Goal: Task Accomplishment & Management: Use online tool/utility

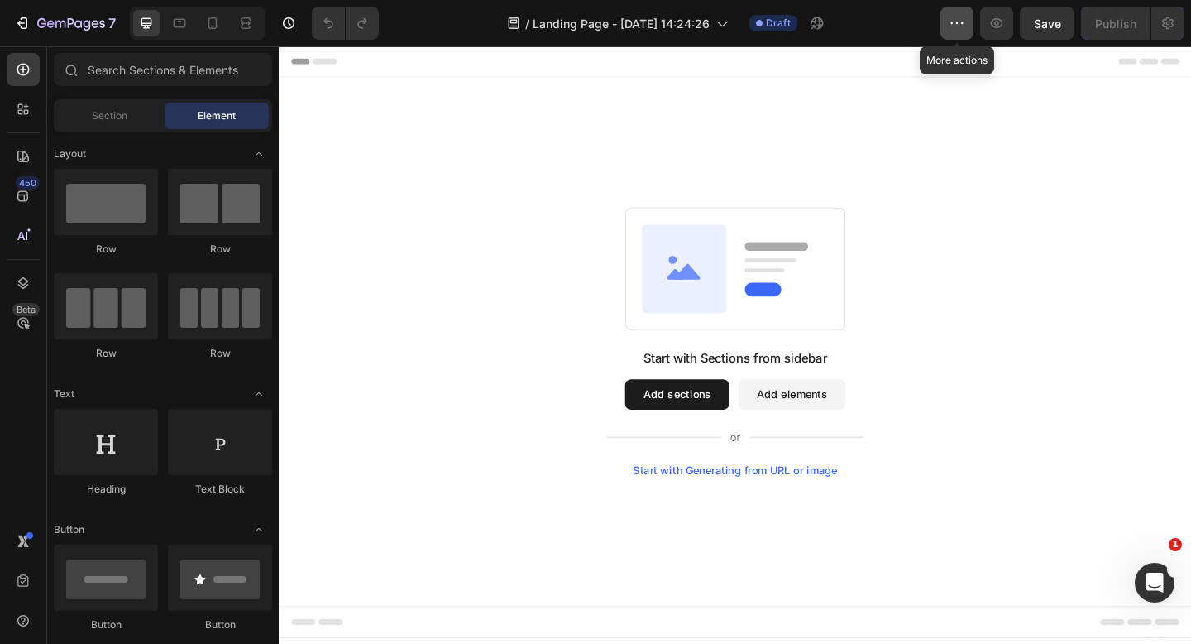
click at [961, 32] on button "button" at bounding box center [957, 23] width 33 height 33
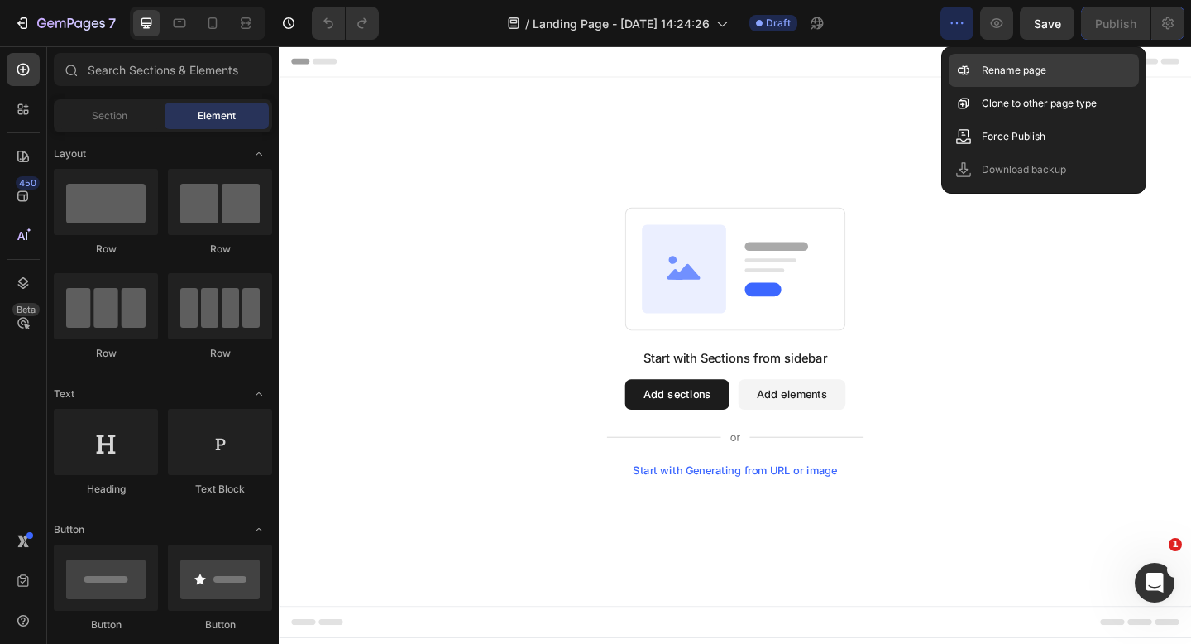
click at [970, 67] on icon at bounding box center [964, 70] width 17 height 17
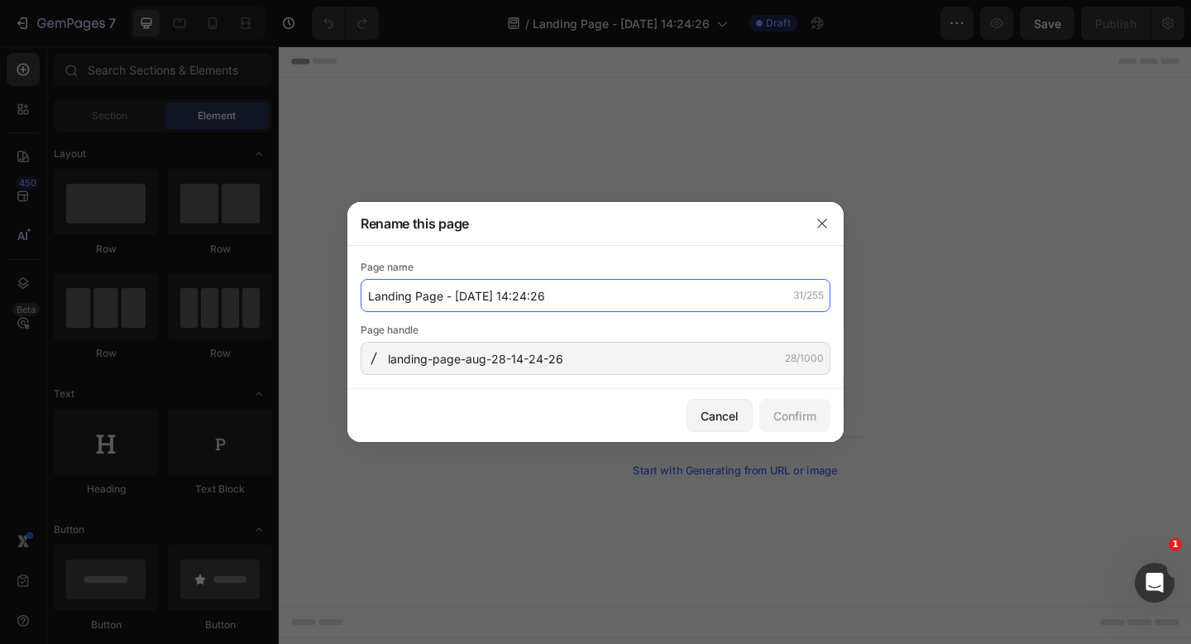
click at [570, 287] on input "Landing Page - [DATE] 14:24:26" at bounding box center [596, 295] width 470 height 33
type input "test page (don't buy anything here)"
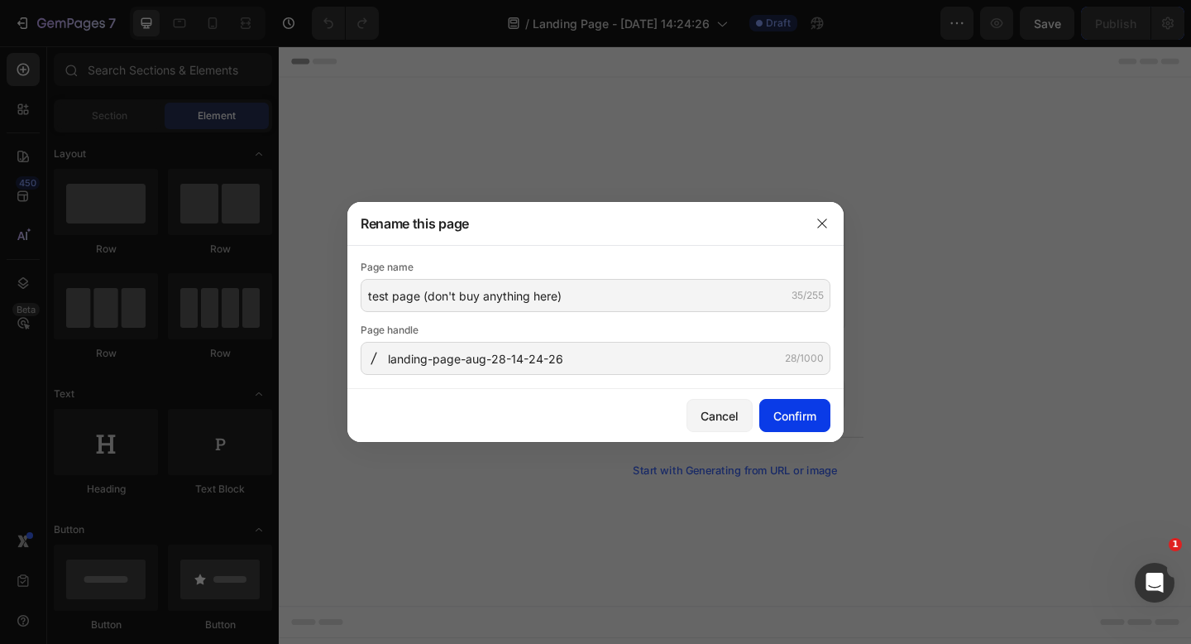
click at [807, 421] on div "Confirm" at bounding box center [795, 415] width 43 height 17
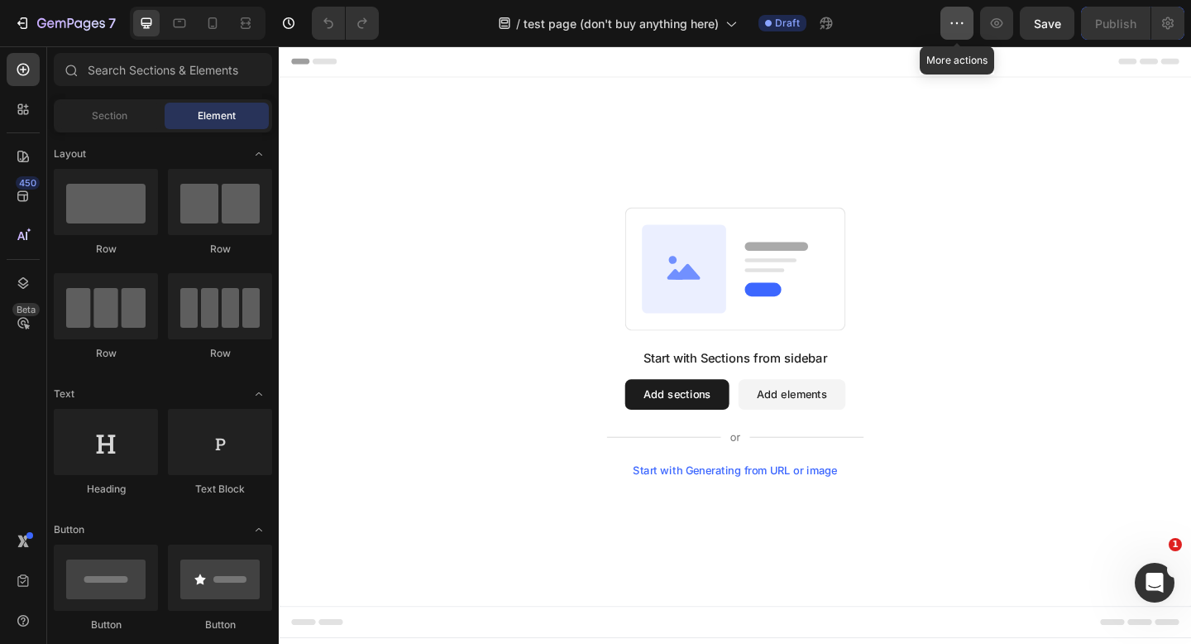
click at [955, 16] on icon "button" at bounding box center [957, 23] width 17 height 17
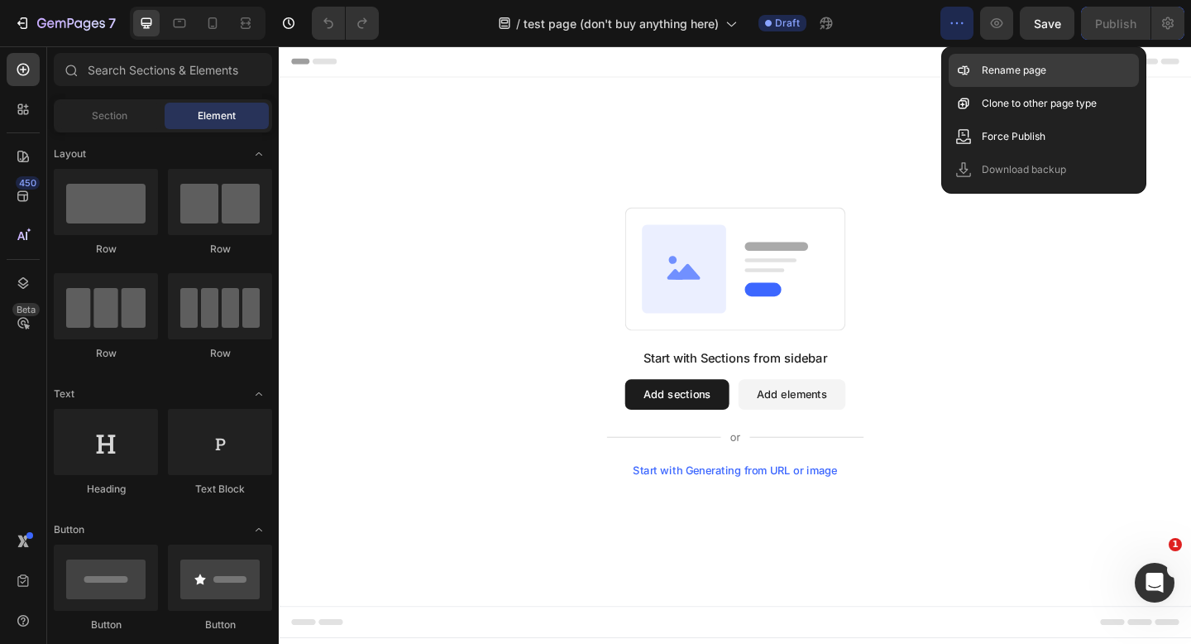
click at [962, 68] on icon at bounding box center [961, 71] width 6 height 6
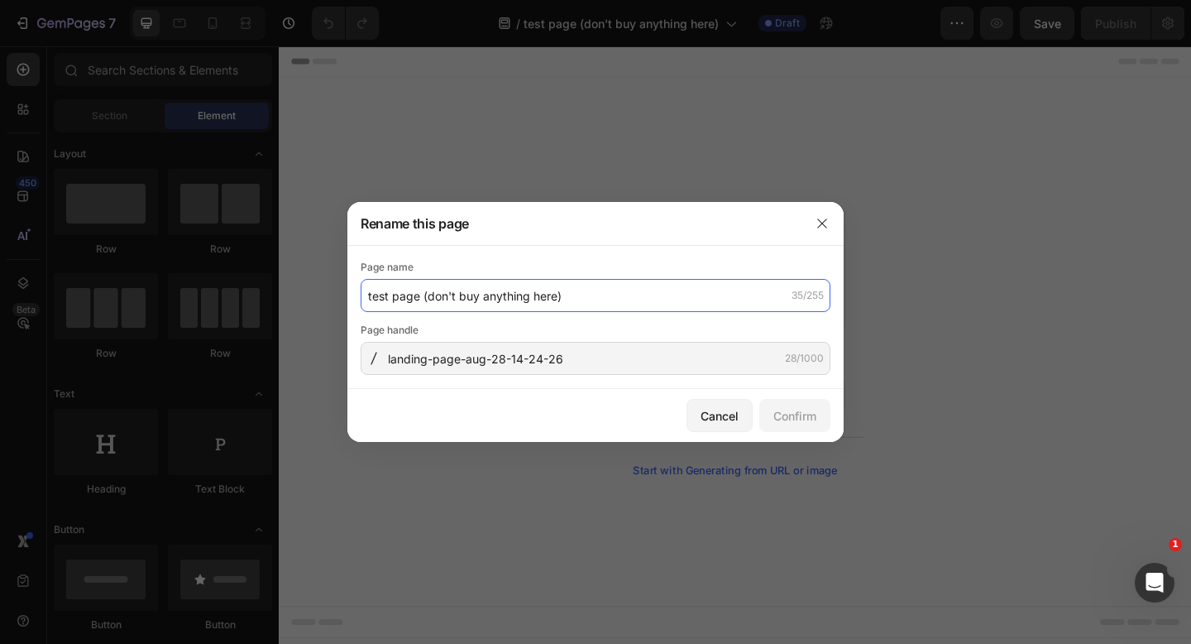
click at [626, 309] on input "test page (don't buy anything here)" at bounding box center [596, 295] width 470 height 33
paste input "test page (don't buy anything here)"
type input "test page (don't buy anything here)"
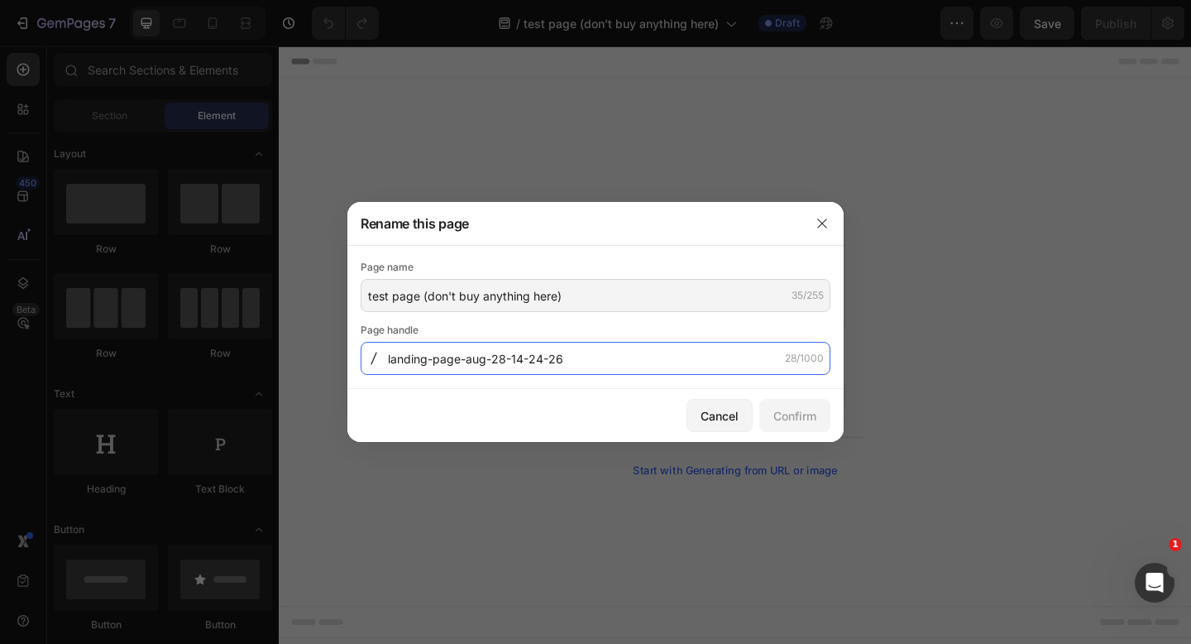
click at [614, 366] on input "landing-page-aug-28-14-24-26" at bounding box center [596, 358] width 470 height 33
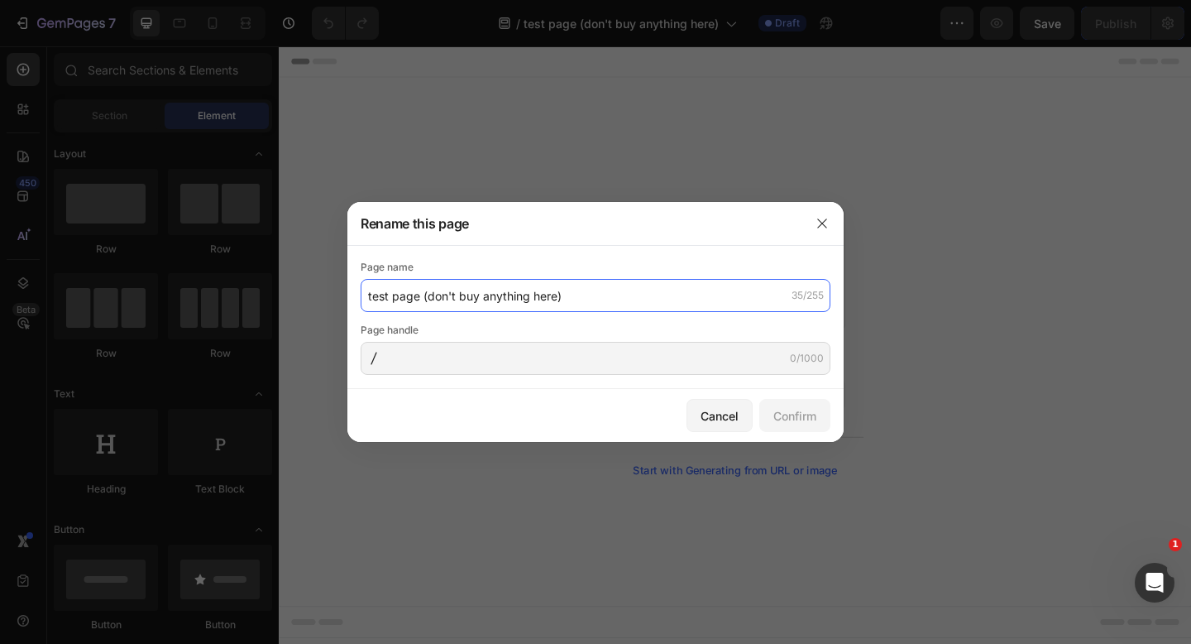
click at [674, 284] on input "test page (don't buy anything here)" at bounding box center [596, 295] width 470 height 33
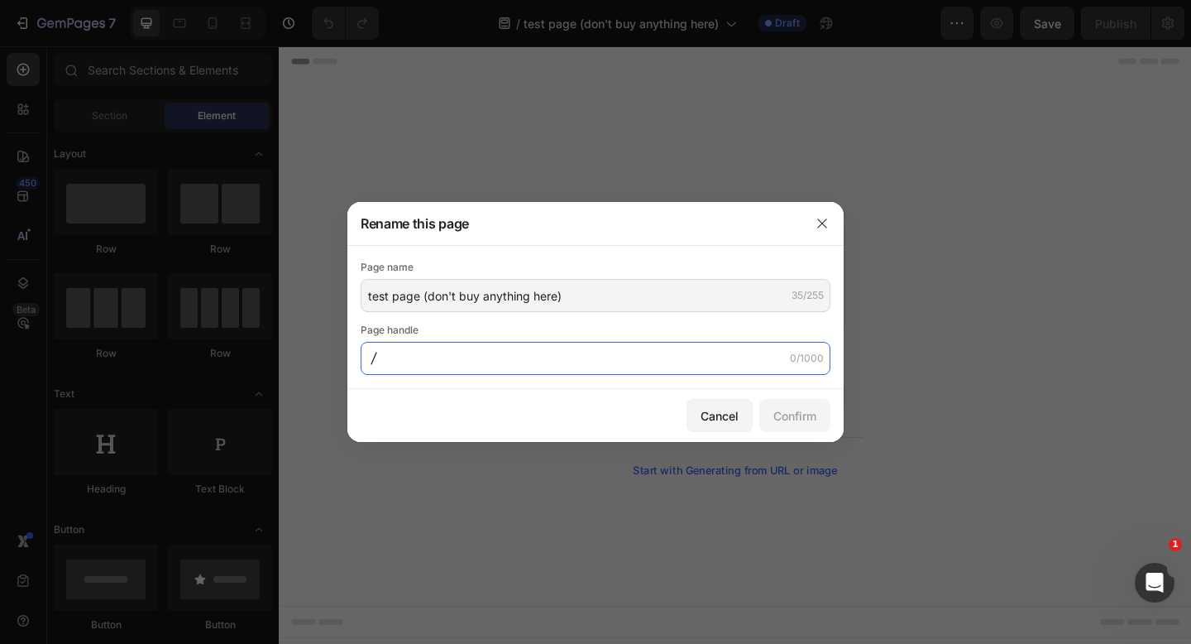
click at [672, 372] on input "text" at bounding box center [596, 358] width 470 height 33
type input "test-page"
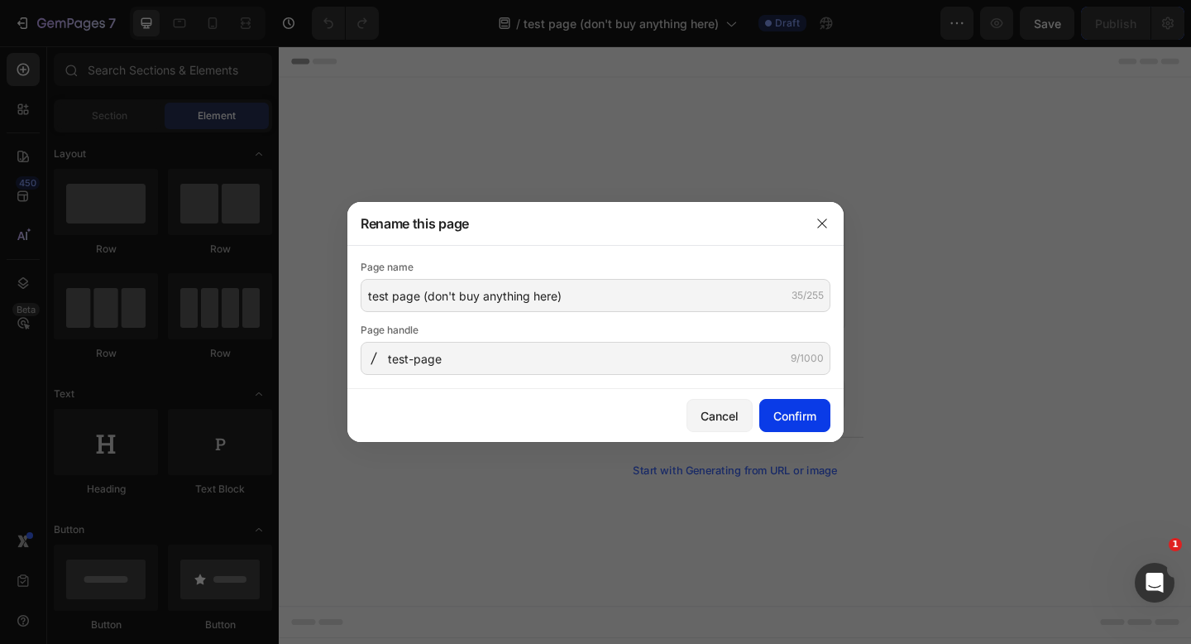
click at [815, 427] on button "Confirm" at bounding box center [795, 415] width 71 height 33
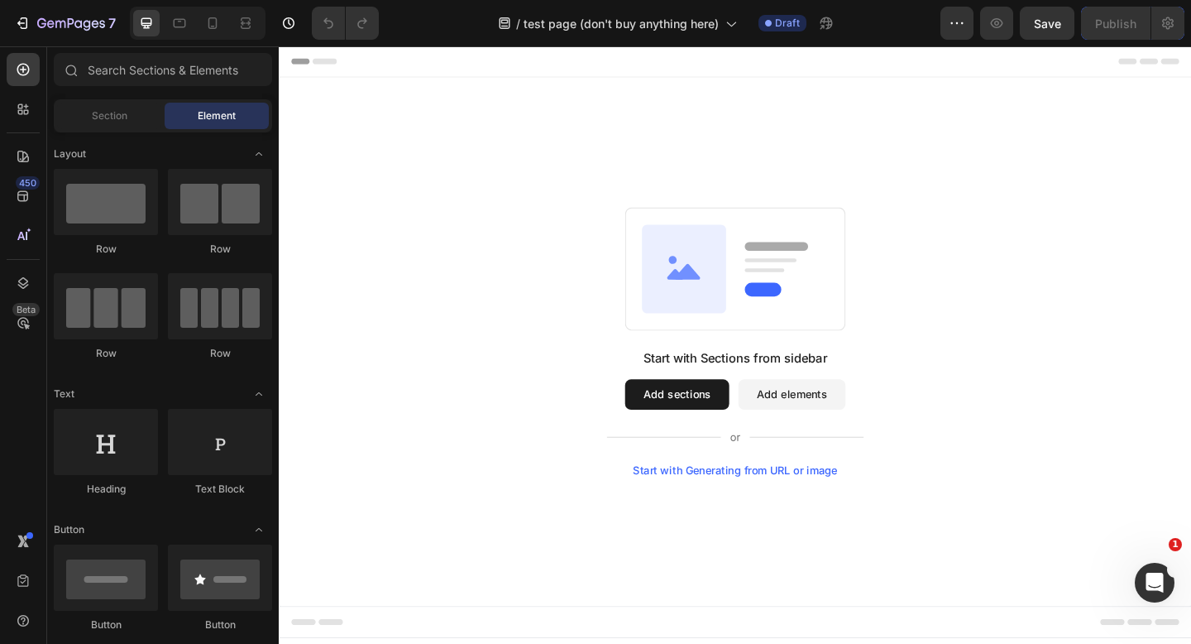
click at [600, 328] on div "Start with Sections from sidebar Add sections Add elements Start with Generatin…" at bounding box center [775, 368] width 874 height 293
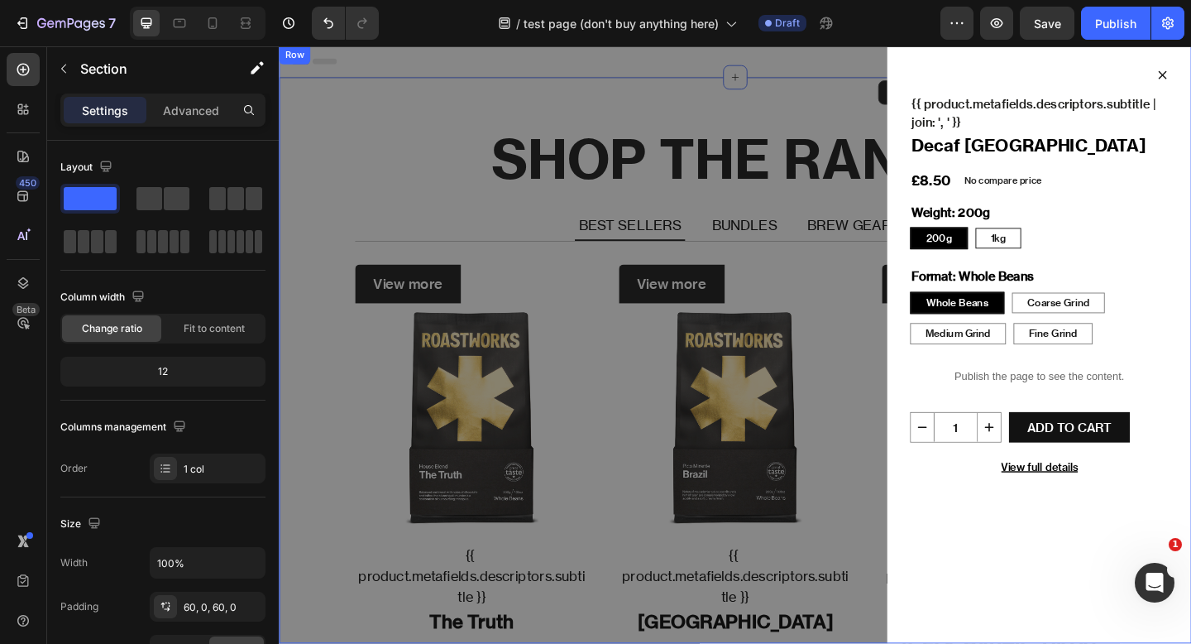
click at [685, 248] on div "Icon {{ product.metafields.descriptors.subtitle | join: ', ' }} Text Block Deca…" at bounding box center [775, 371] width 993 height 650
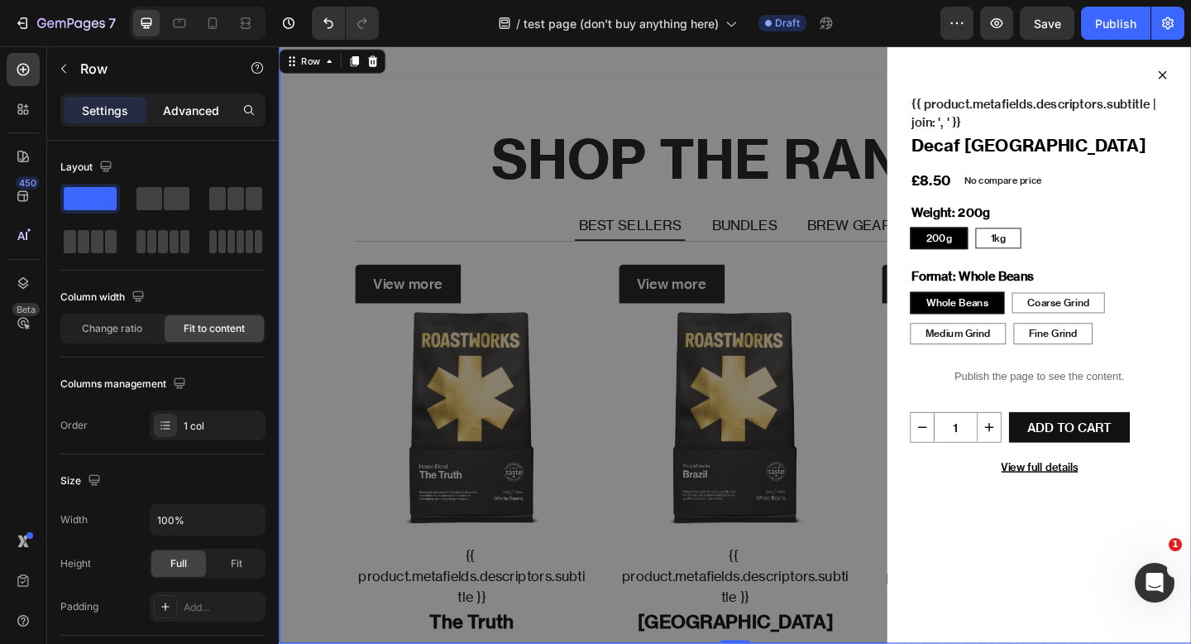
click at [193, 115] on p "Advanced" at bounding box center [191, 110] width 56 height 17
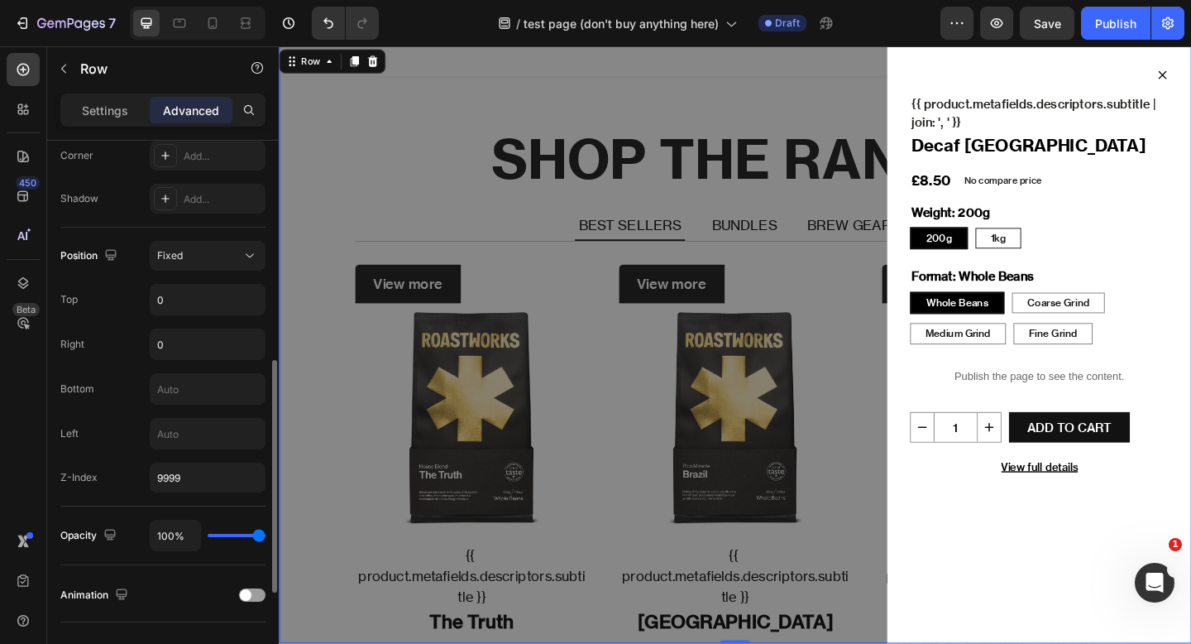
scroll to position [537, 0]
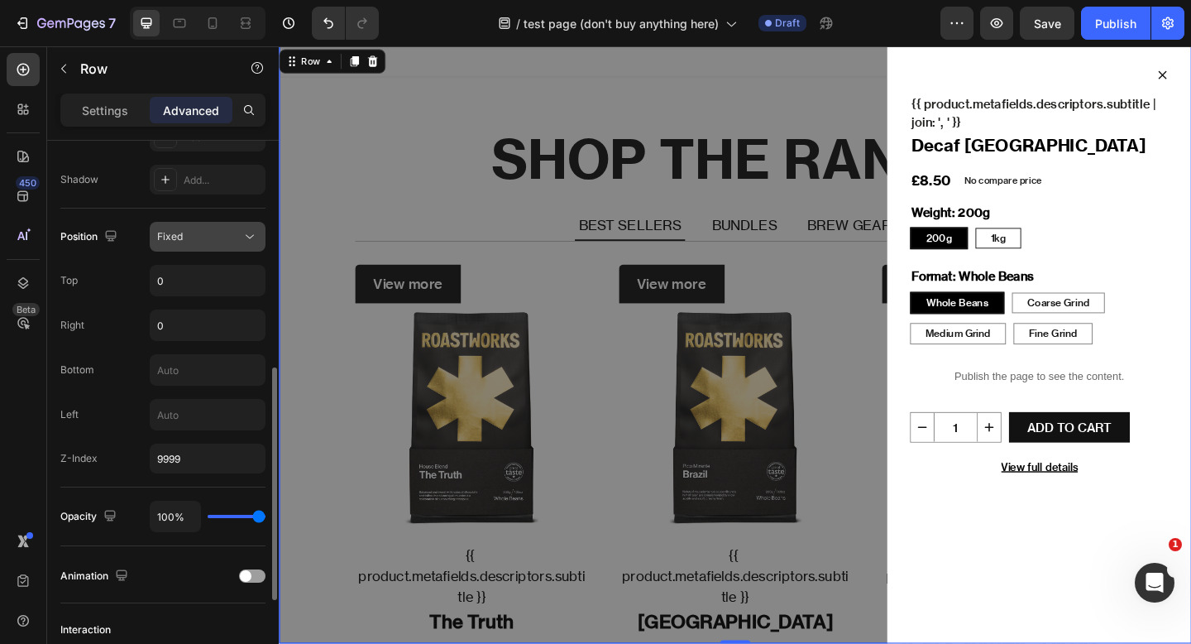
click at [218, 233] on div "Fixed" at bounding box center [199, 236] width 84 height 15
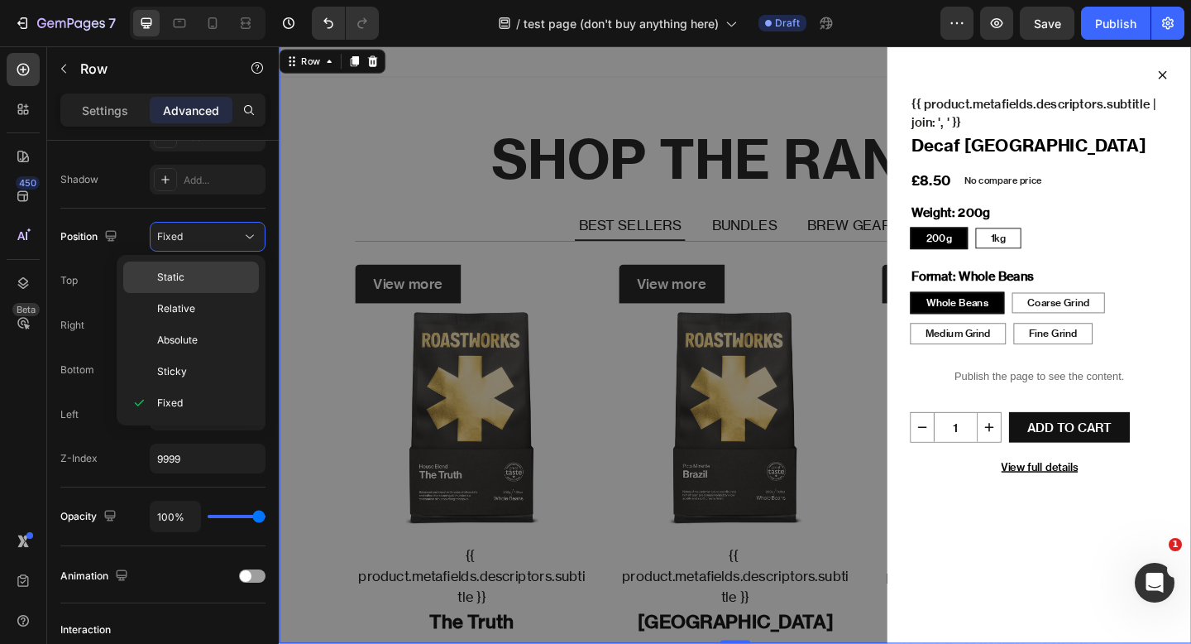
click at [208, 276] on p "Static" at bounding box center [204, 277] width 94 height 15
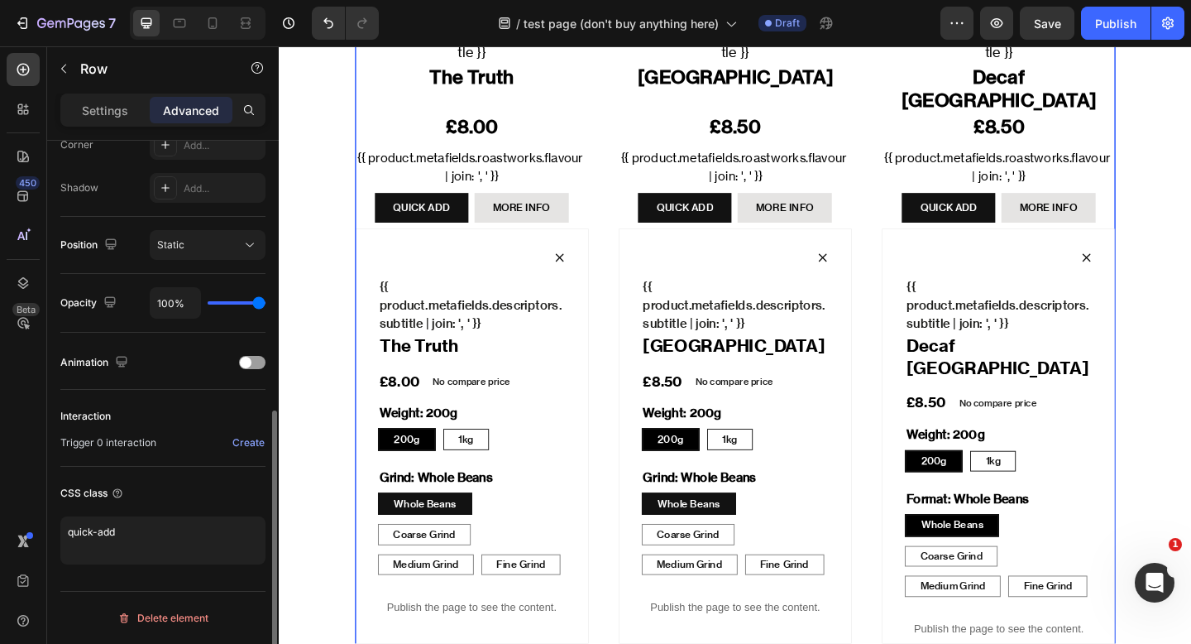
scroll to position [663, 0]
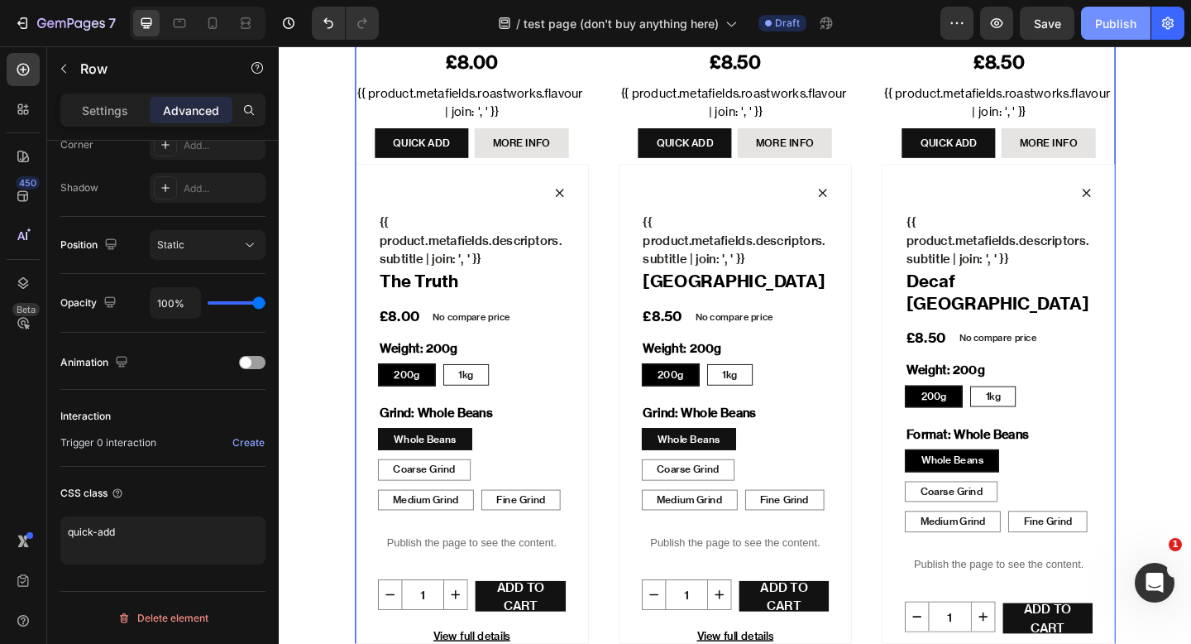
click at [1120, 33] on button "Publish" at bounding box center [1116, 23] width 70 height 33
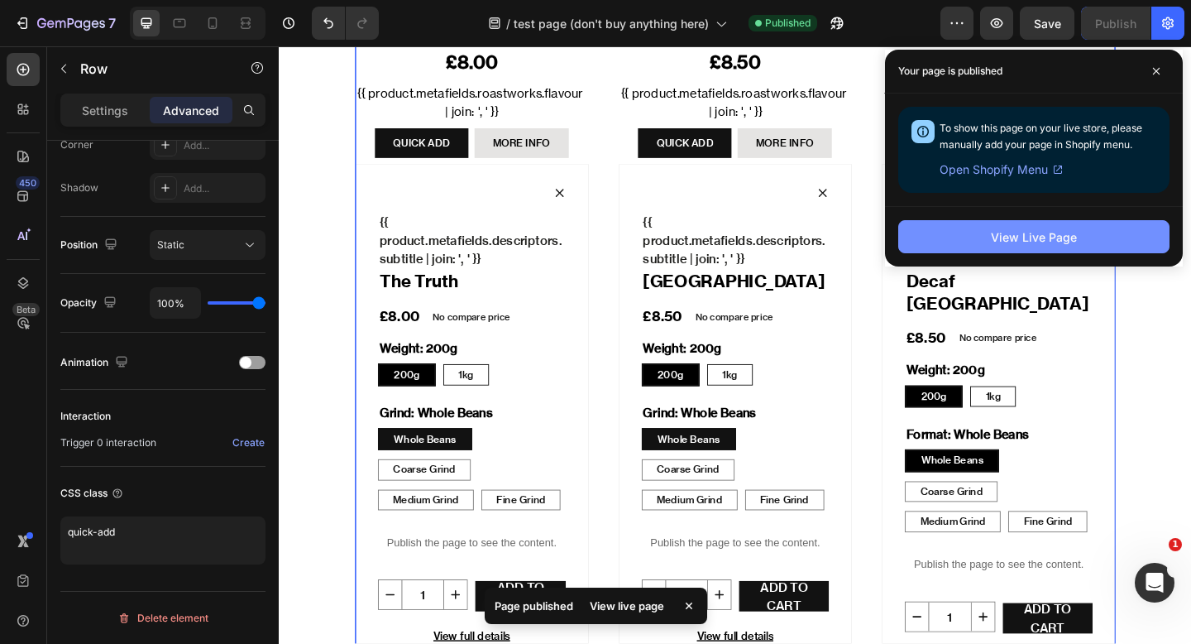
click at [1012, 247] on button "View Live Page" at bounding box center [1034, 236] width 271 height 33
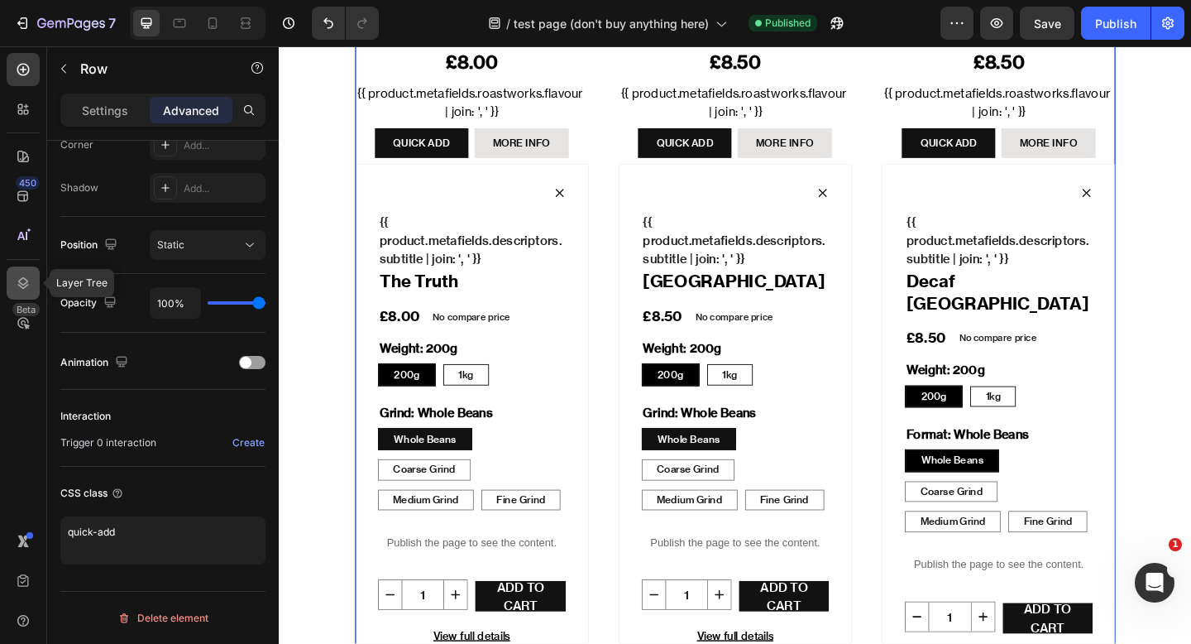
click at [16, 280] on icon at bounding box center [23, 283] width 17 height 17
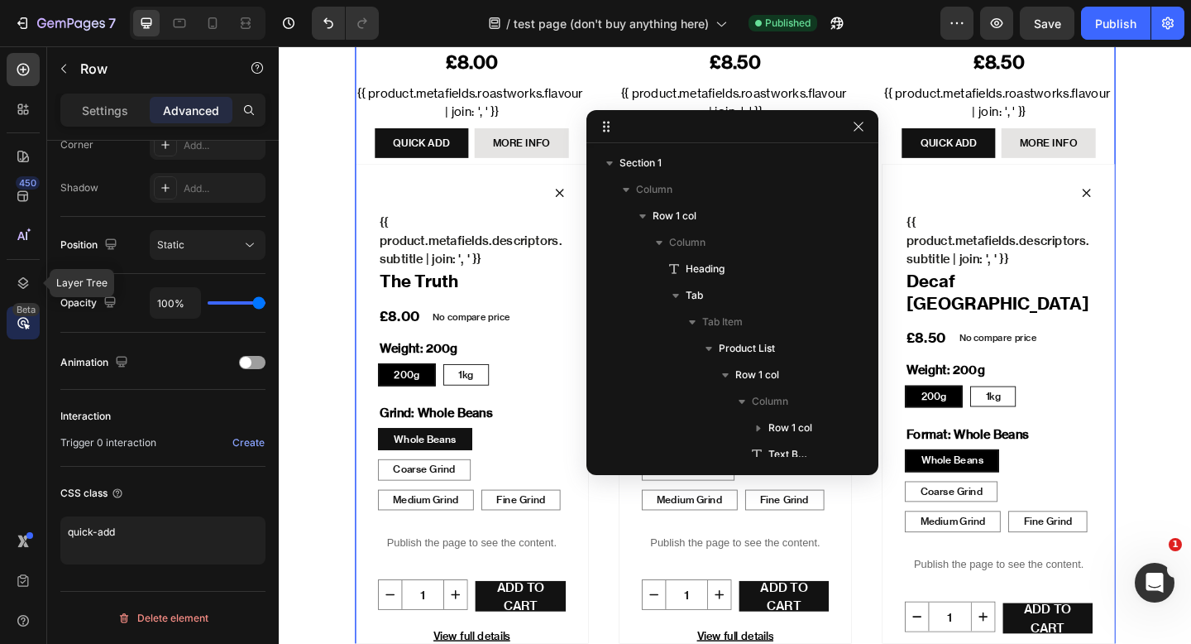
scroll to position [249, 0]
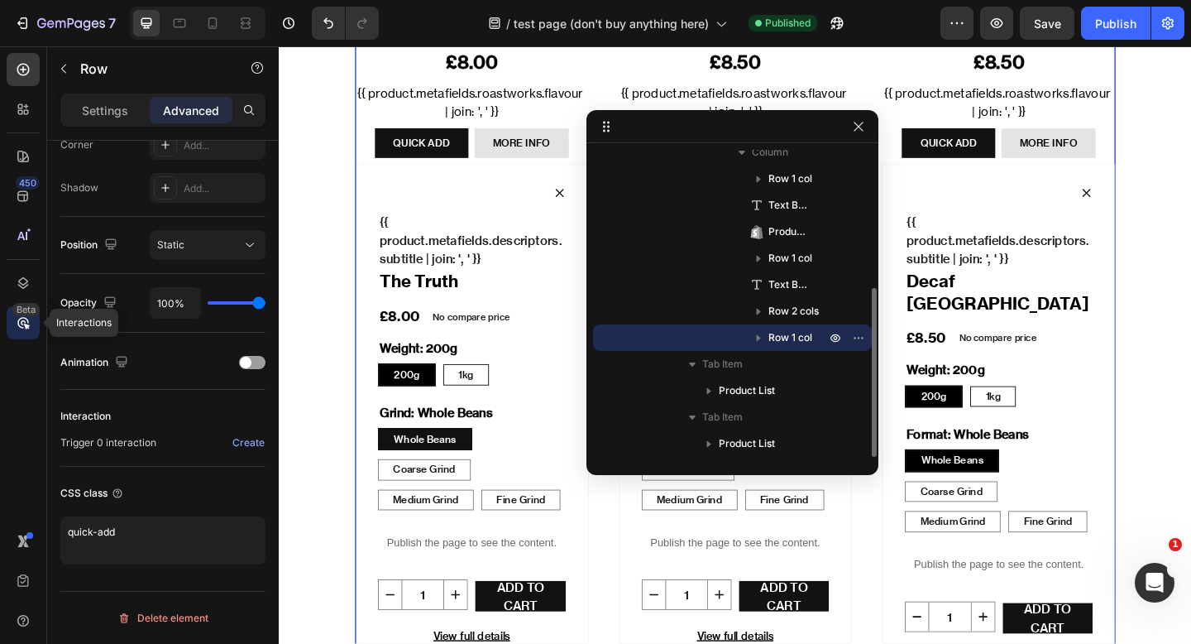
click at [24, 324] on icon at bounding box center [27, 327] width 6 height 6
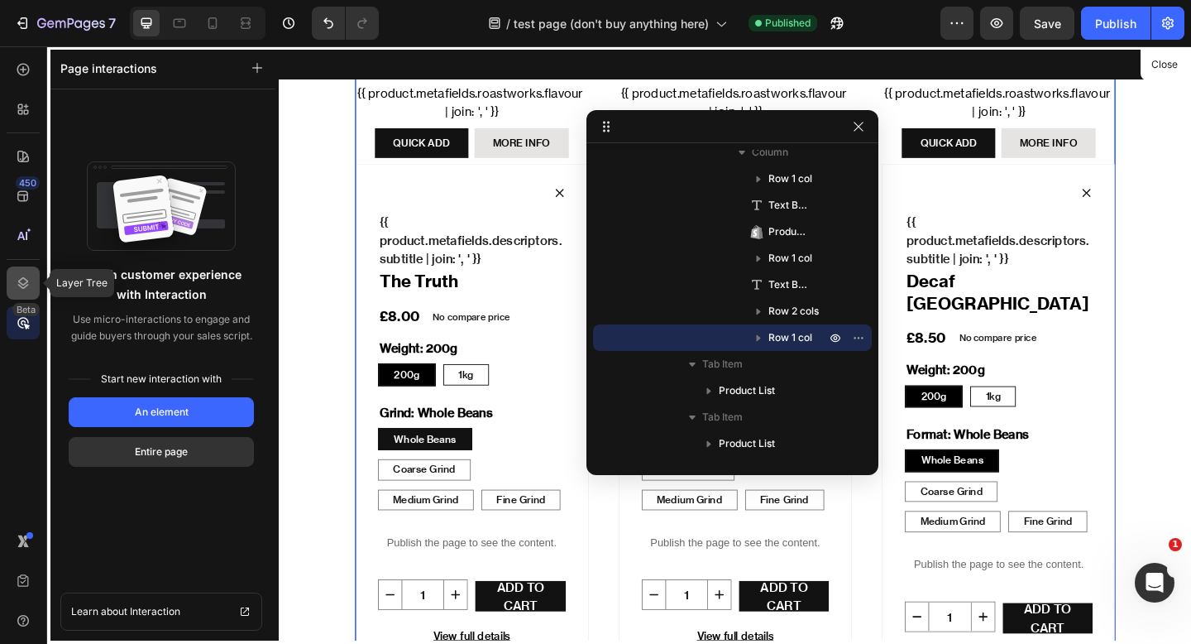
click at [14, 280] on div at bounding box center [23, 282] width 33 height 33
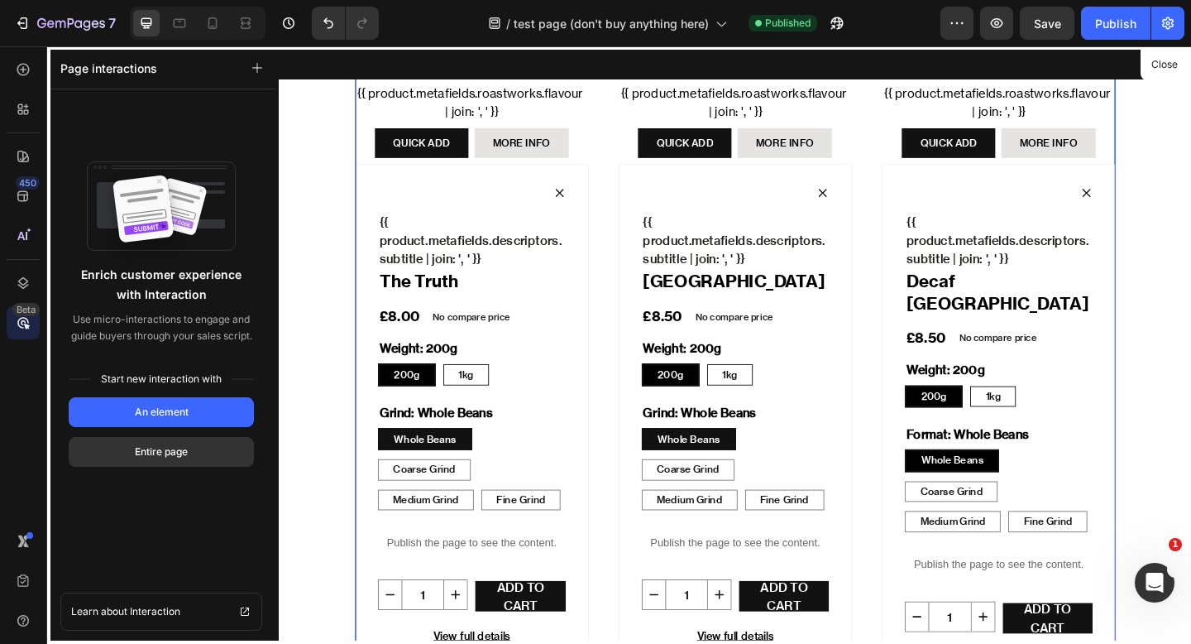
click at [15, 52] on div "450 Beta" at bounding box center [23, 344] width 47 height 597
click at [19, 59] on div at bounding box center [23, 69] width 33 height 33
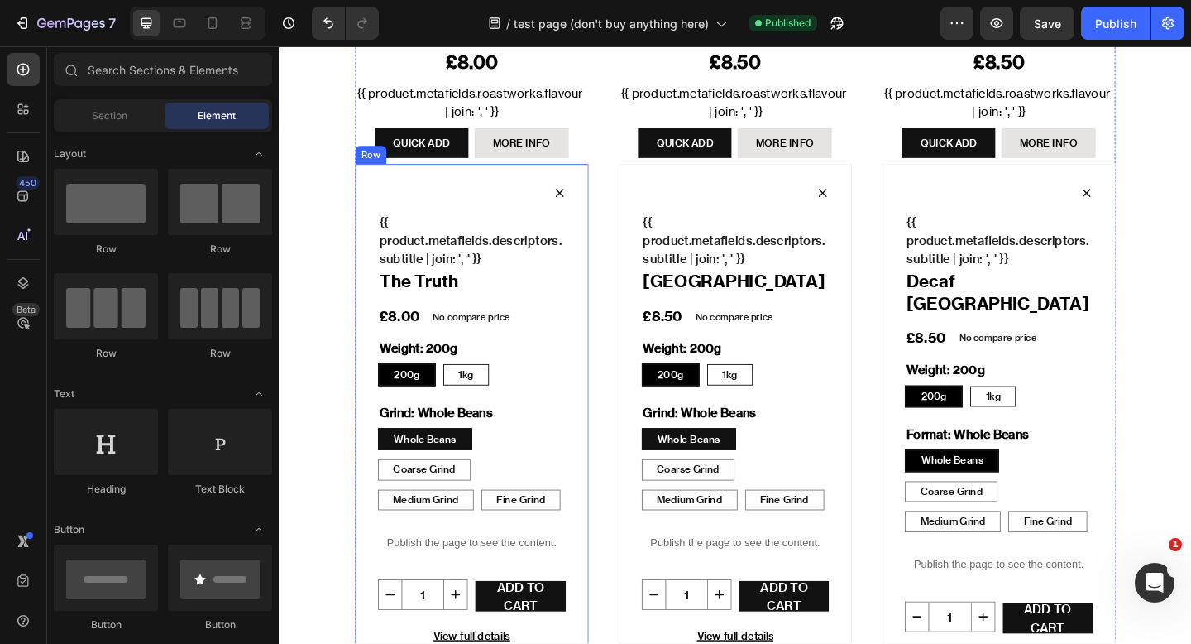
click at [558, 175] on div "Icon {{ product.metafields.descriptors.subtitle | join: ', ' }} Text Block The …" at bounding box center [489, 462] width 254 height 574
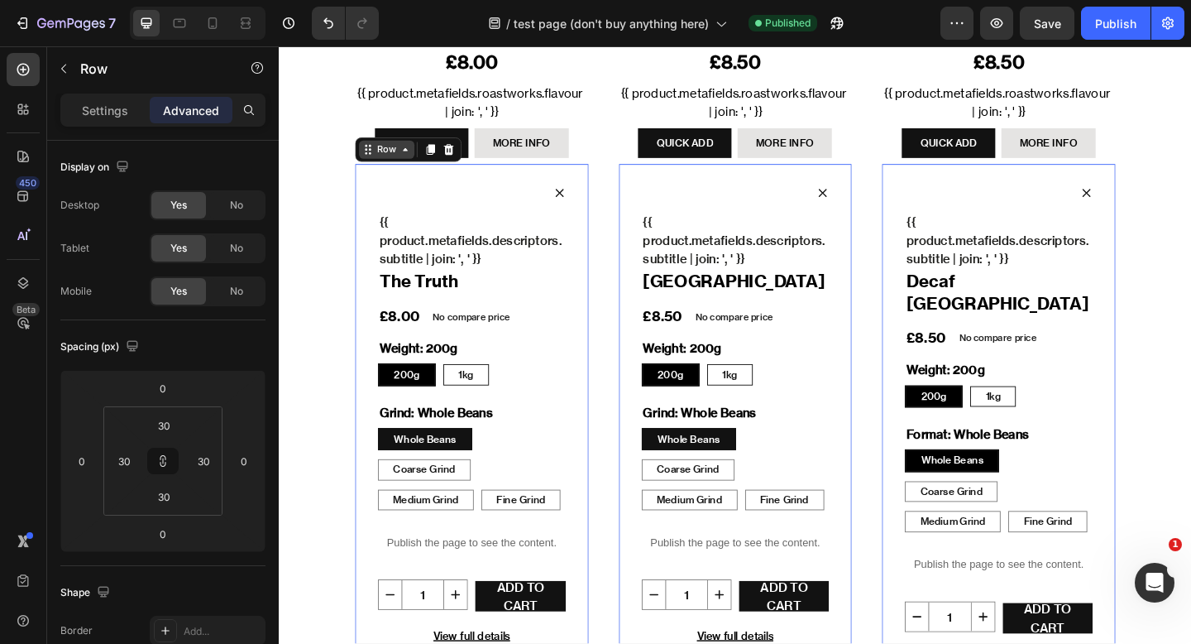
click at [402, 151] on div "Row" at bounding box center [395, 158] width 27 height 15
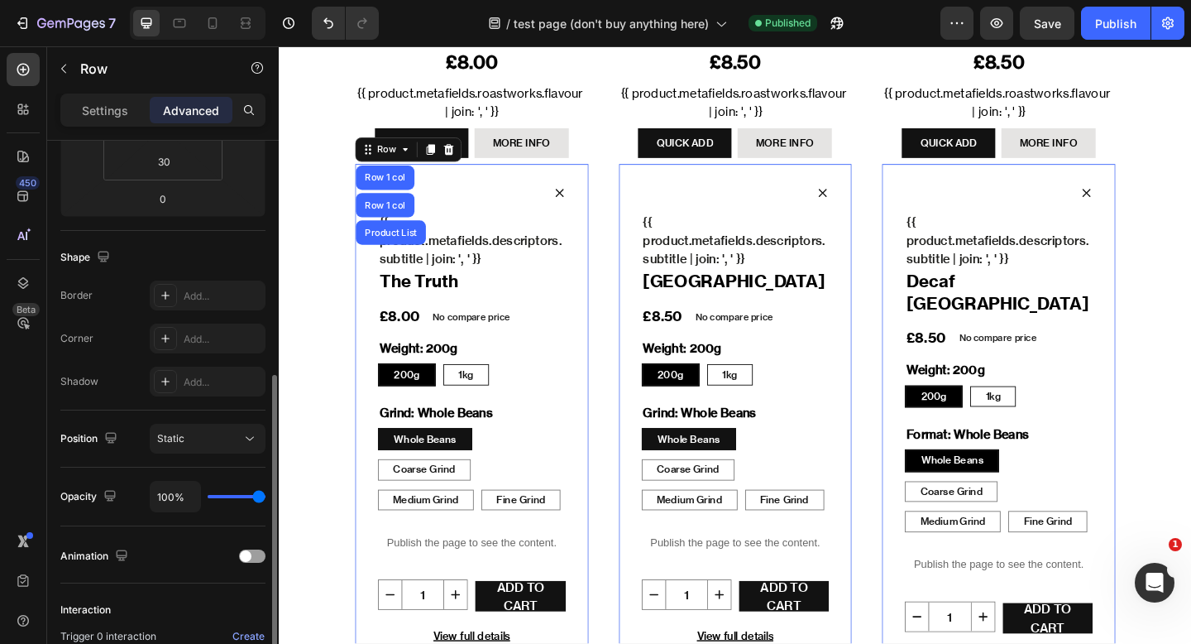
scroll to position [328, 0]
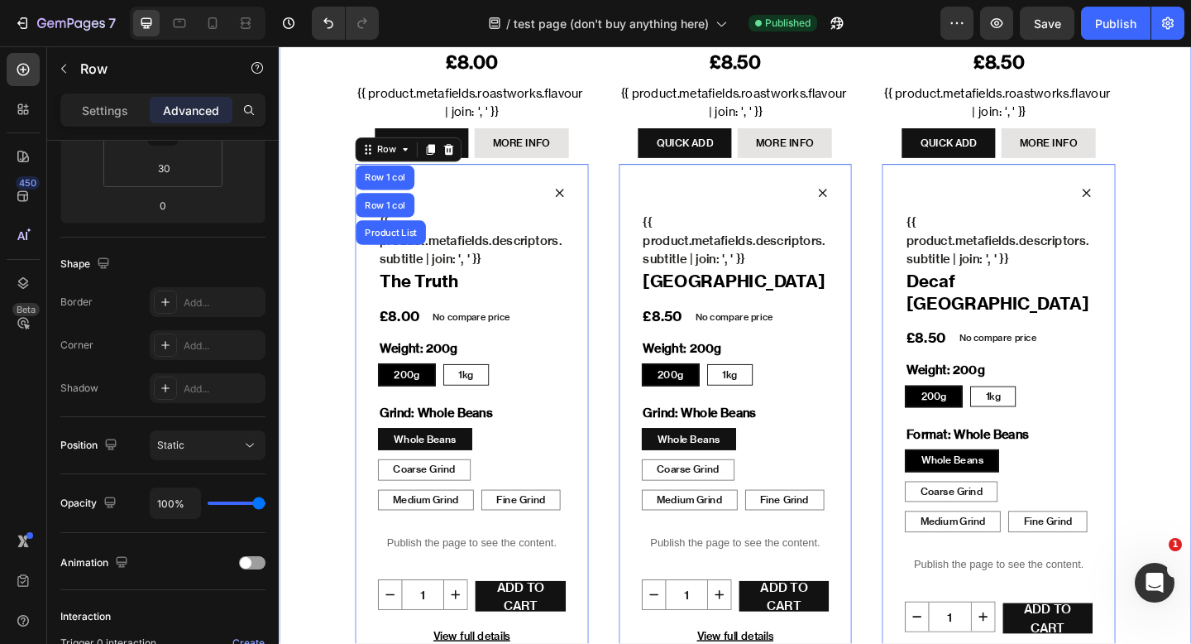
click at [312, 259] on div "SHOP THE RANGE Heading BEST SELLERS BUNDLES BREW GEAR View more Product View Mo…" at bounding box center [775, 108] width 993 height 1282
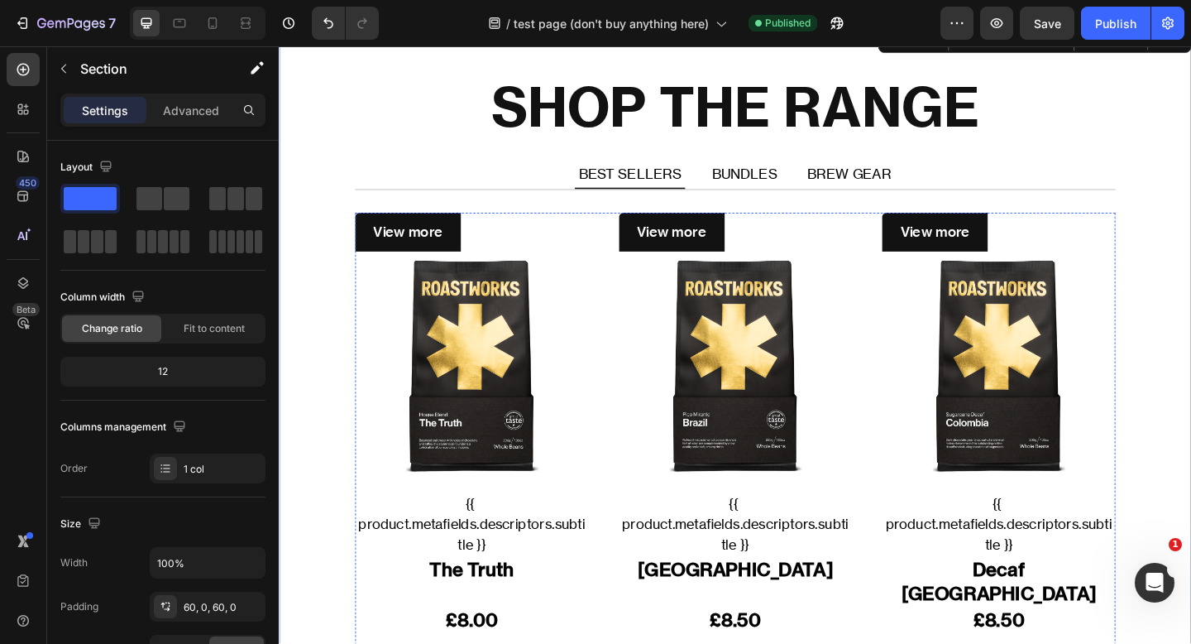
scroll to position [0, 0]
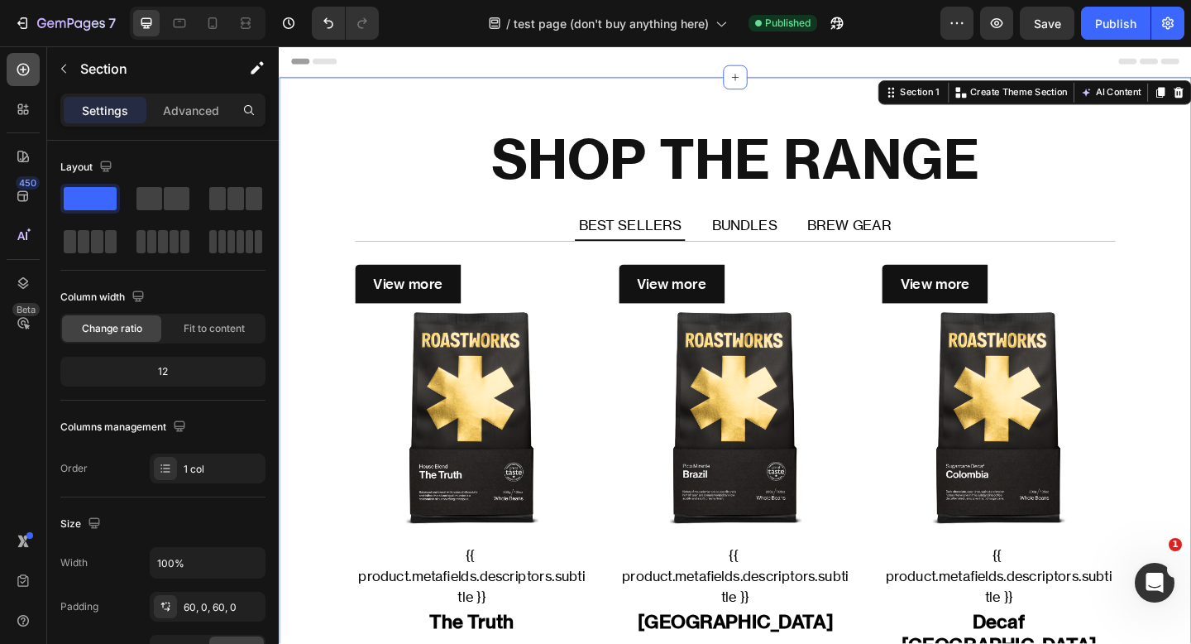
click at [17, 62] on icon at bounding box center [23, 69] width 17 height 17
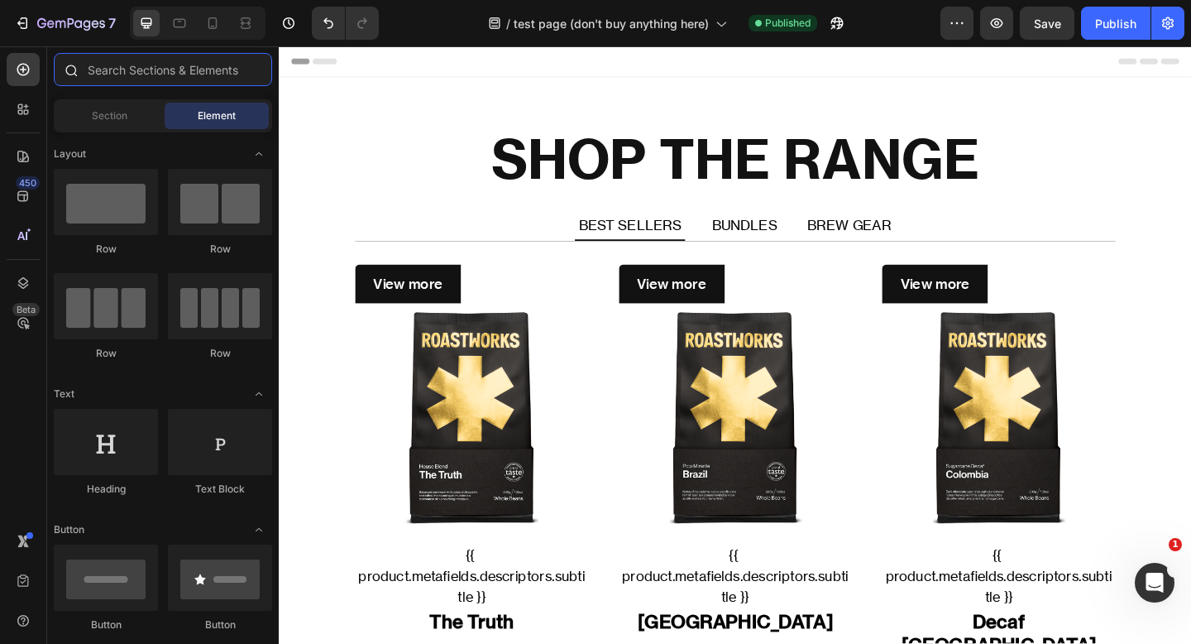
click at [137, 68] on input "text" at bounding box center [163, 69] width 218 height 33
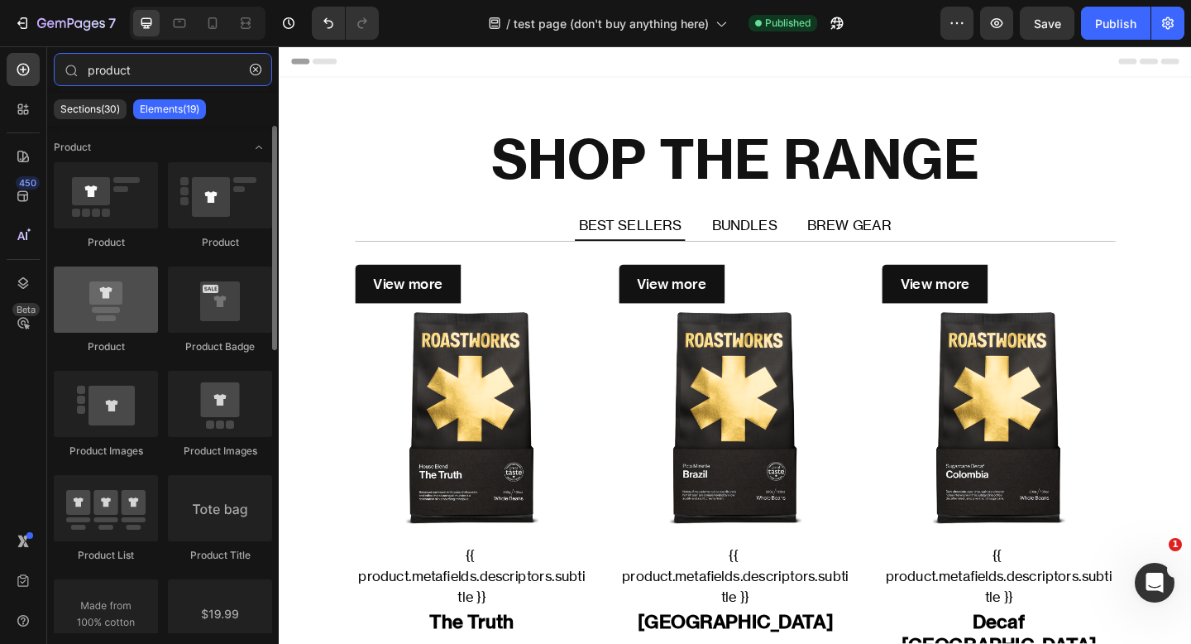
type input "product"
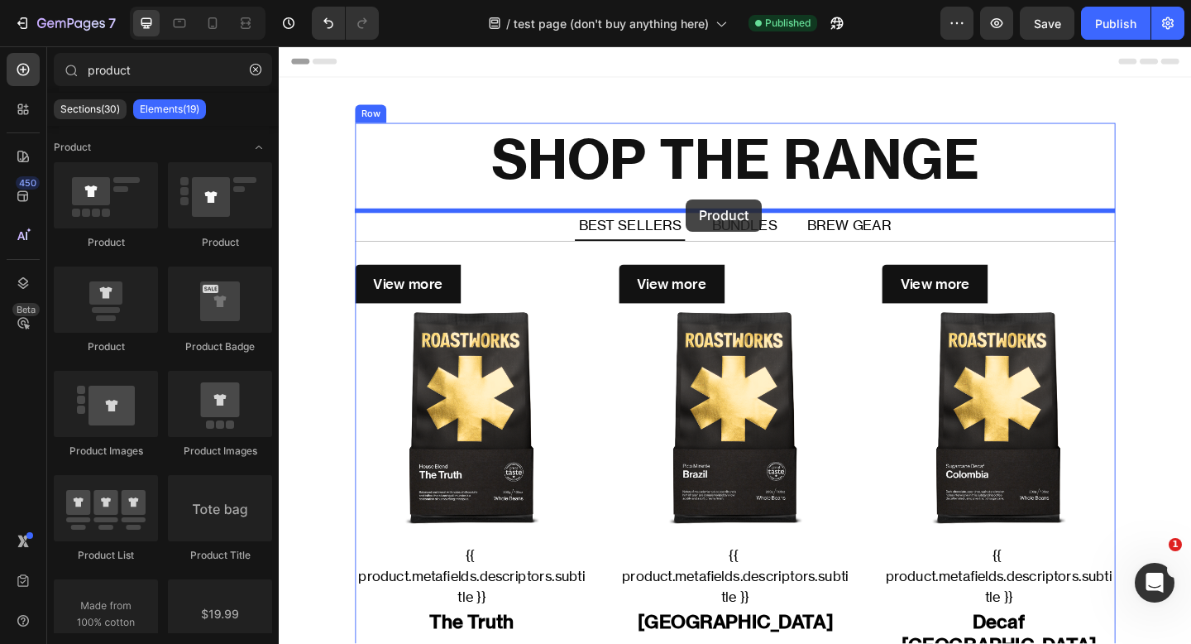
drag, startPoint x: 395, startPoint y: 356, endPoint x: 721, endPoint y: 213, distance: 356.0
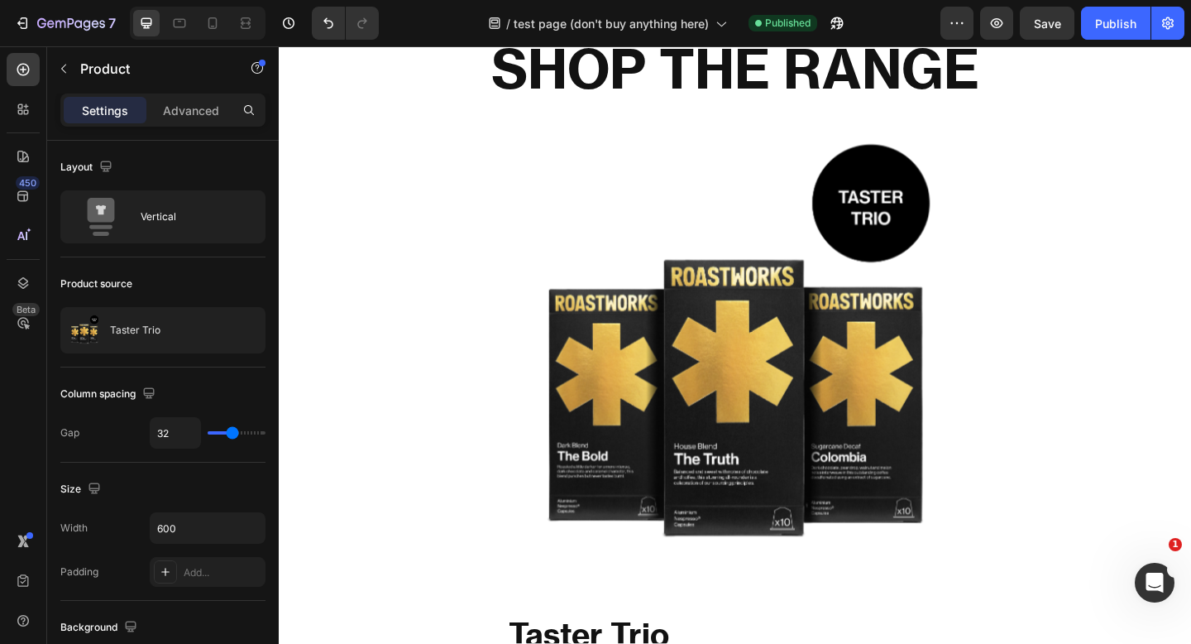
scroll to position [106, 0]
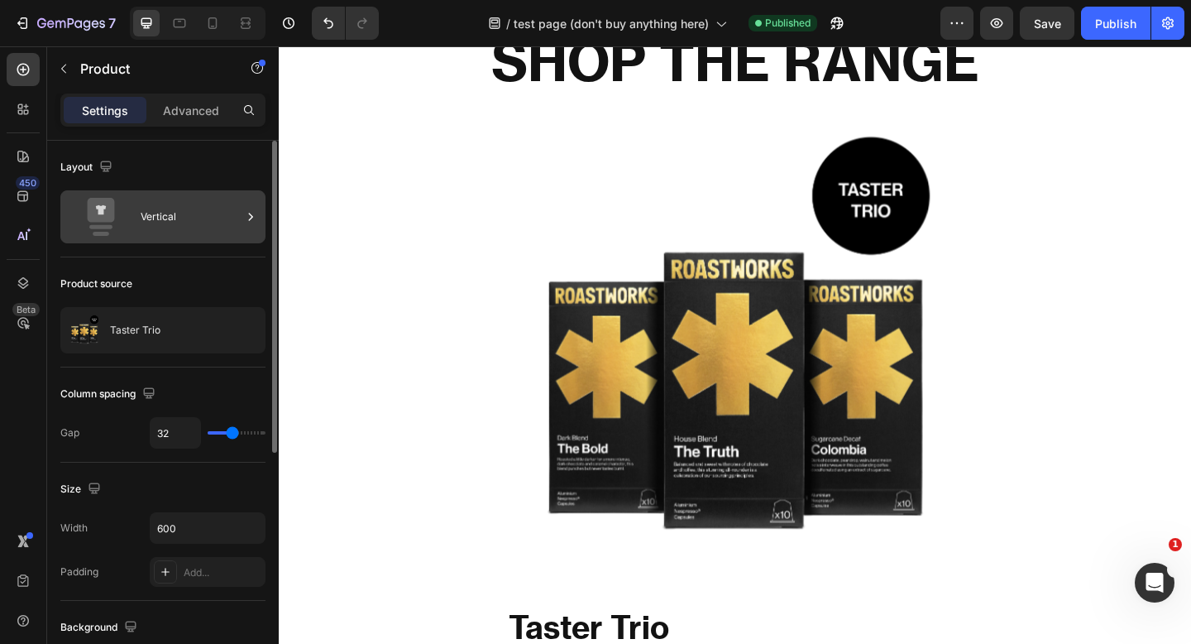
click at [196, 209] on div "Vertical" at bounding box center [191, 217] width 101 height 38
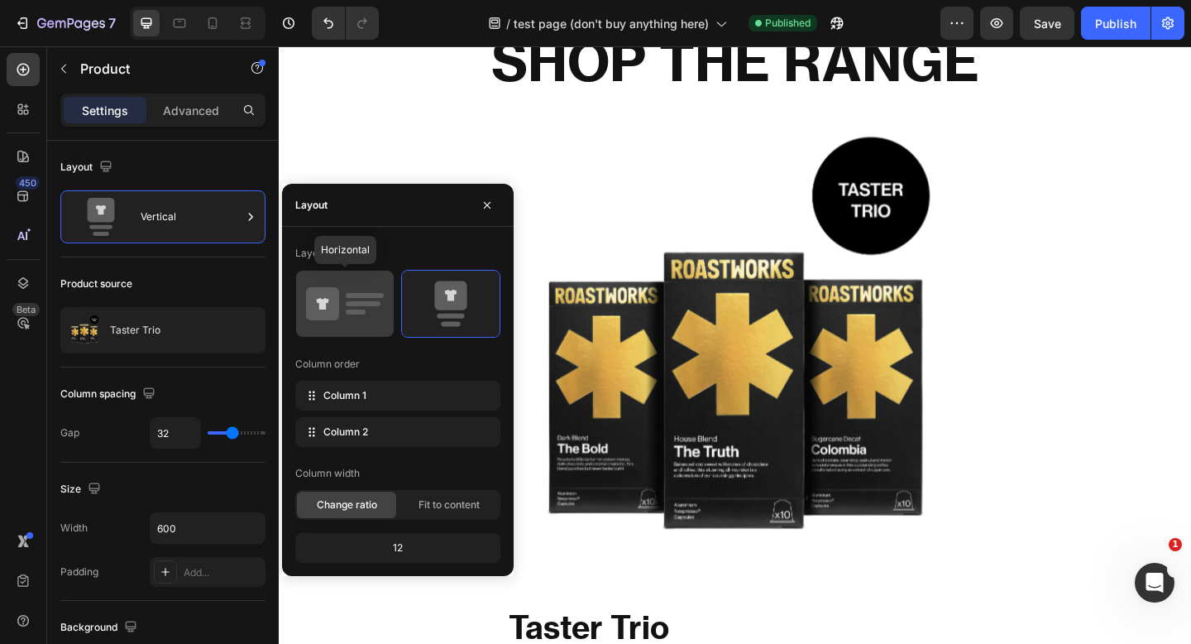
click at [335, 300] on icon at bounding box center [322, 303] width 33 height 33
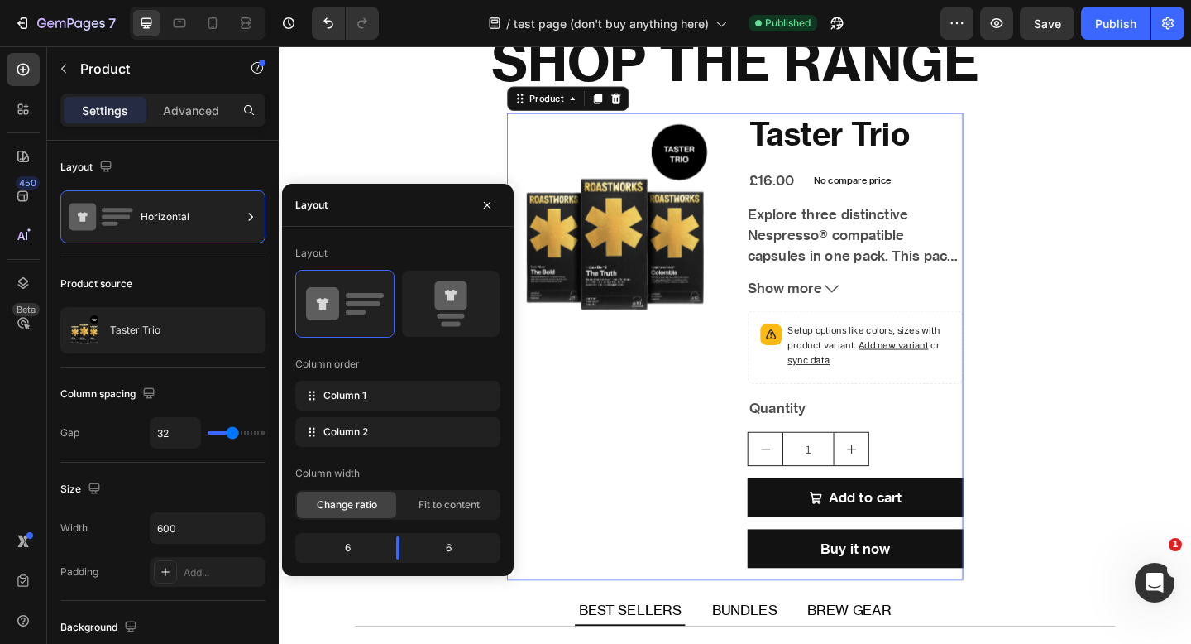
click at [726, 434] on div "Product Images" at bounding box center [644, 373] width 235 height 508
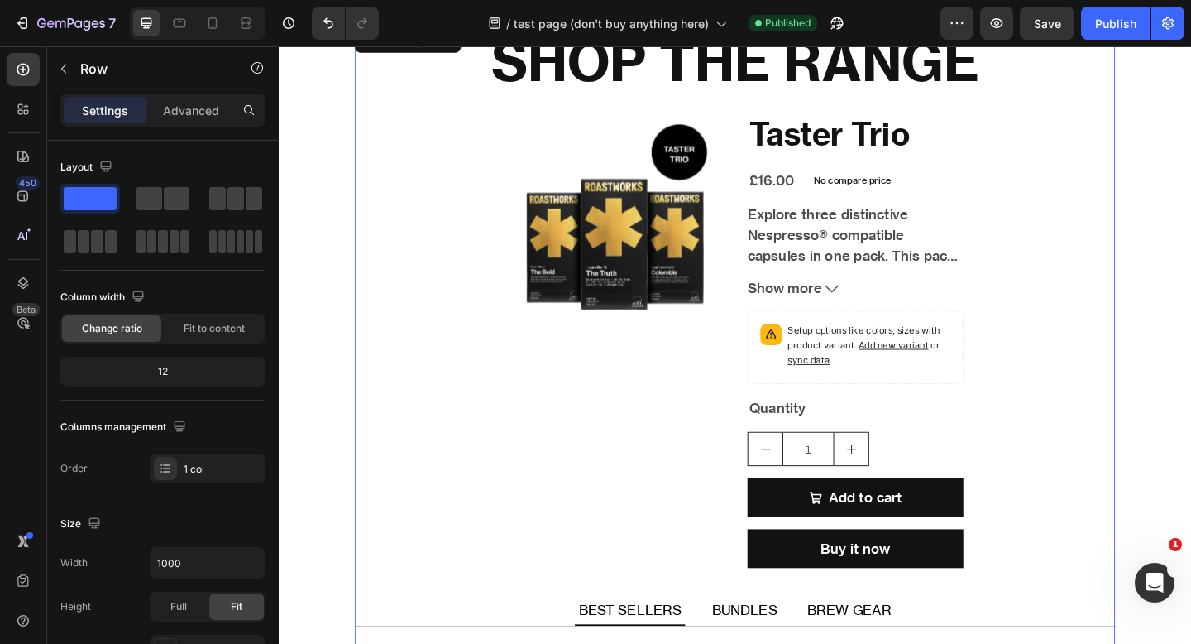
click at [610, 388] on div "Product Images" at bounding box center [644, 373] width 235 height 508
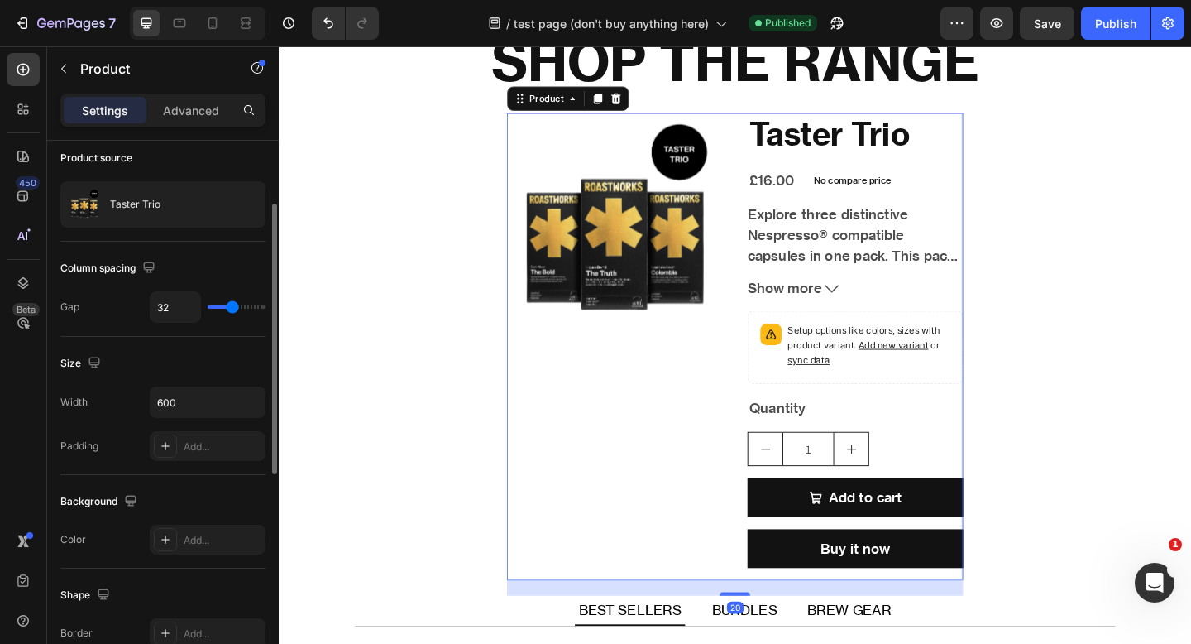
scroll to position [127, 0]
click at [199, 405] on input "600" at bounding box center [208, 401] width 114 height 30
click at [242, 397] on icon "button" at bounding box center [250, 401] width 17 height 17
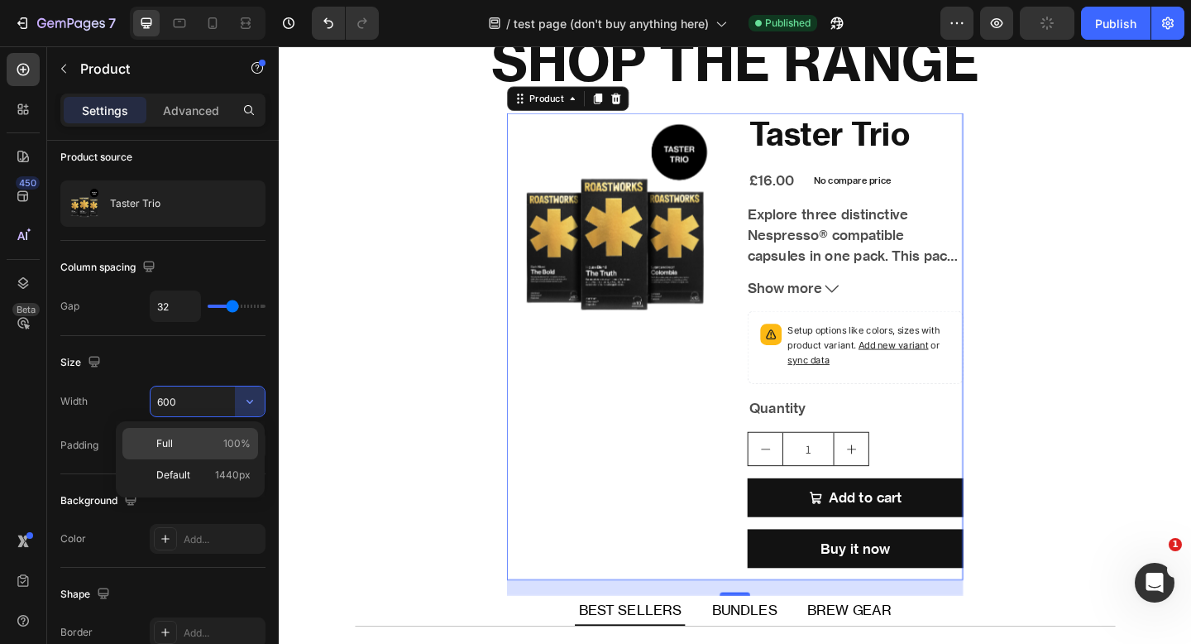
click at [215, 442] on p "Full 100%" at bounding box center [203, 443] width 94 height 15
type input "100%"
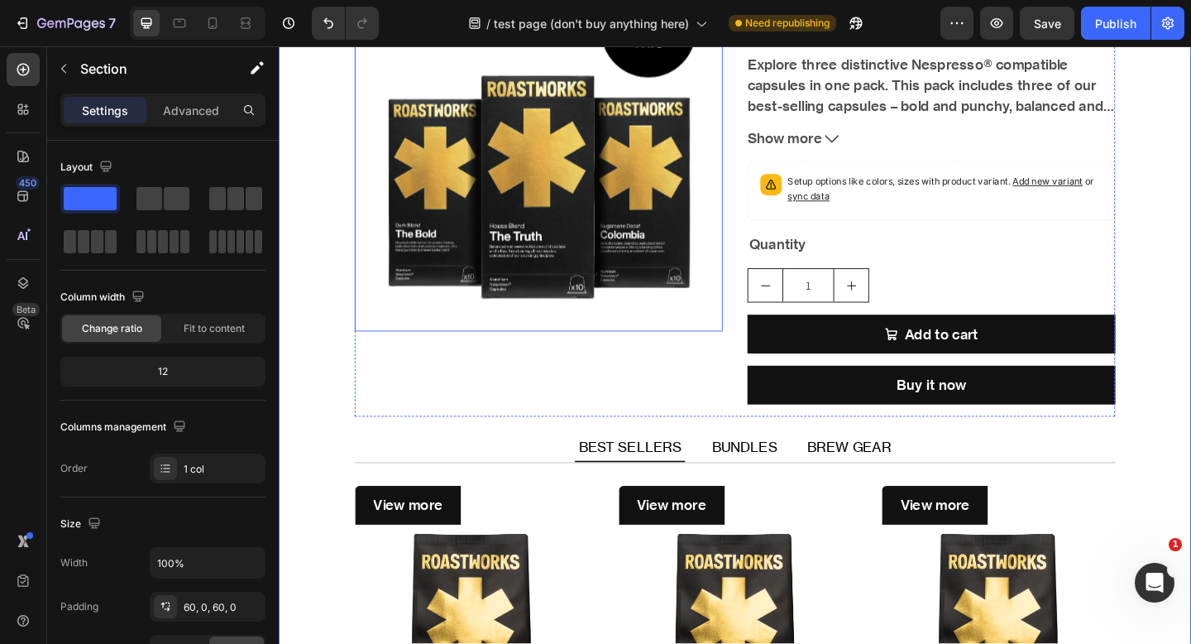
scroll to position [272, 0]
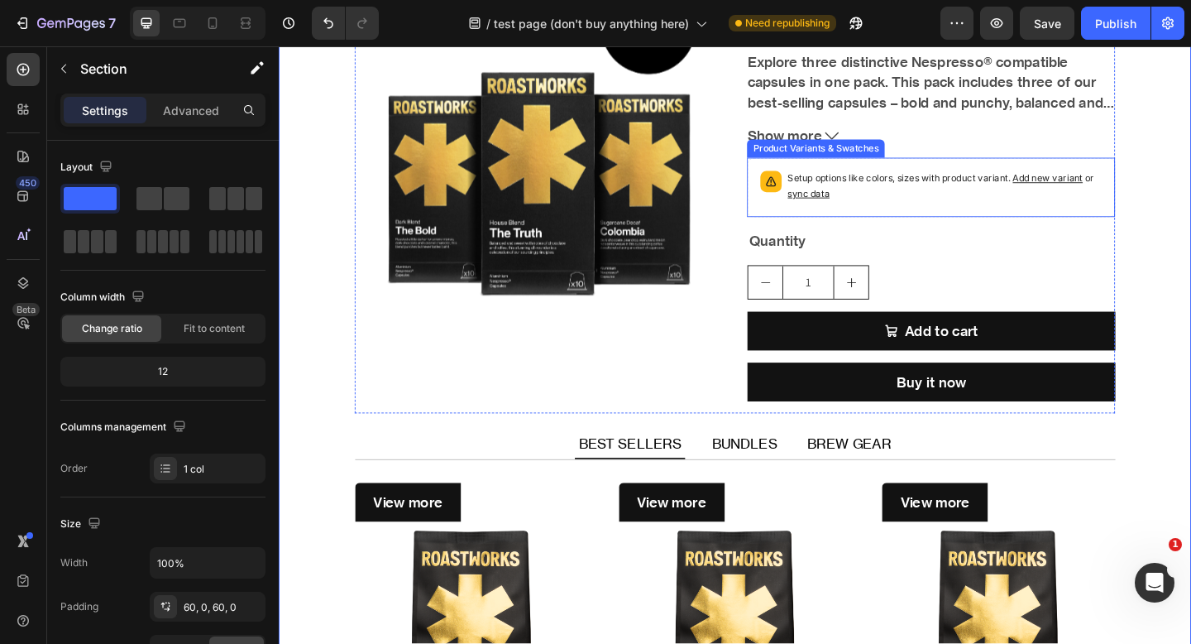
click at [980, 229] on div "Setup options like colors, sizes with product variant. Add new variant or sync …" at bounding box center [989, 200] width 400 height 65
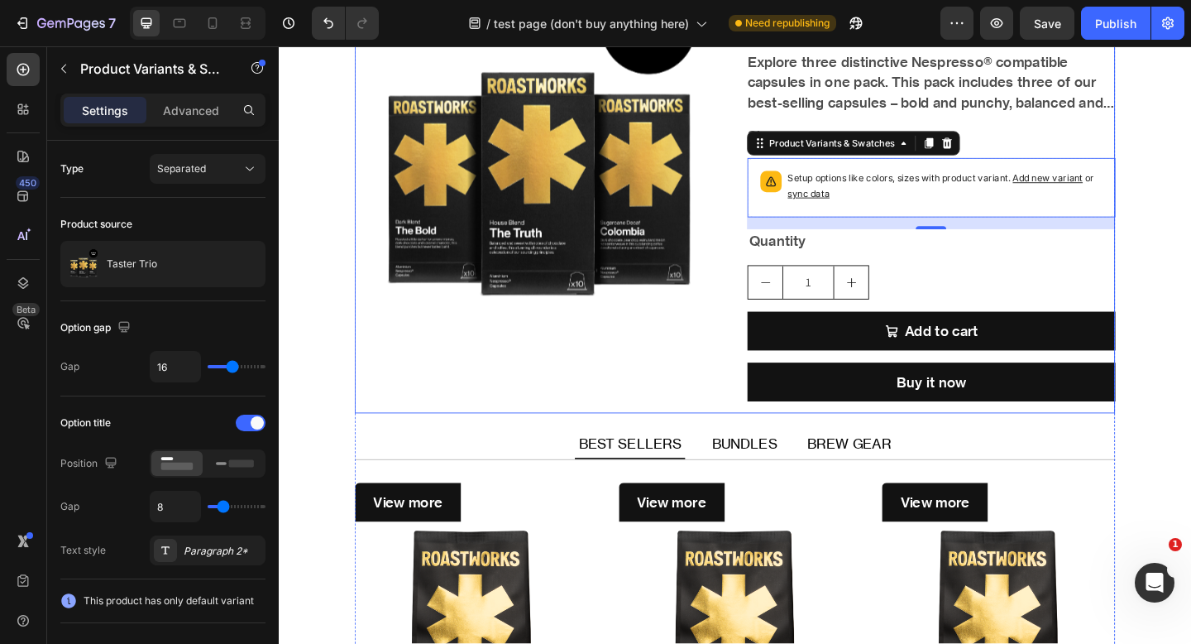
click at [745, 395] on div "Product Images" at bounding box center [562, 199] width 400 height 493
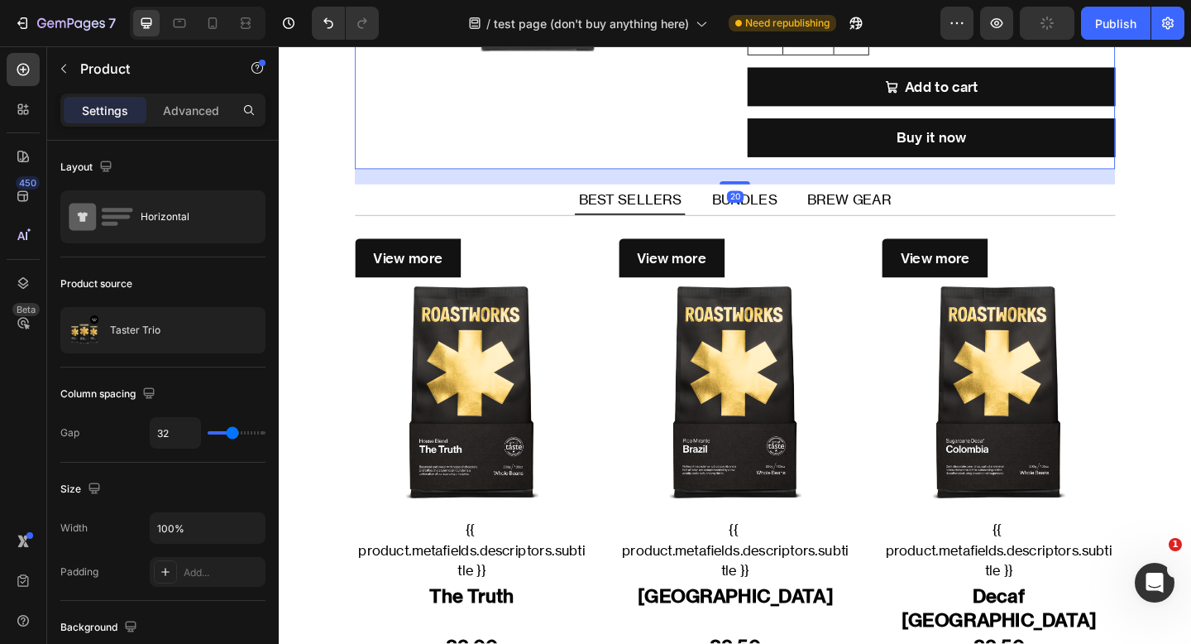
scroll to position [622, 0]
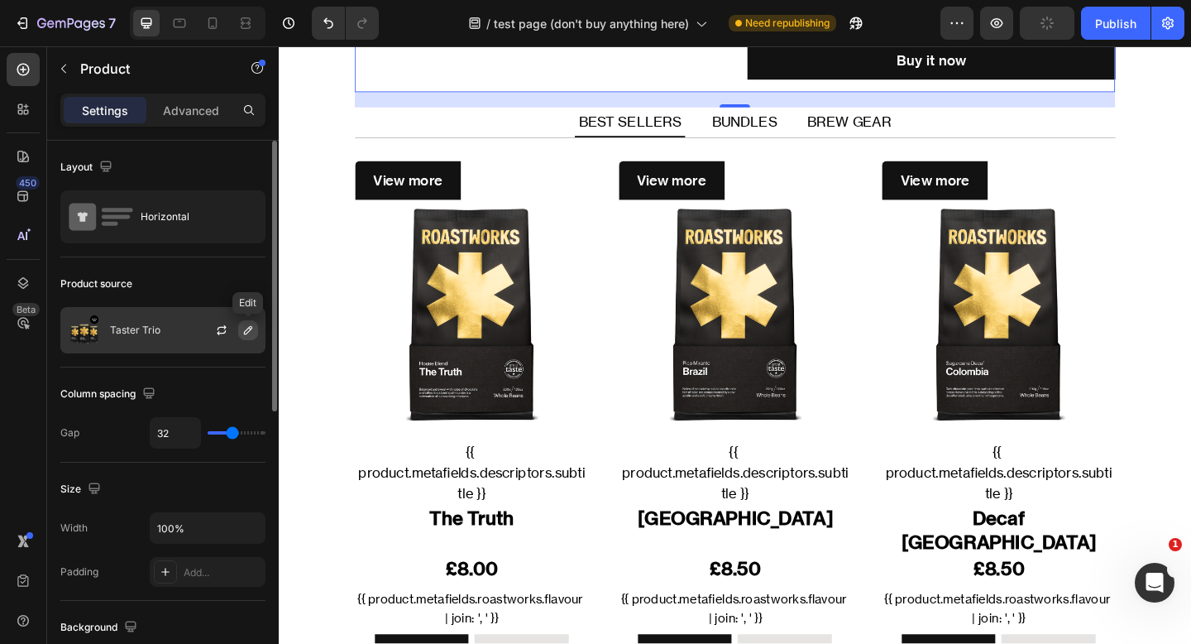
click at [249, 329] on icon "button" at bounding box center [248, 330] width 13 height 13
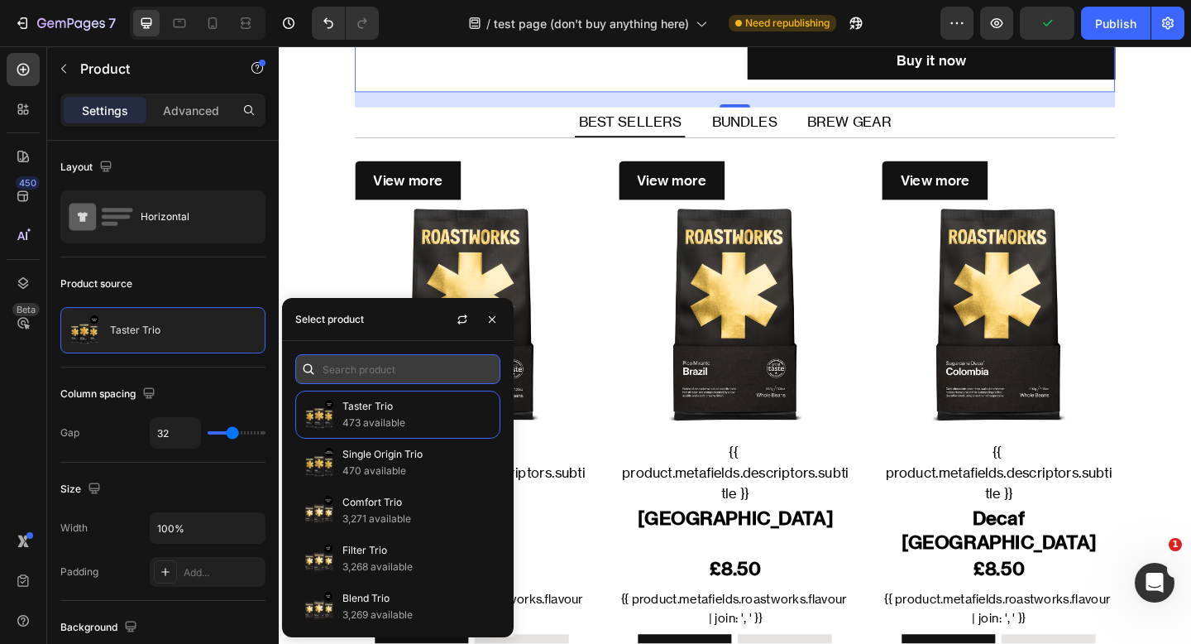
click at [430, 376] on input "text" at bounding box center [397, 369] width 205 height 30
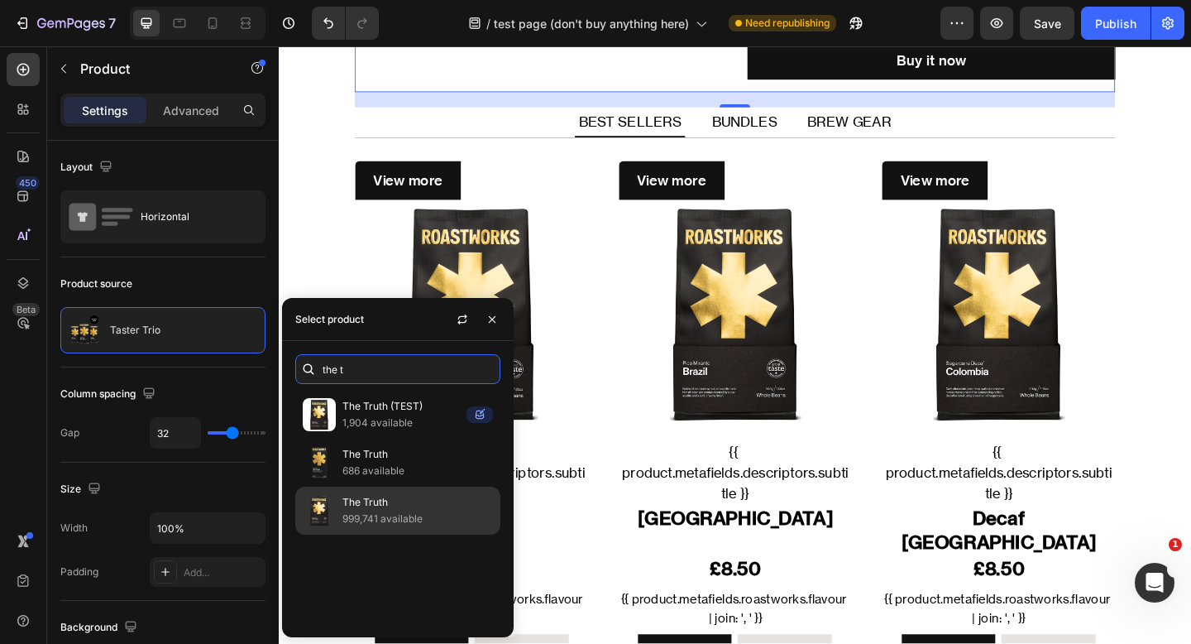
type input "the t"
click at [440, 506] on p "The Truth" at bounding box center [418, 502] width 151 height 17
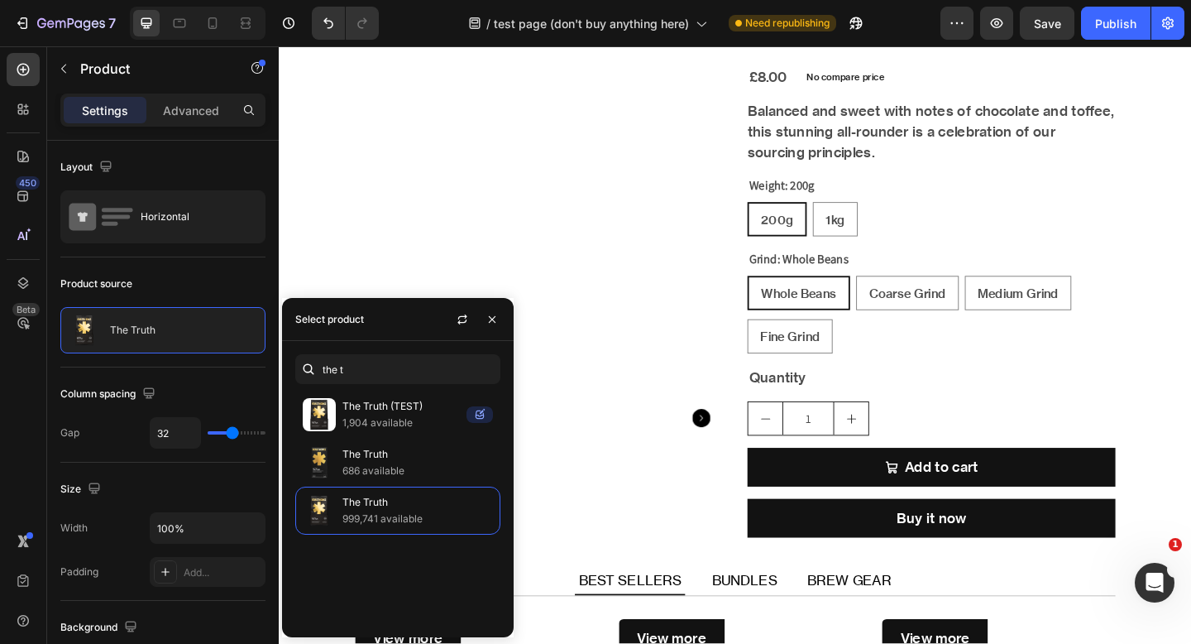
scroll to position [212, 0]
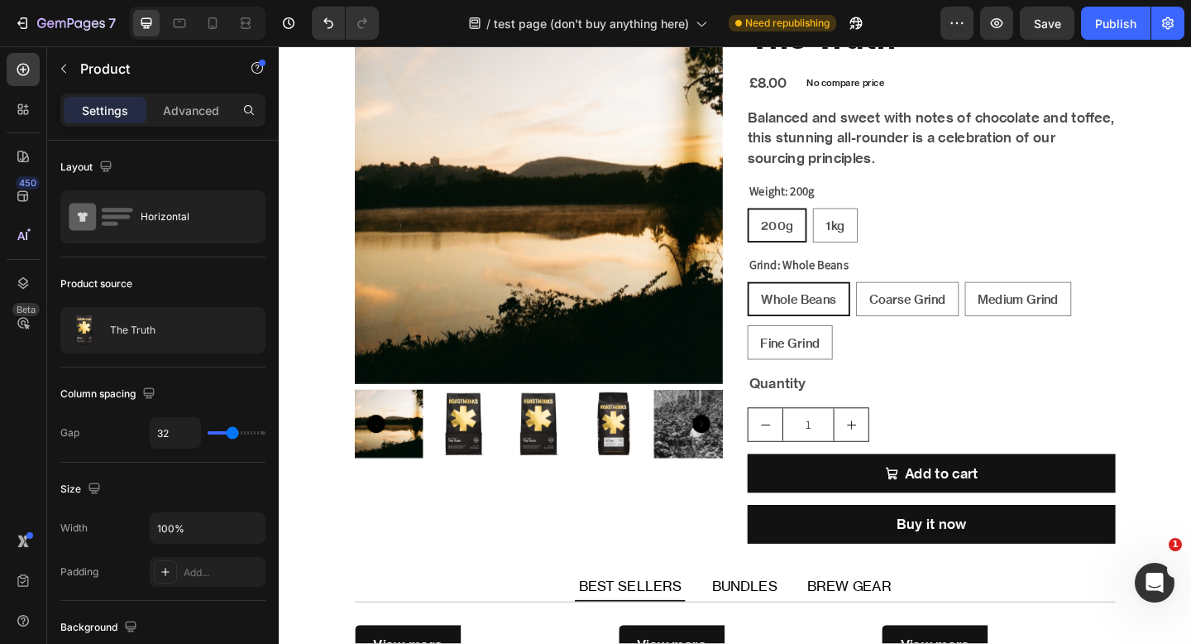
click at [782, 454] on div "Product Images The Truth Product Title £8.00 Product Price Product Price No com…" at bounding box center [775, 306] width 827 height 587
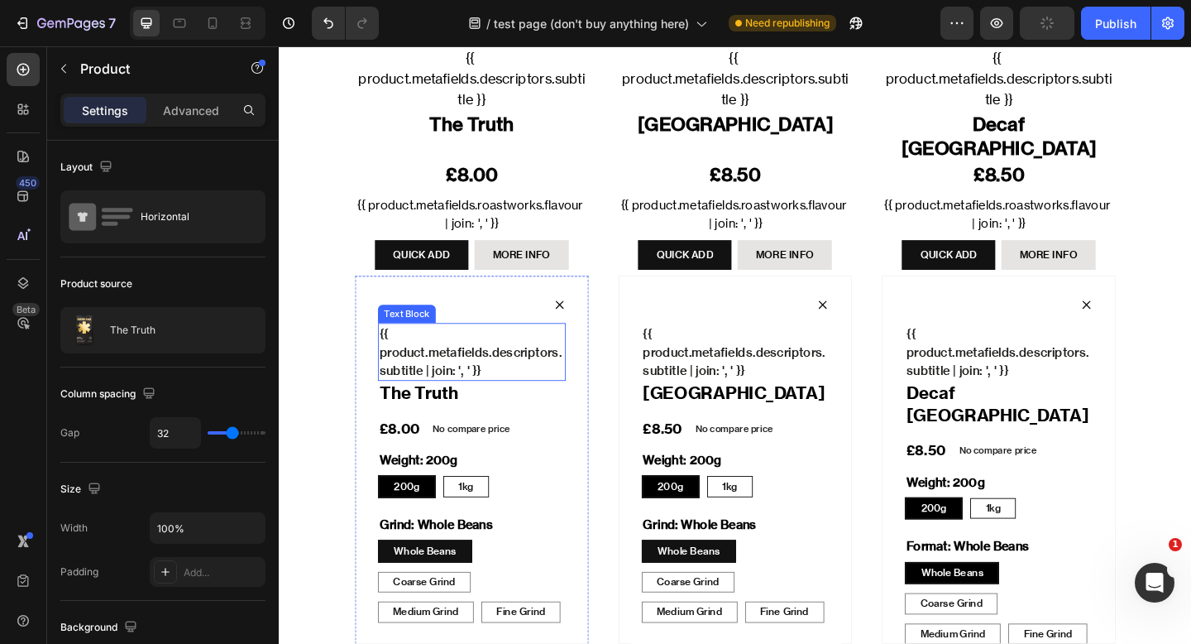
scroll to position [1140, 0]
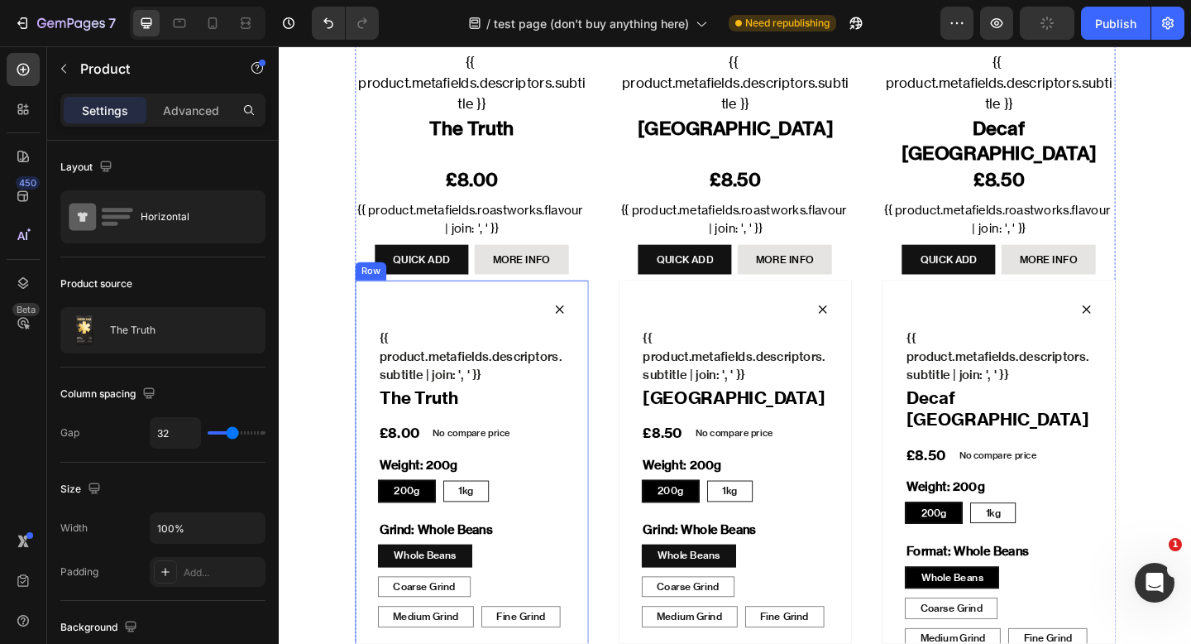
click at [518, 301] on div "Icon {{ product.metafields.descriptors.subtitle | join: ', ' }} Text Block The …" at bounding box center [489, 588] width 254 height 574
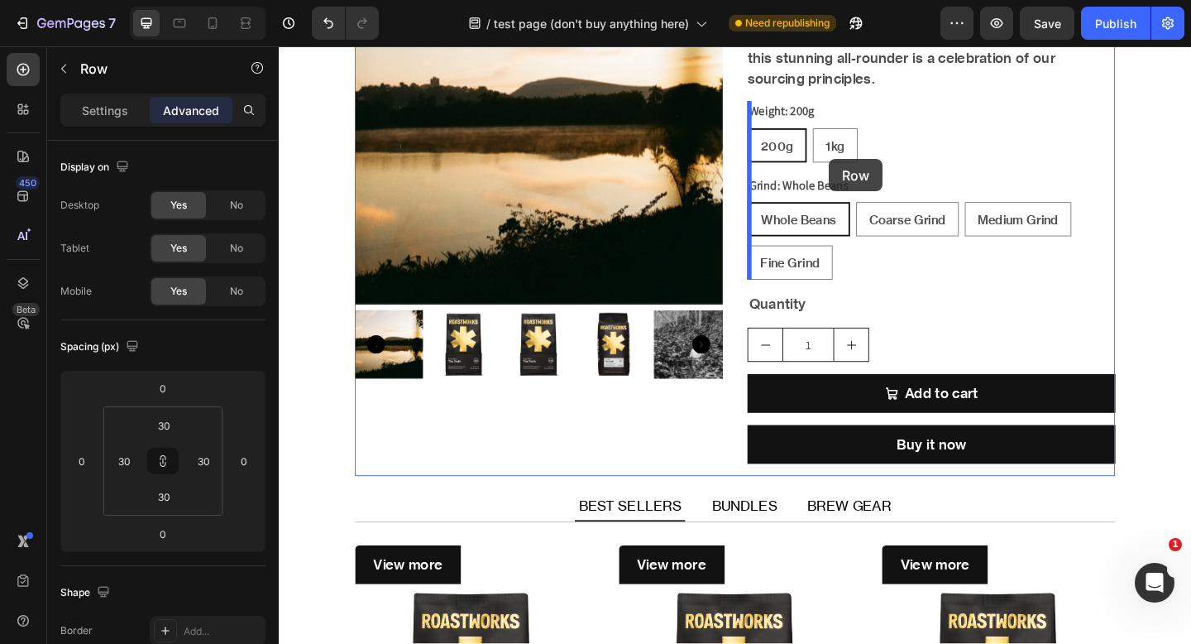
scroll to position [249, 0]
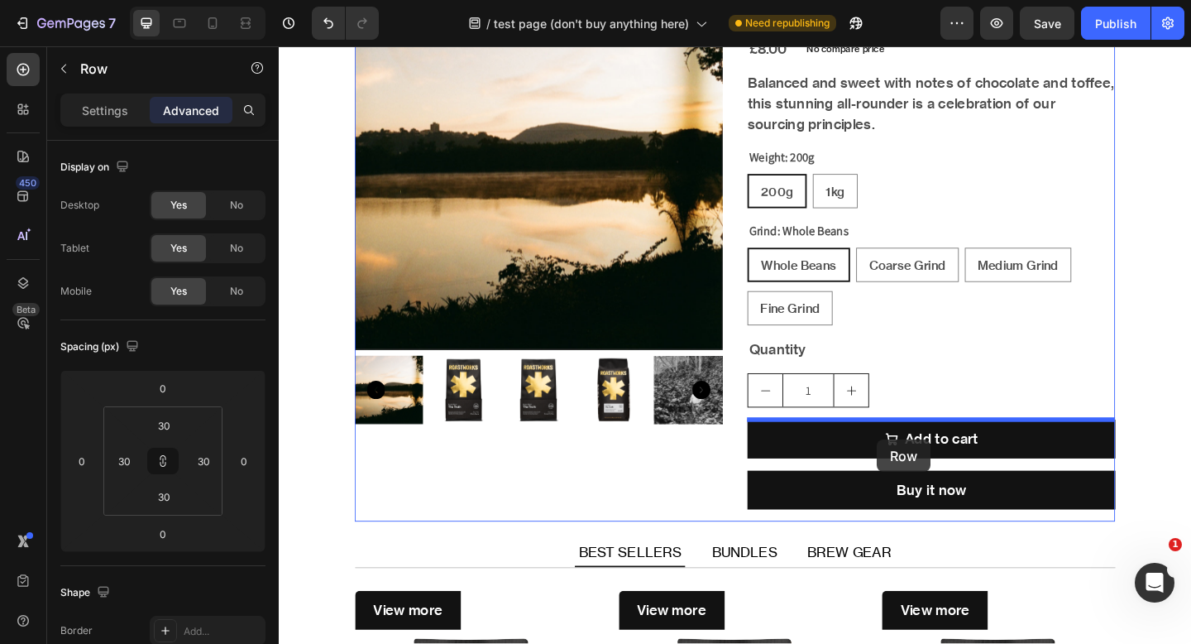
drag, startPoint x: 376, startPoint y: 611, endPoint x: 930, endPoint y: 474, distance: 570.3
type input "16"
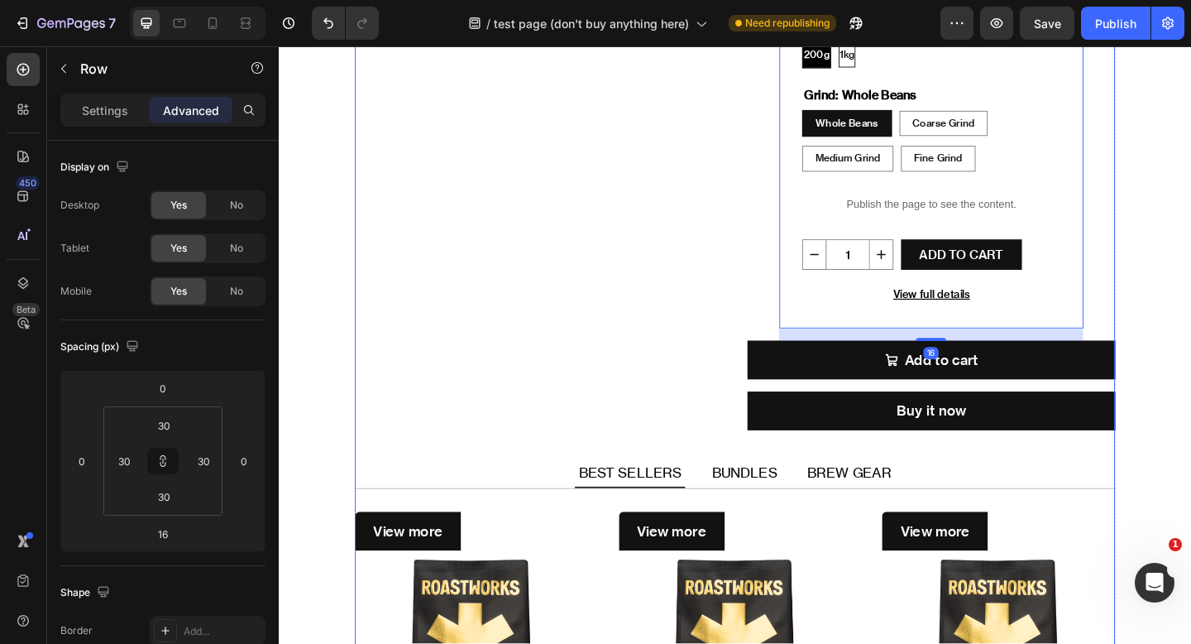
scroll to position [888, 0]
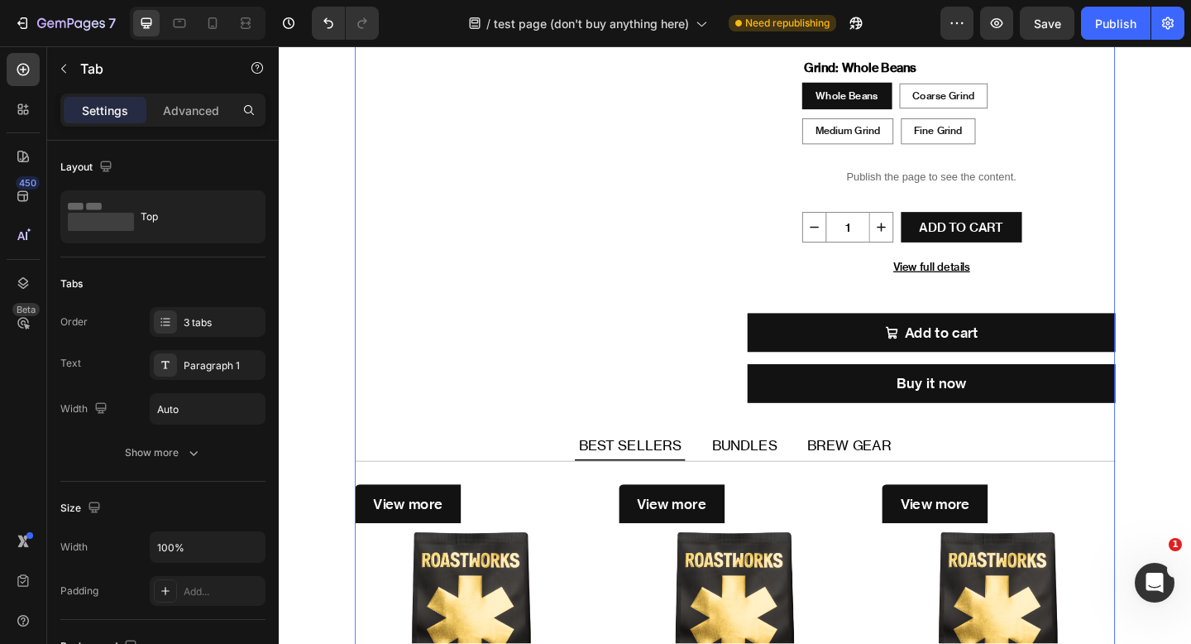
click at [546, 493] on ul "BEST SELLERS BUNDLES BREW GEAR" at bounding box center [775, 481] width 827 height 34
click at [563, 527] on div "View more" at bounding box center [489, 544] width 254 height 42
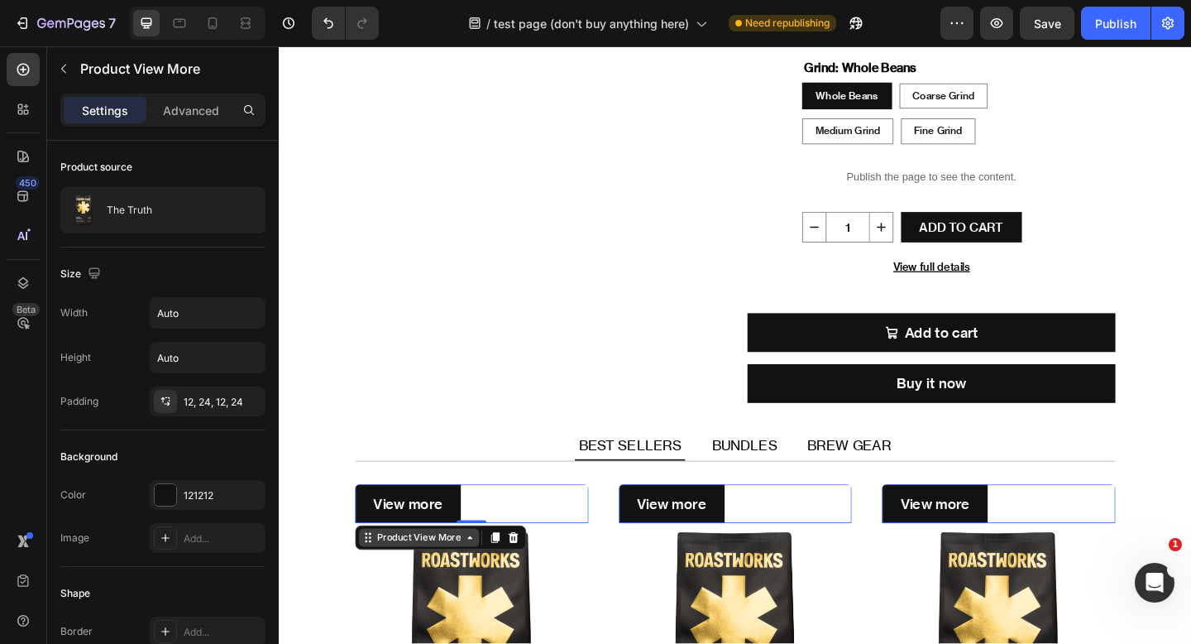
click at [437, 582] on div "Product View More" at bounding box center [431, 580] width 98 height 15
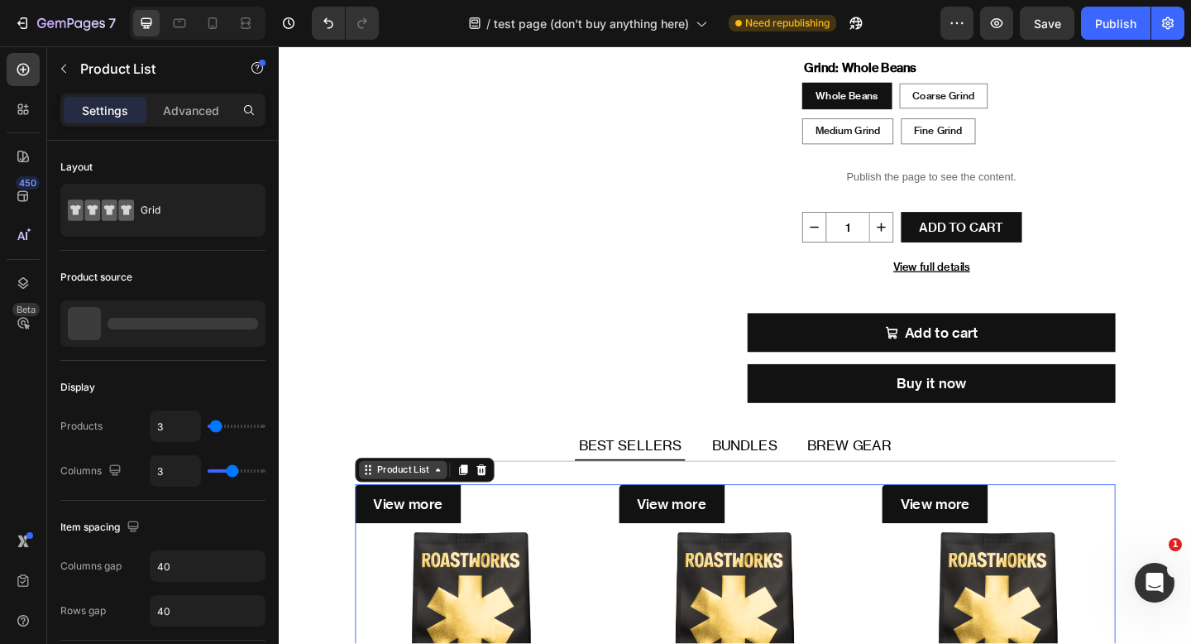
click at [417, 504] on div "Product List" at bounding box center [413, 507] width 63 height 15
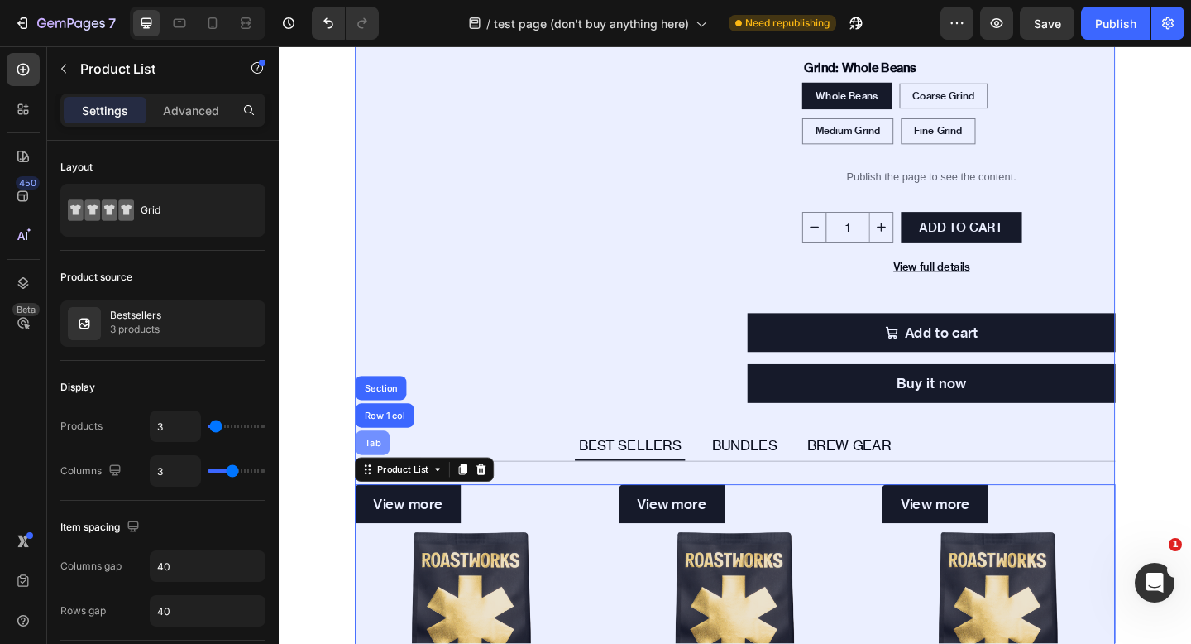
click at [382, 473] on div "Tab" at bounding box center [381, 478] width 24 height 10
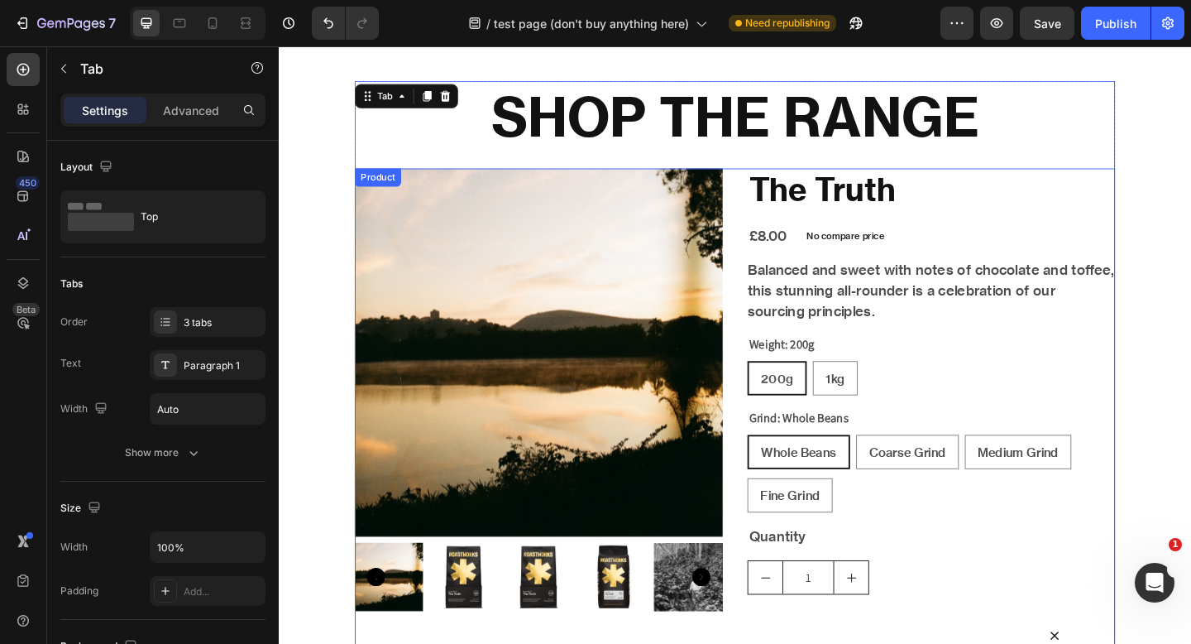
scroll to position [29, 0]
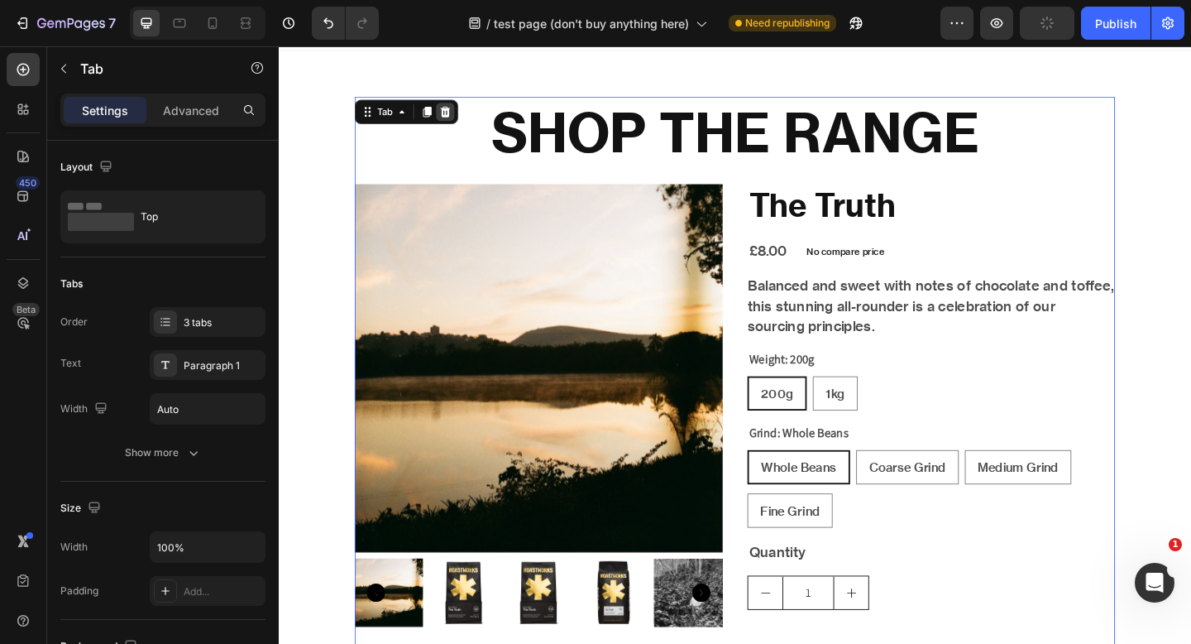
click at [463, 111] on icon at bounding box center [459, 117] width 13 height 13
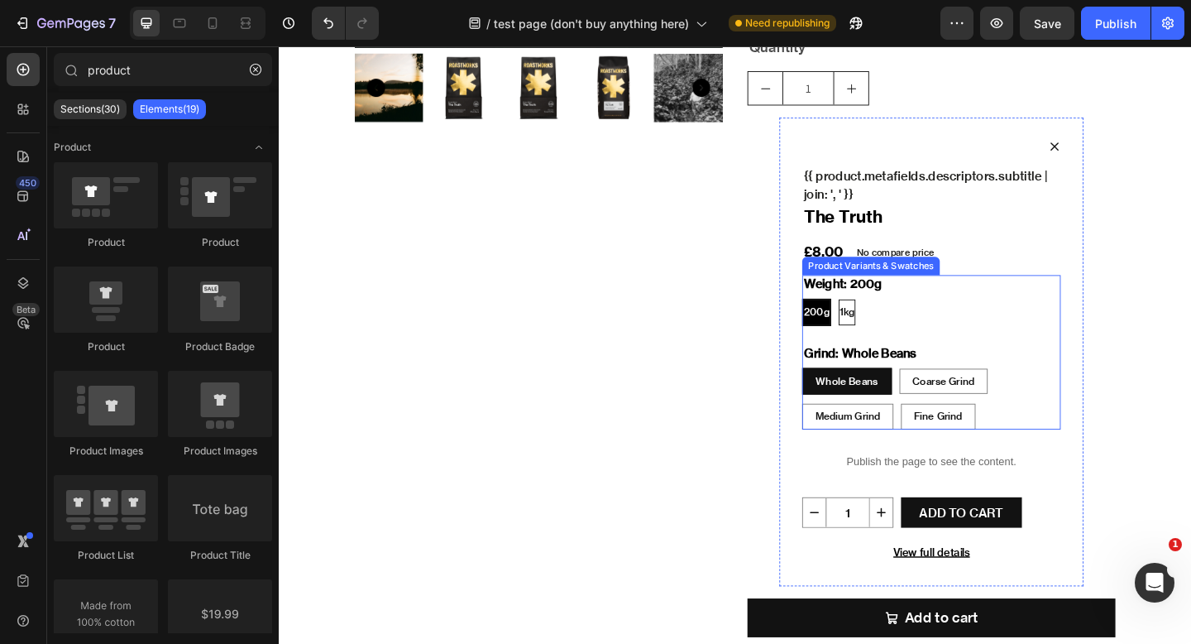
scroll to position [575, 0]
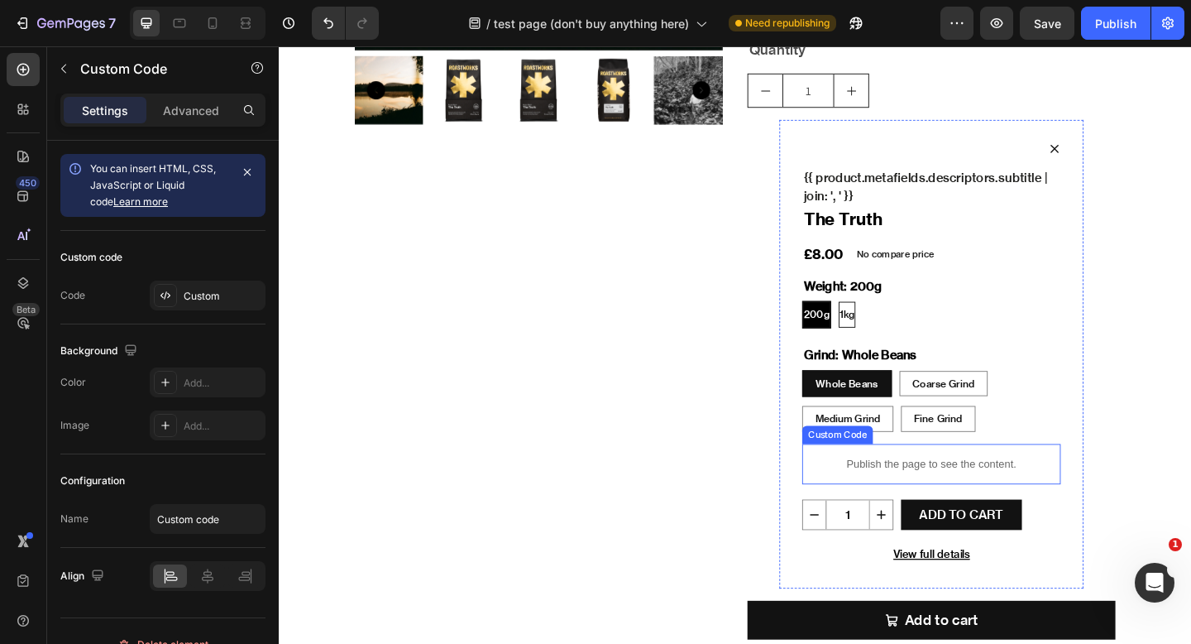
click at [930, 506] on p "Publish the page to see the content." at bounding box center [988, 500] width 281 height 17
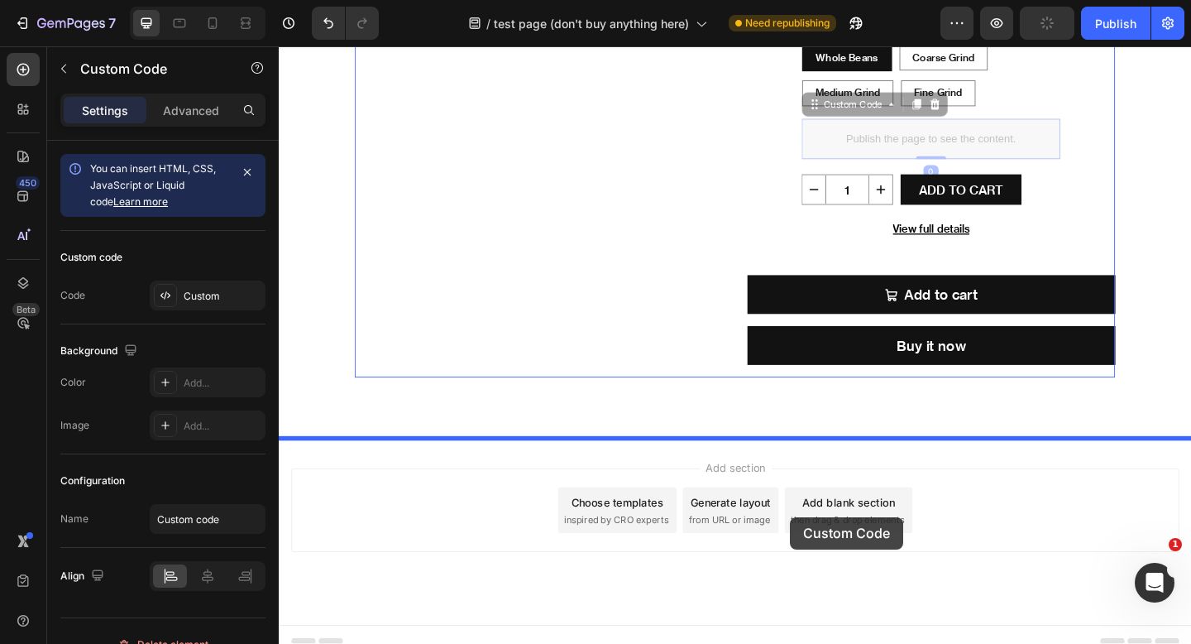
scroll to position [940, 0]
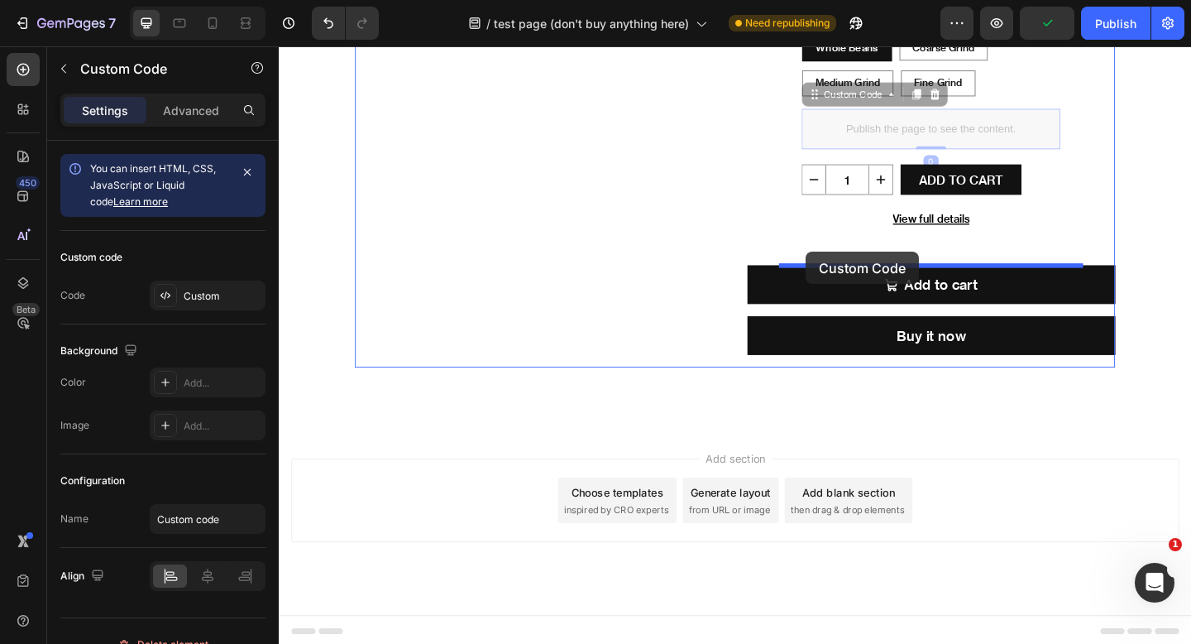
drag, startPoint x: 861, startPoint y: 461, endPoint x: 852, endPoint y: 270, distance: 191.3
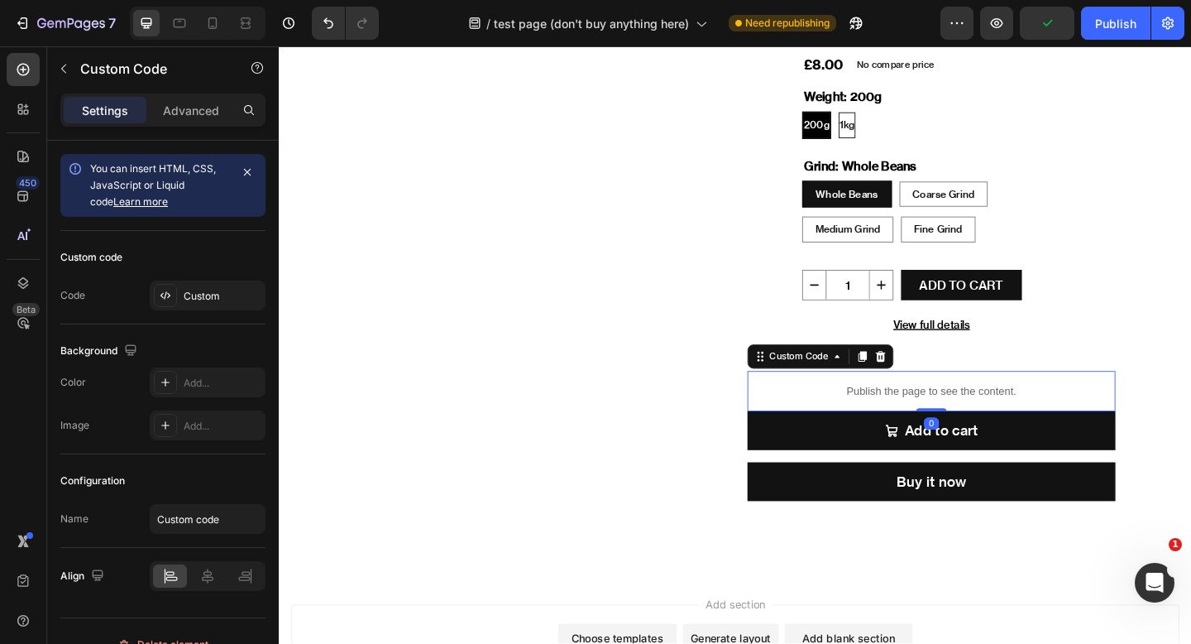
scroll to position [765, 0]
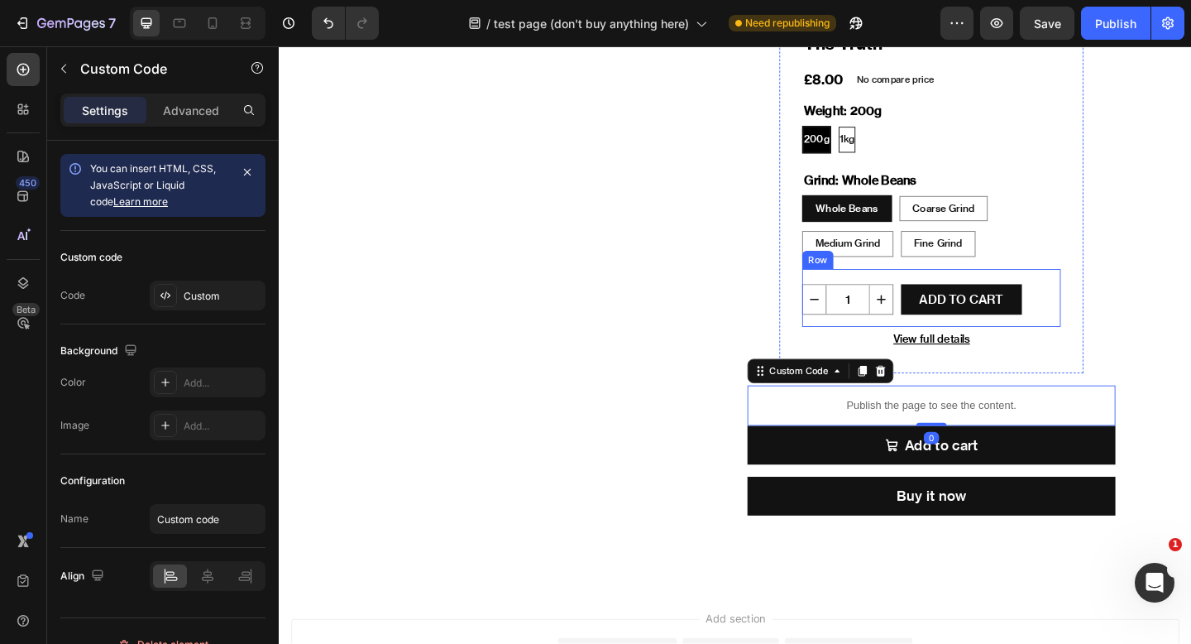
click at [948, 302] on div "1 Product Quantity Add To cart Product Cart Button Row" at bounding box center [988, 320] width 281 height 63
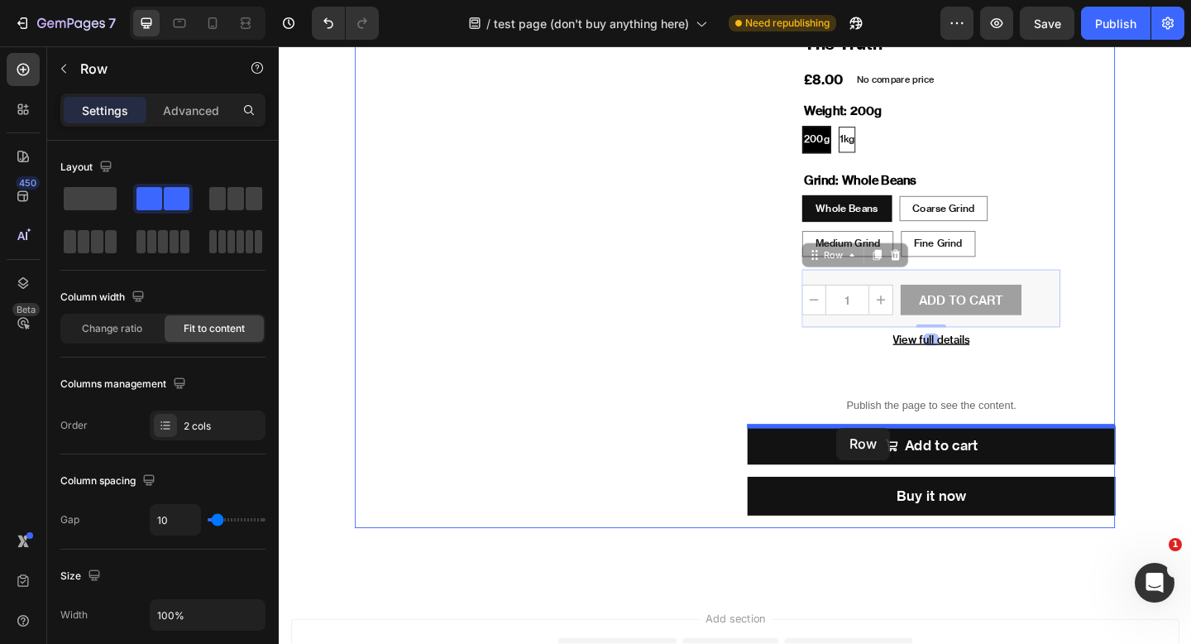
drag, startPoint x: 857, startPoint y: 276, endPoint x: 883, endPoint y: 459, distance: 185.5
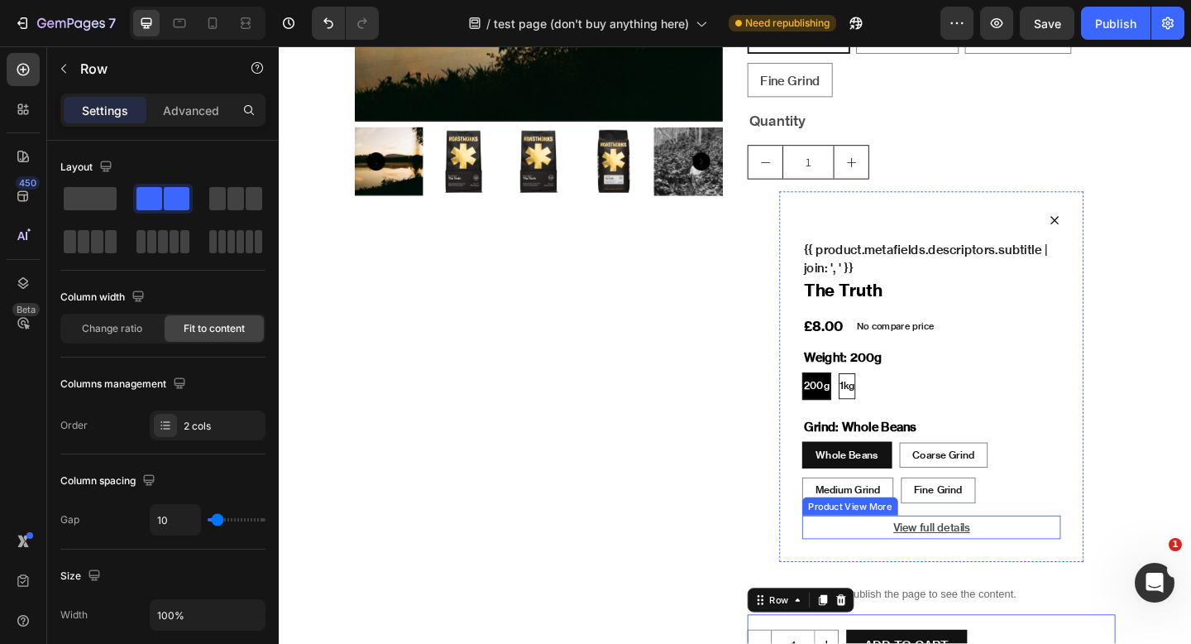
scroll to position [456, 0]
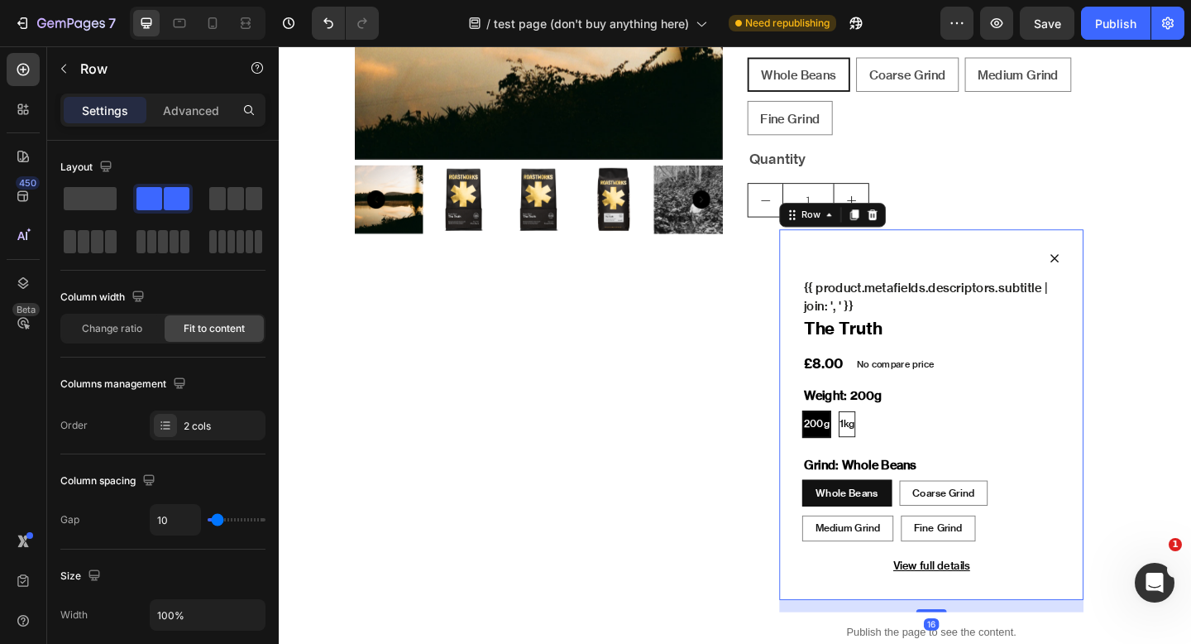
click at [893, 263] on div "Icon {{ product.metafields.descriptors.subtitle | join: ', ' }} Text Block The …" at bounding box center [988, 447] width 331 height 403
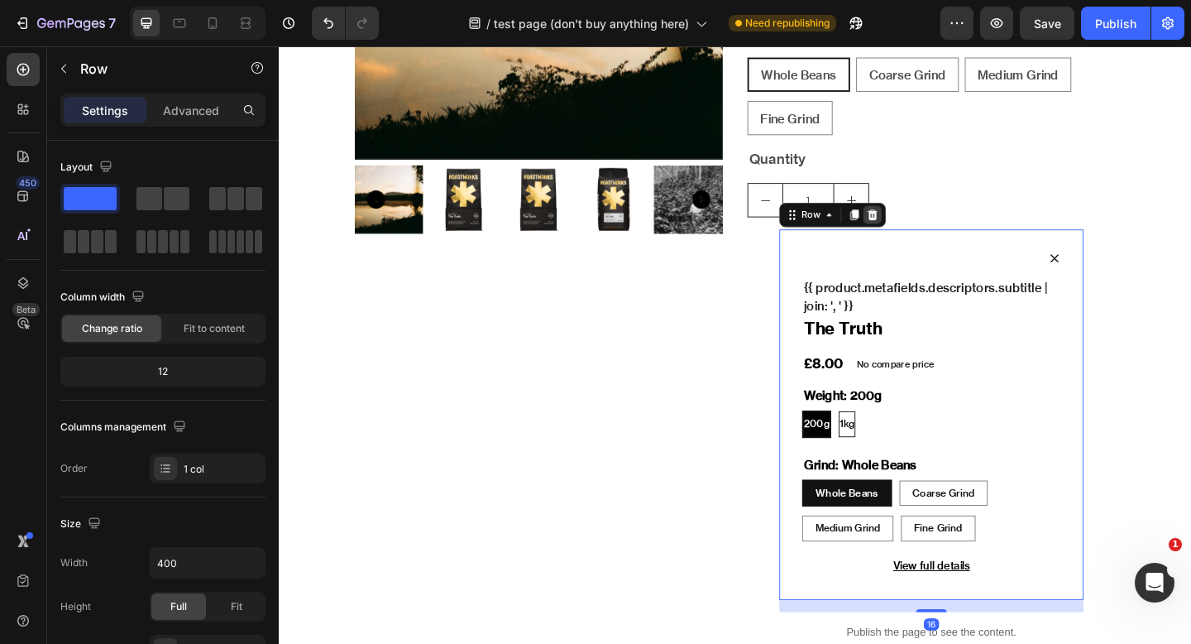
click at [931, 228] on div at bounding box center [925, 230] width 20 height 20
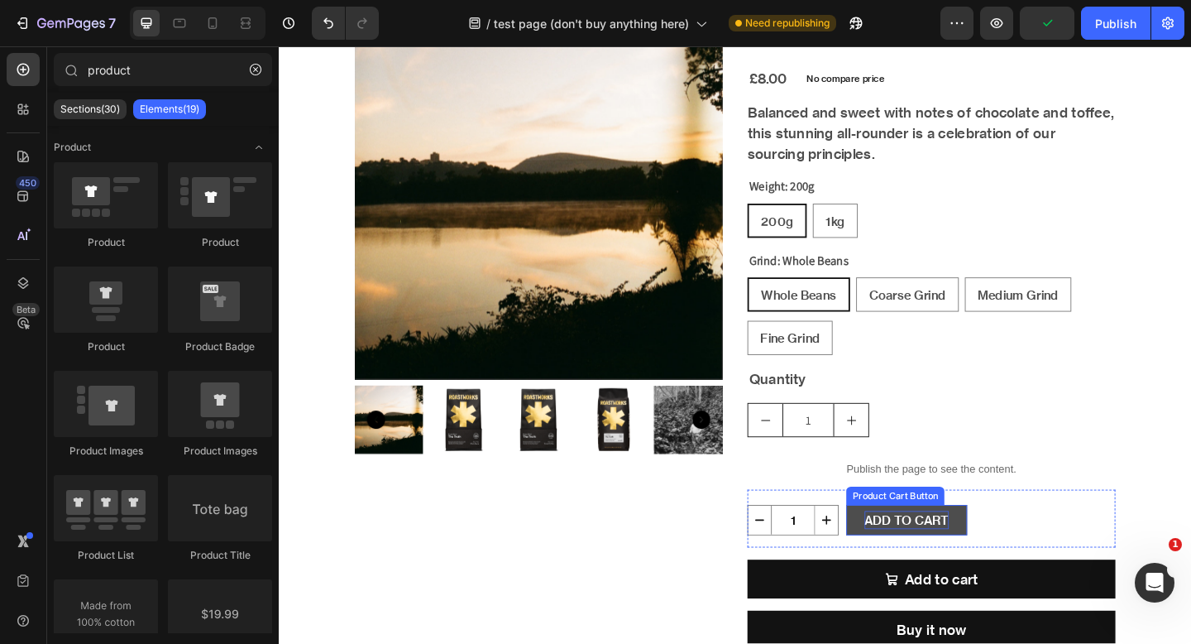
scroll to position [213, 0]
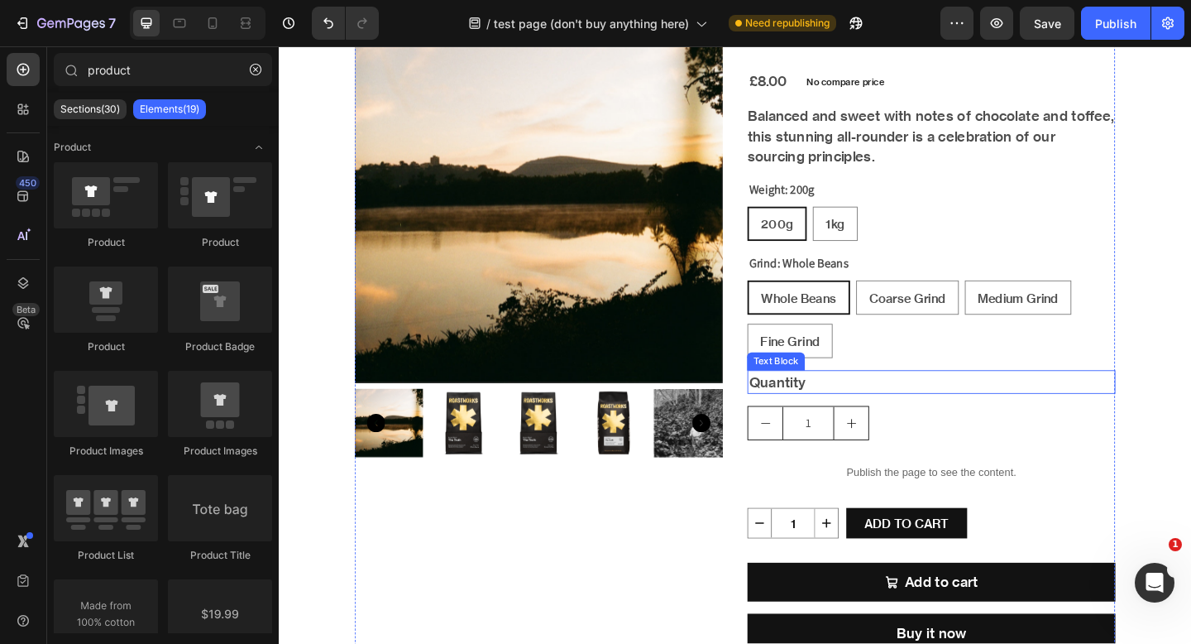
click at [920, 405] on div "Quantity" at bounding box center [989, 412] width 400 height 26
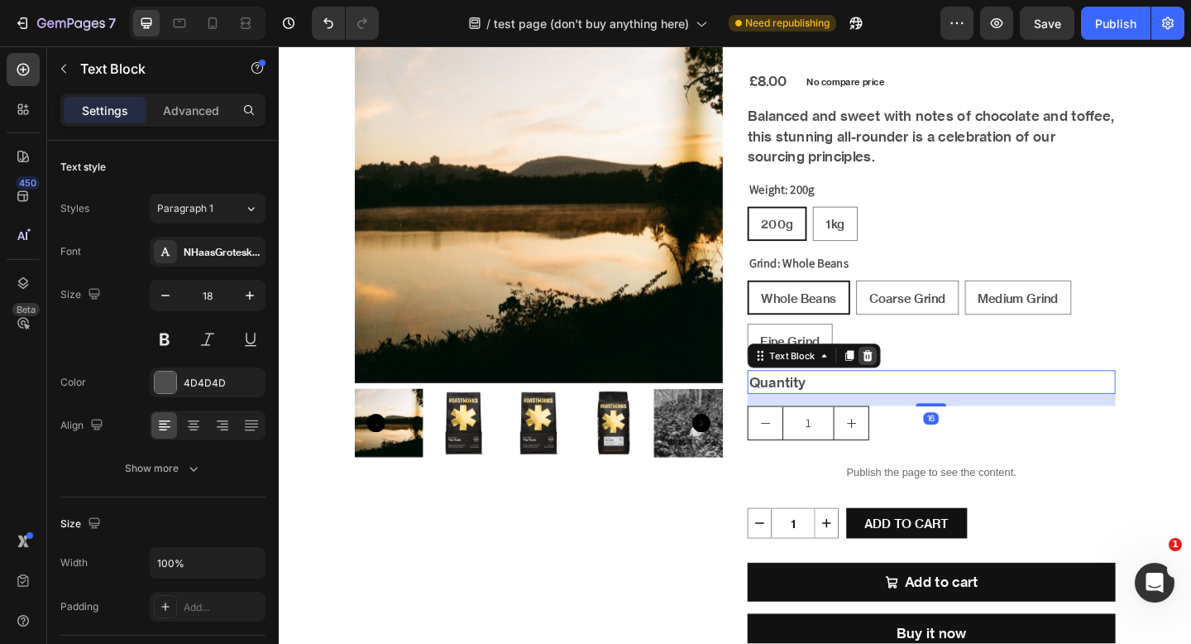
click at [913, 388] on icon at bounding box center [919, 382] width 13 height 13
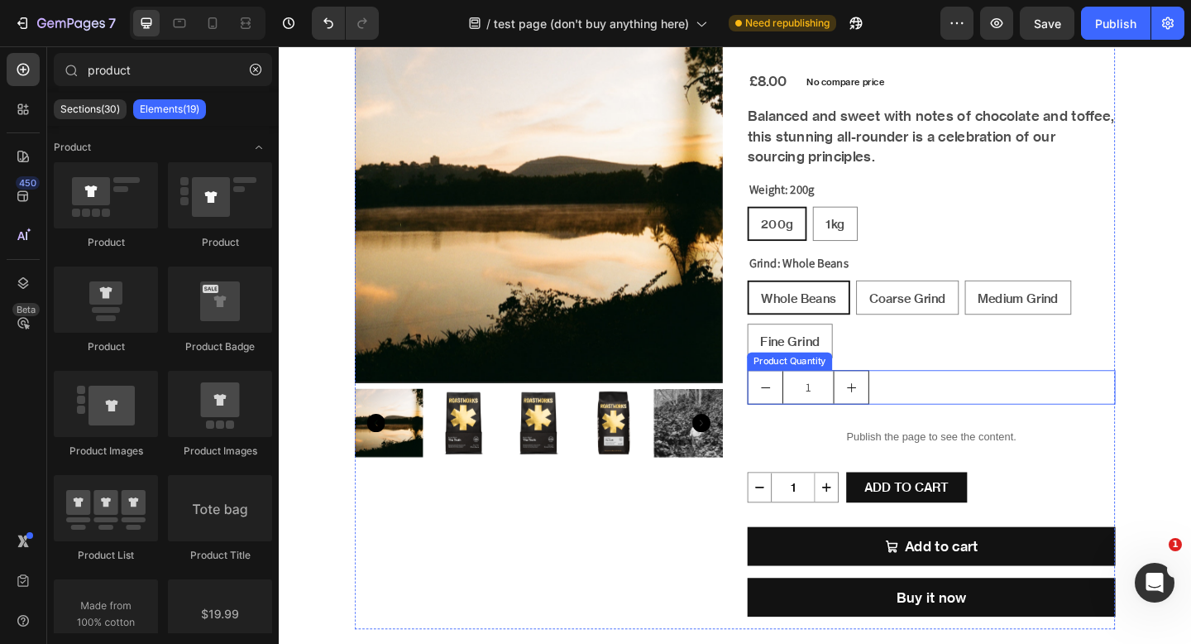
click at [937, 427] on div "1" at bounding box center [989, 417] width 400 height 37
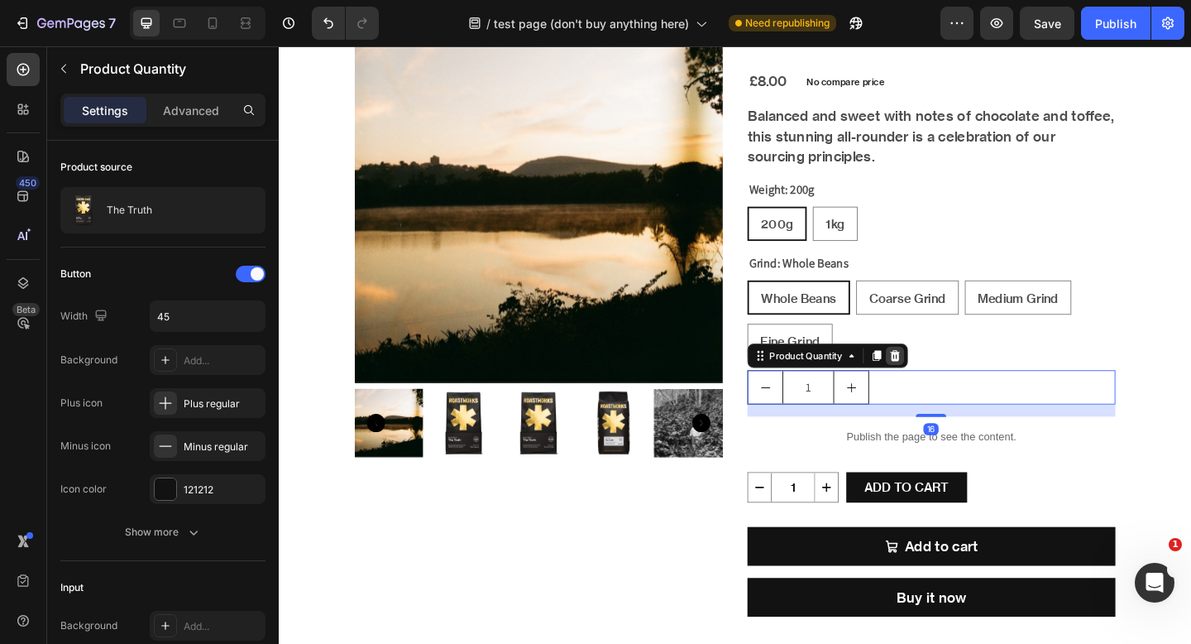
click at [947, 386] on icon at bounding box center [949, 383] width 11 height 12
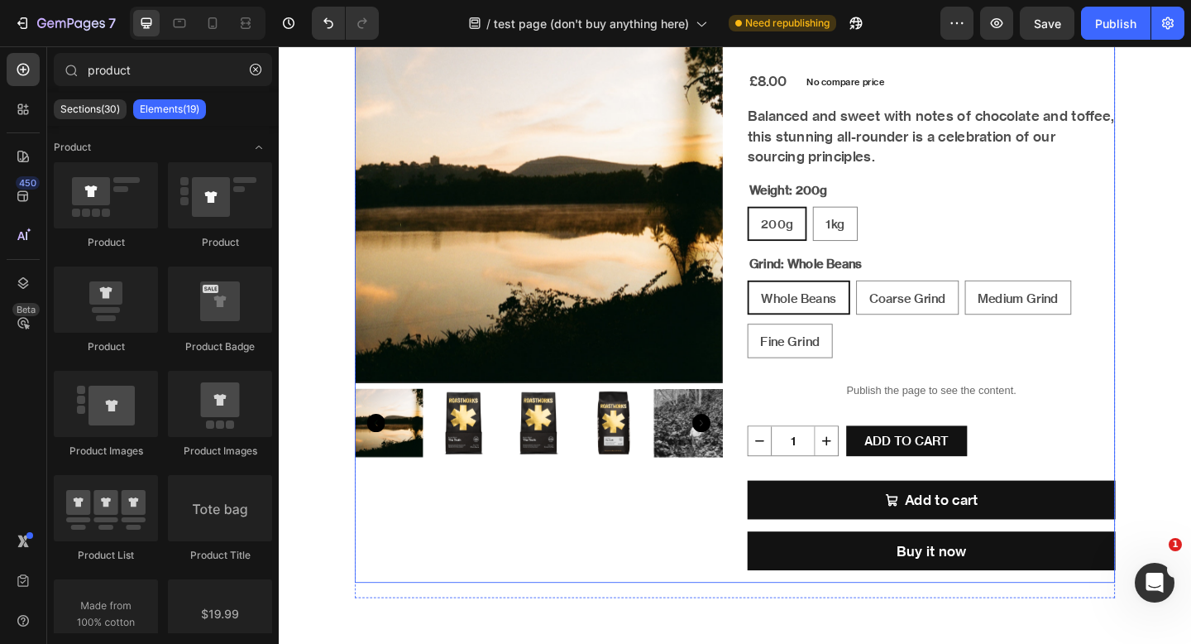
click at [1004, 563] on div "Add to cart Add to Cart" at bounding box center [989, 546] width 400 height 55
radio input "true"
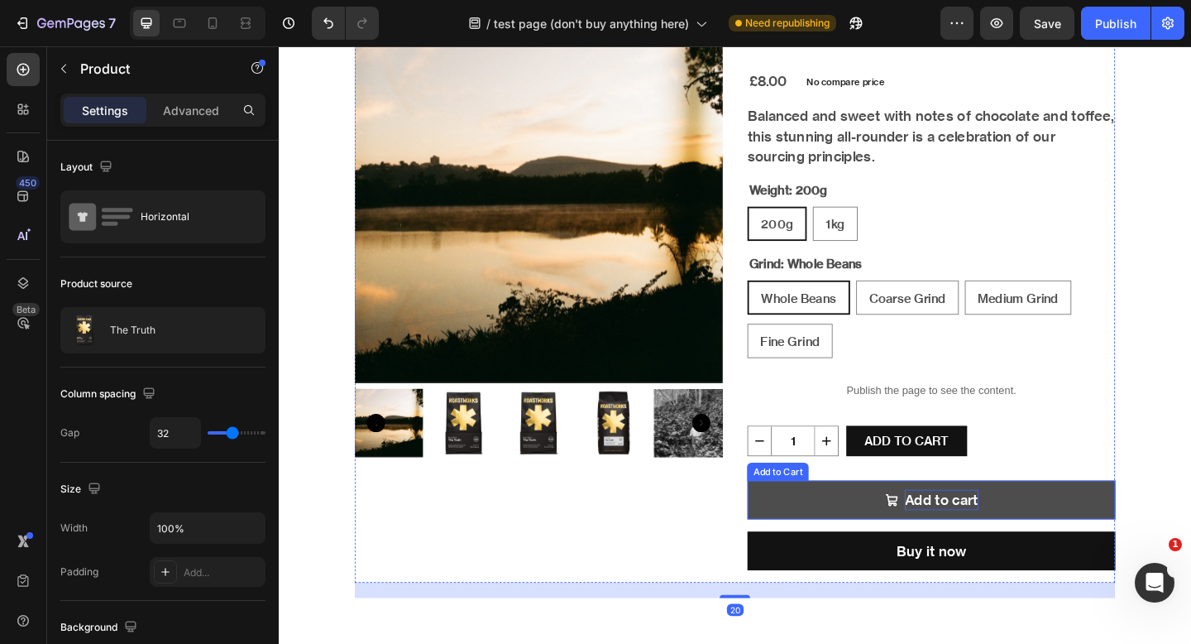
click at [989, 536] on div "Add to cart" at bounding box center [1000, 540] width 80 height 22
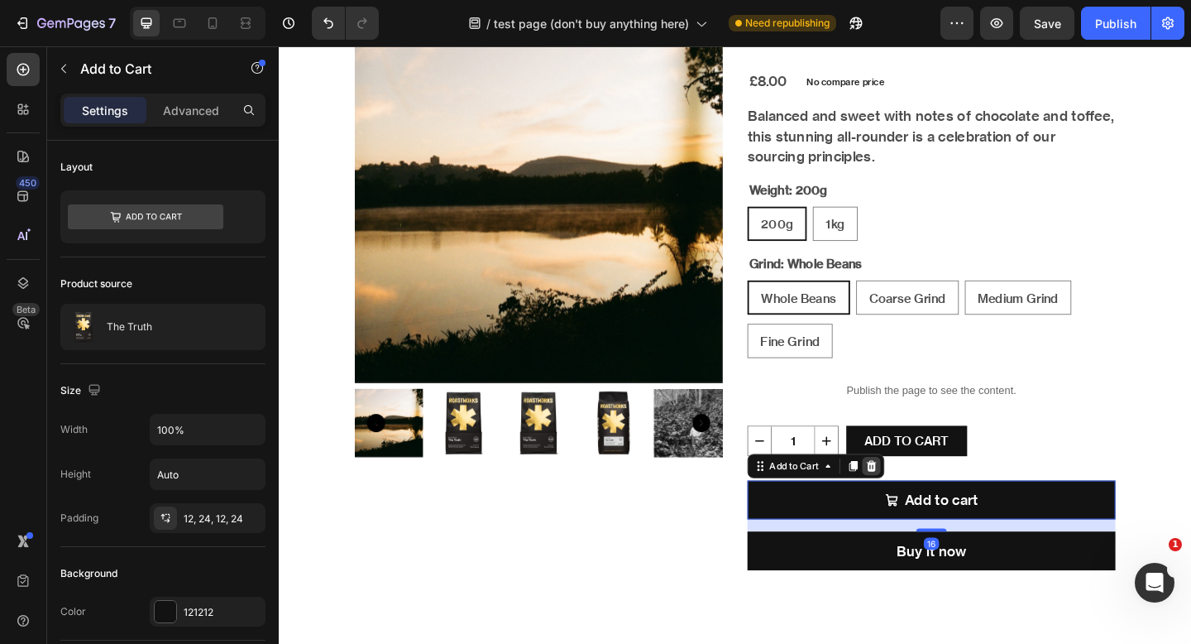
click at [929, 506] on icon at bounding box center [923, 502] width 13 height 13
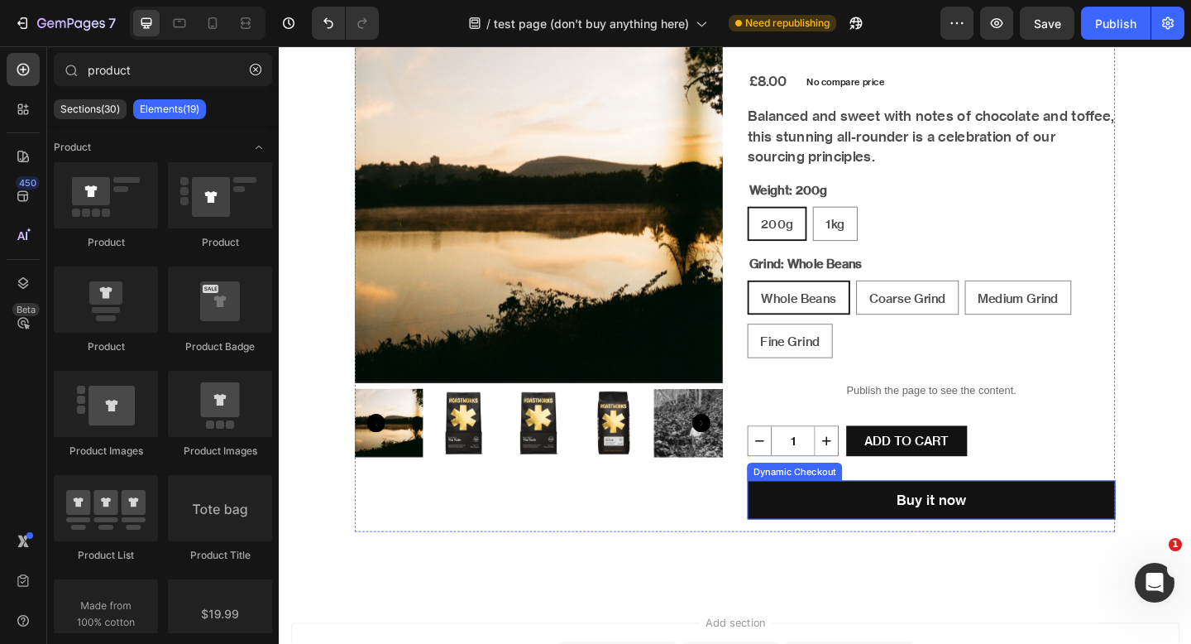
click at [939, 563] on div "The Truth Product Title £8.00 Product Price Product Price No compare price Prod…" at bounding box center [989, 293] width 400 height 563
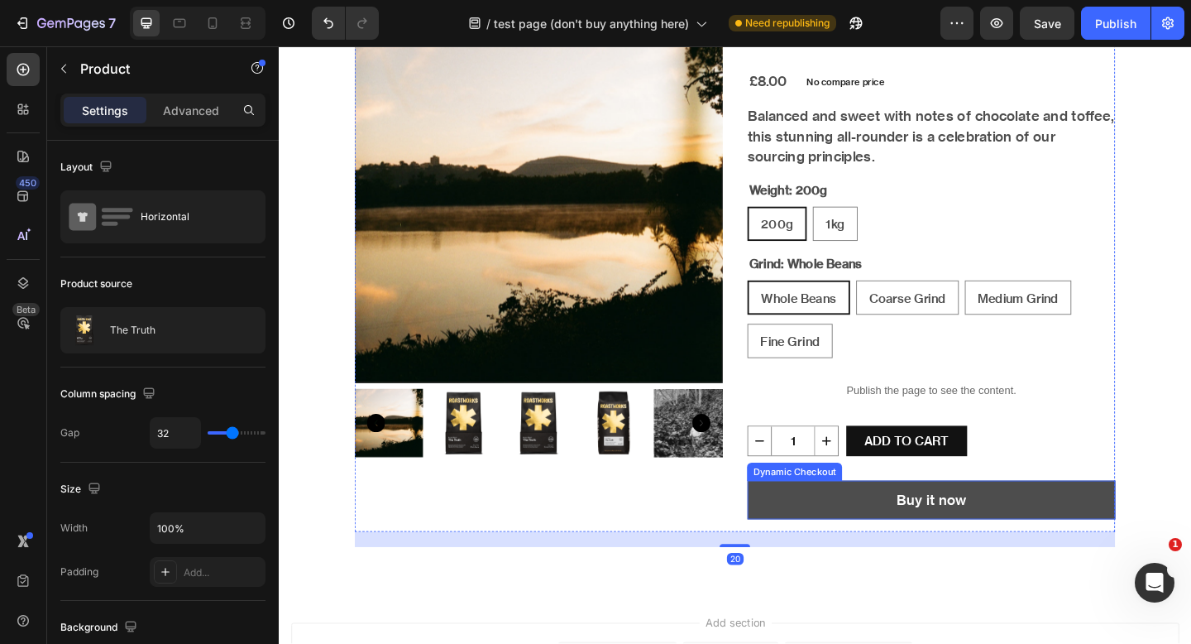
click at [938, 542] on button "Buy it now" at bounding box center [989, 540] width 400 height 42
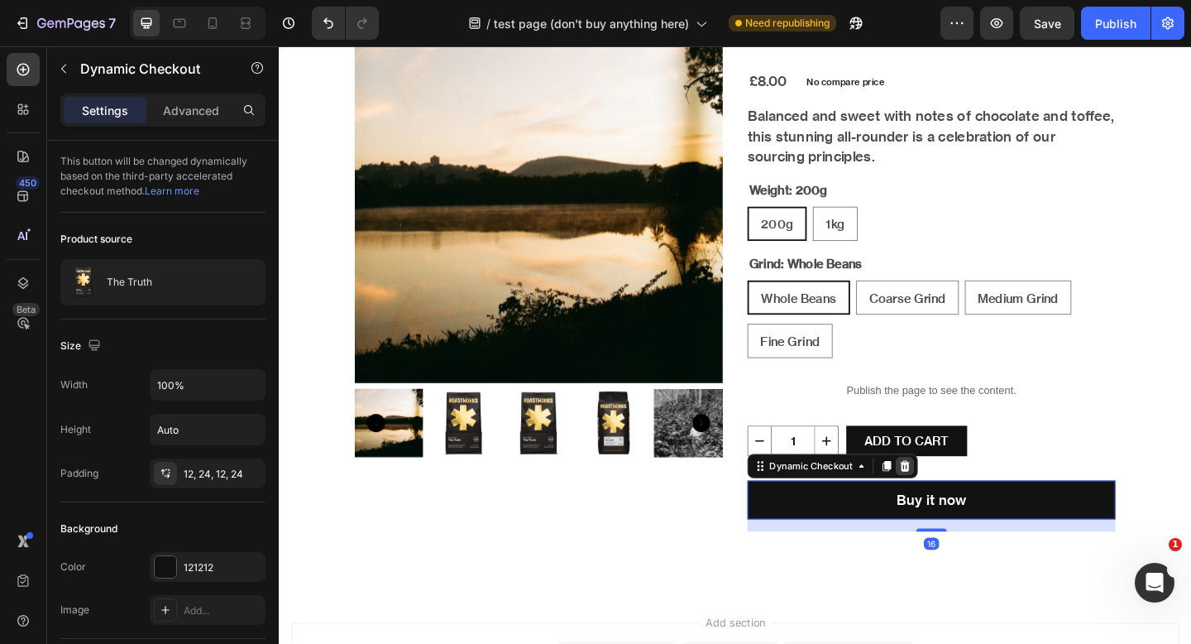
click at [953, 504] on icon at bounding box center [959, 502] width 13 height 13
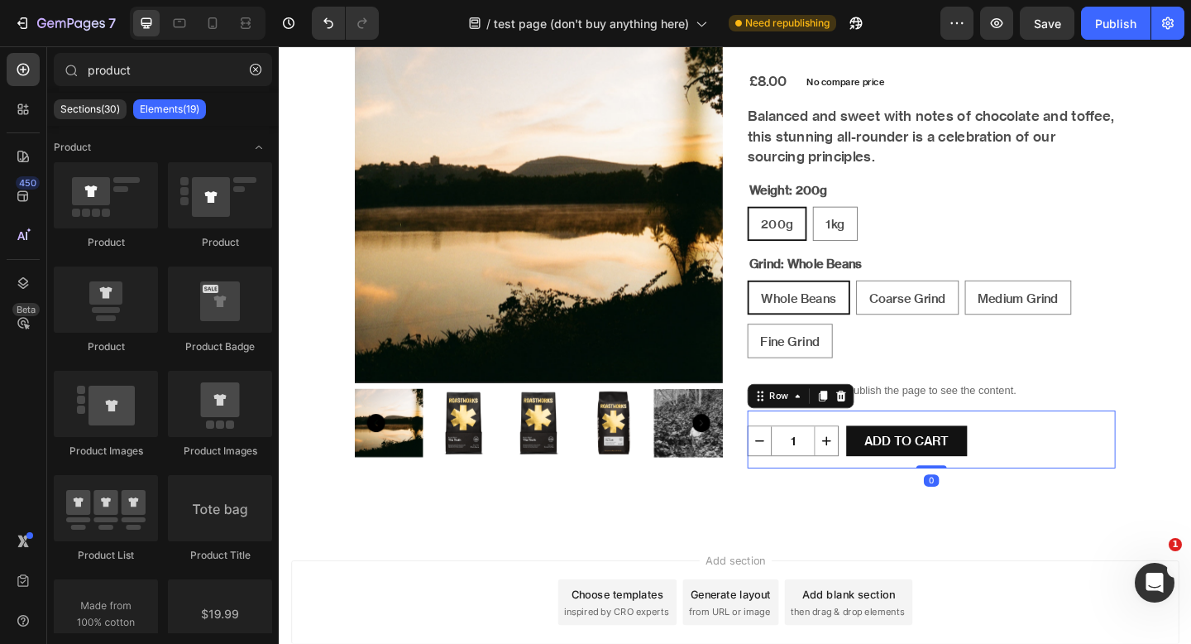
click at [1063, 467] on div "1 Product Quantity Add To cart Product Cart Button Row 0" at bounding box center [989, 474] width 400 height 63
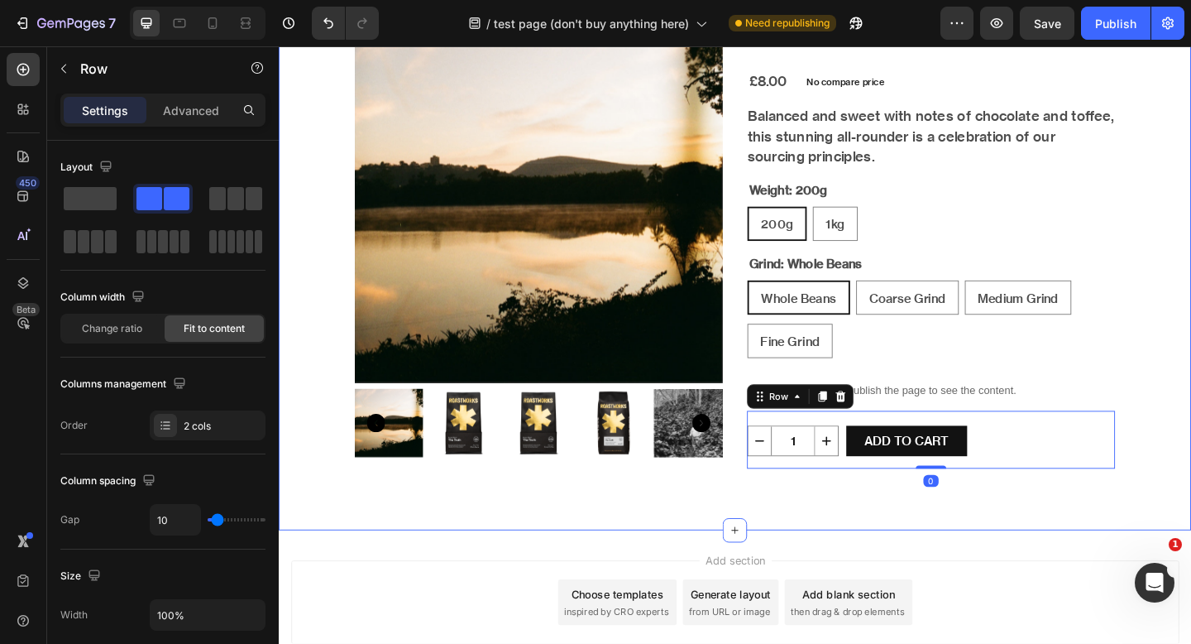
click at [1084, 536] on div "SHOP THE RANGE Heading Product Images The Truth Product Title £8.00 Product Pri…" at bounding box center [775, 220] width 993 height 706
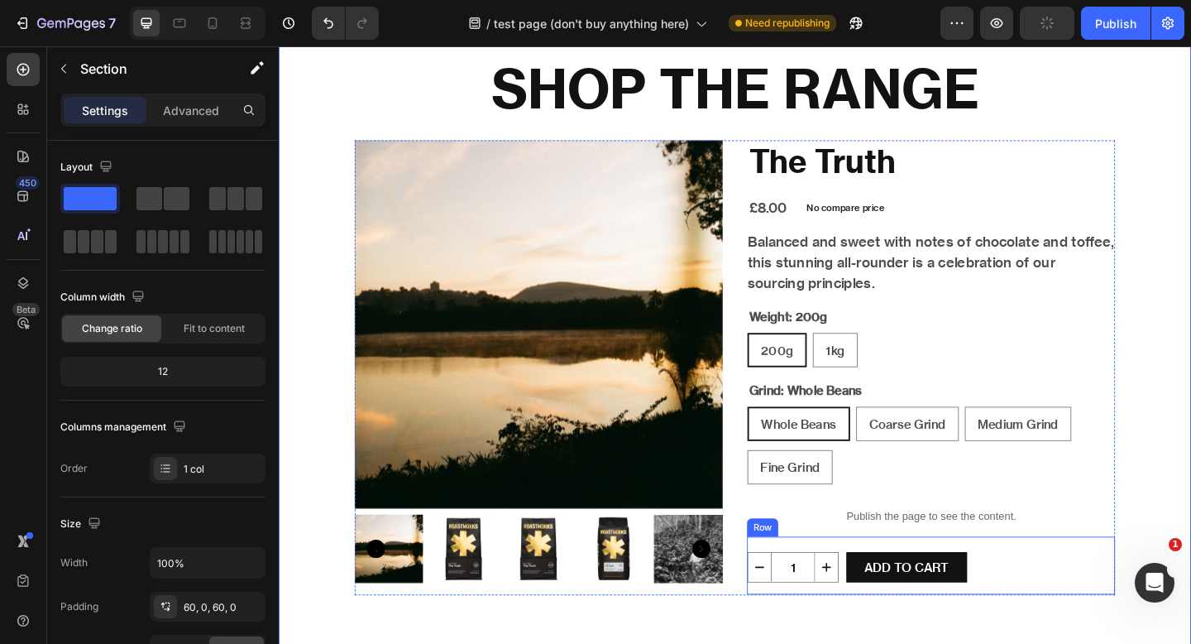
scroll to position [68, 0]
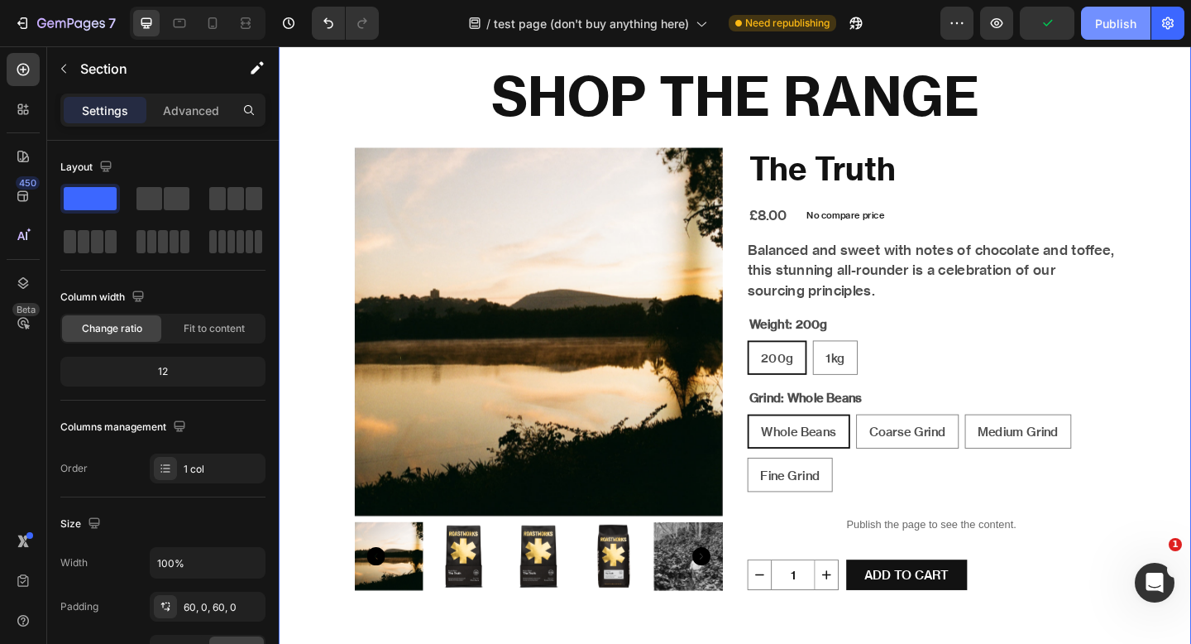
click at [1104, 36] on button "Publish" at bounding box center [1116, 23] width 70 height 33
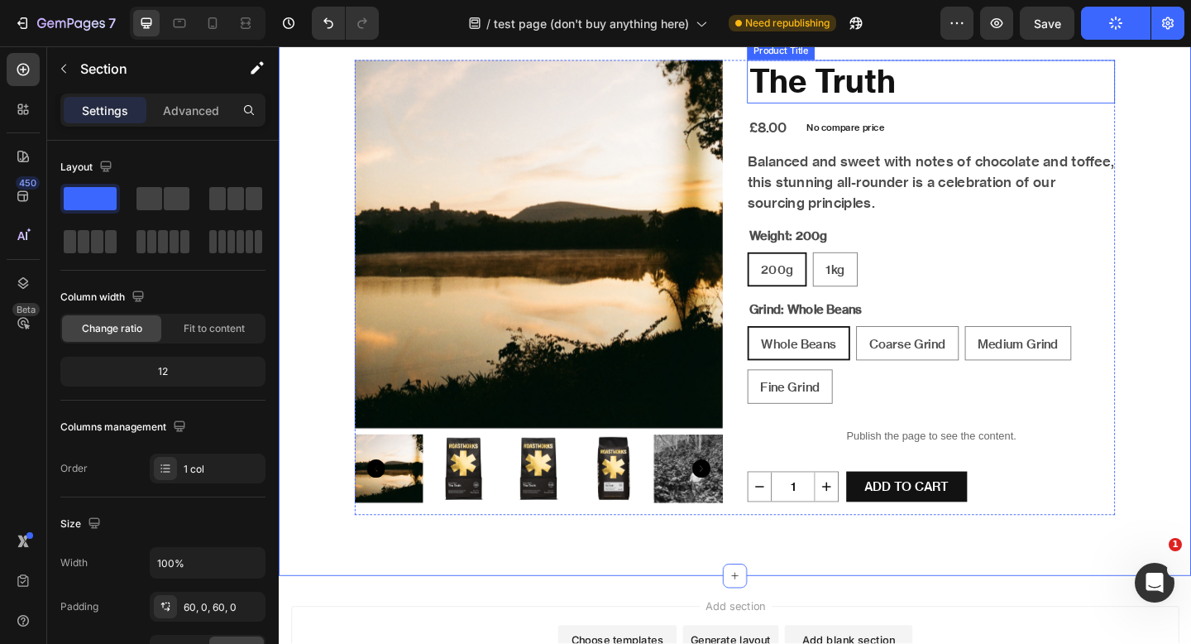
scroll to position [174, 0]
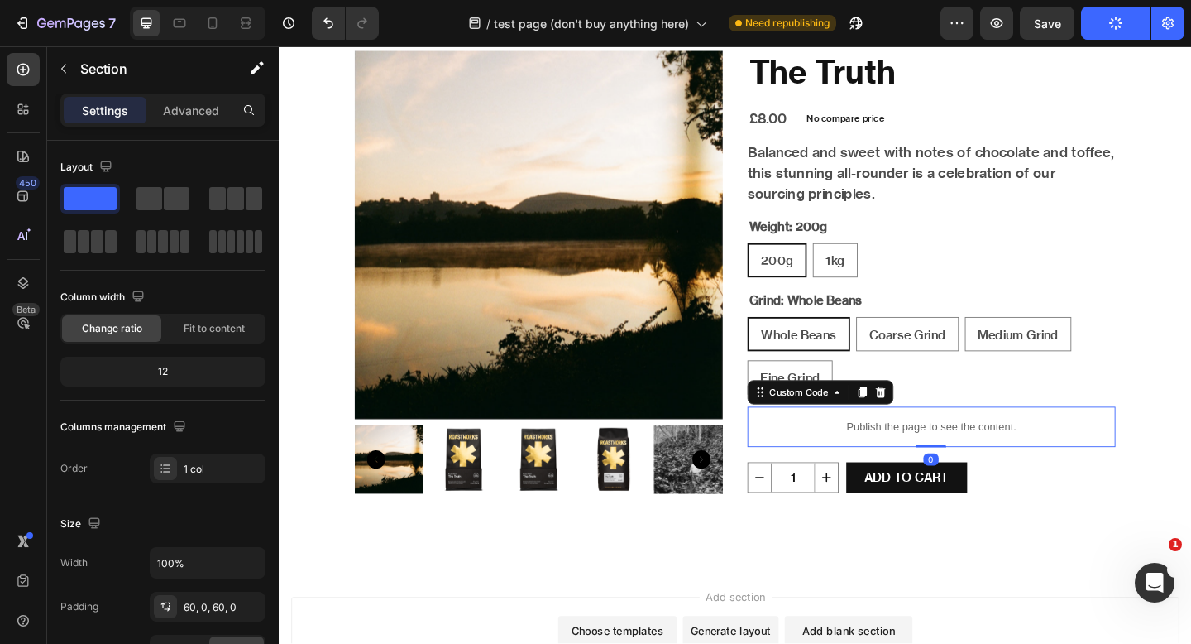
click at [972, 460] on p "Publish the page to see the content." at bounding box center [989, 460] width 400 height 17
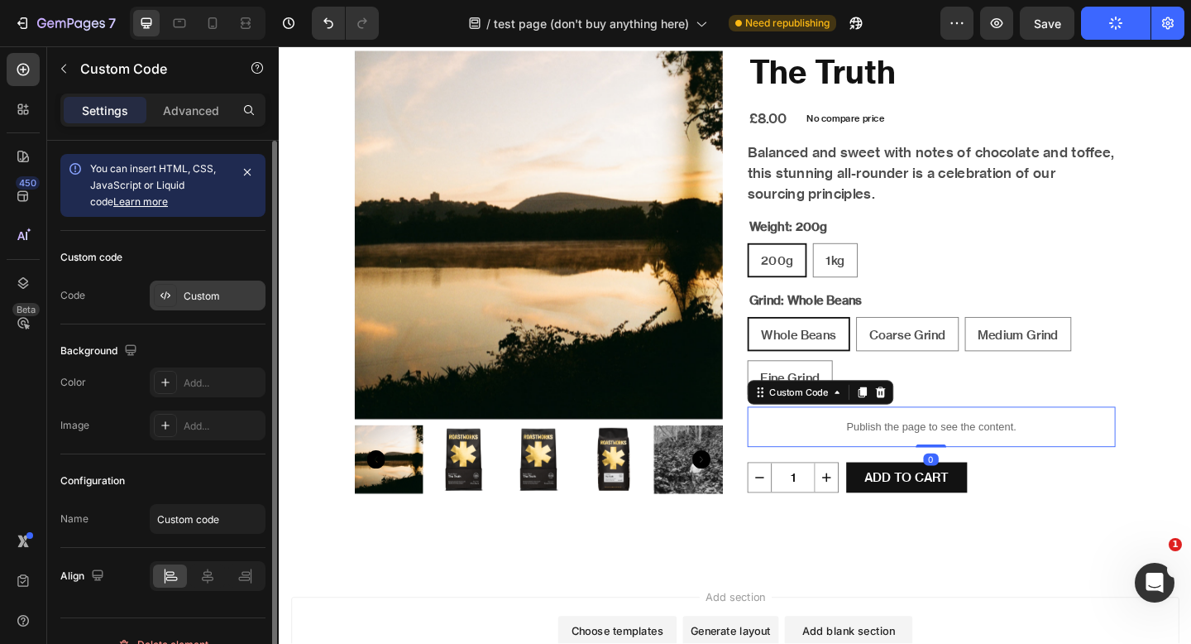
click at [221, 302] on div "Custom" at bounding box center [223, 296] width 78 height 15
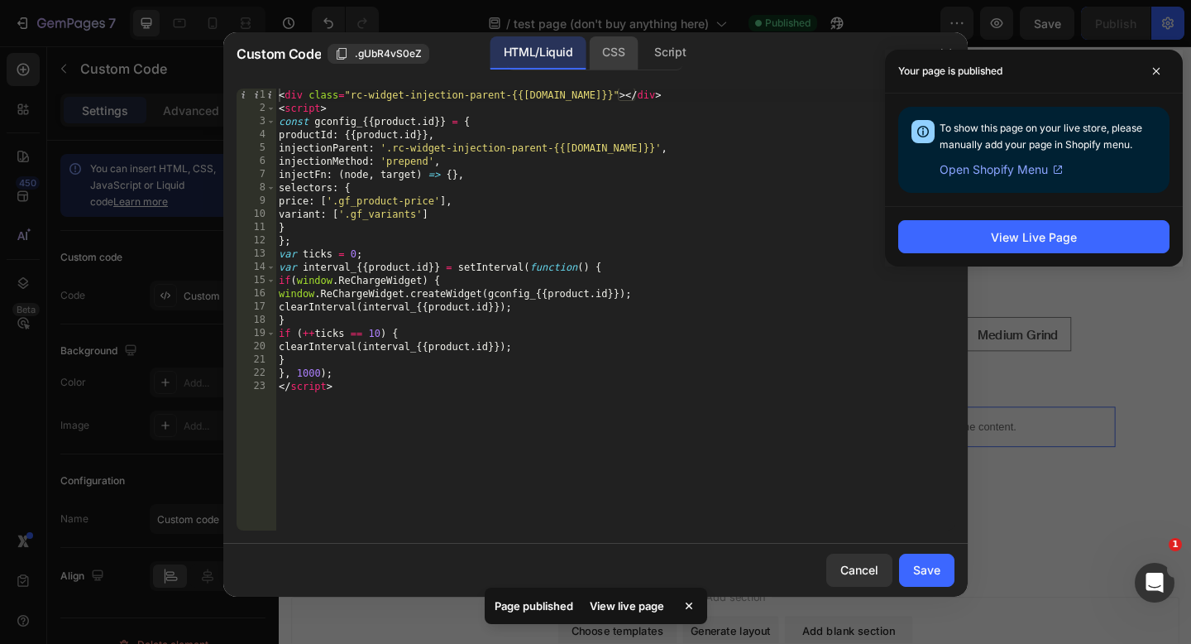
click at [641, 58] on div "CSS" at bounding box center [670, 52] width 58 height 33
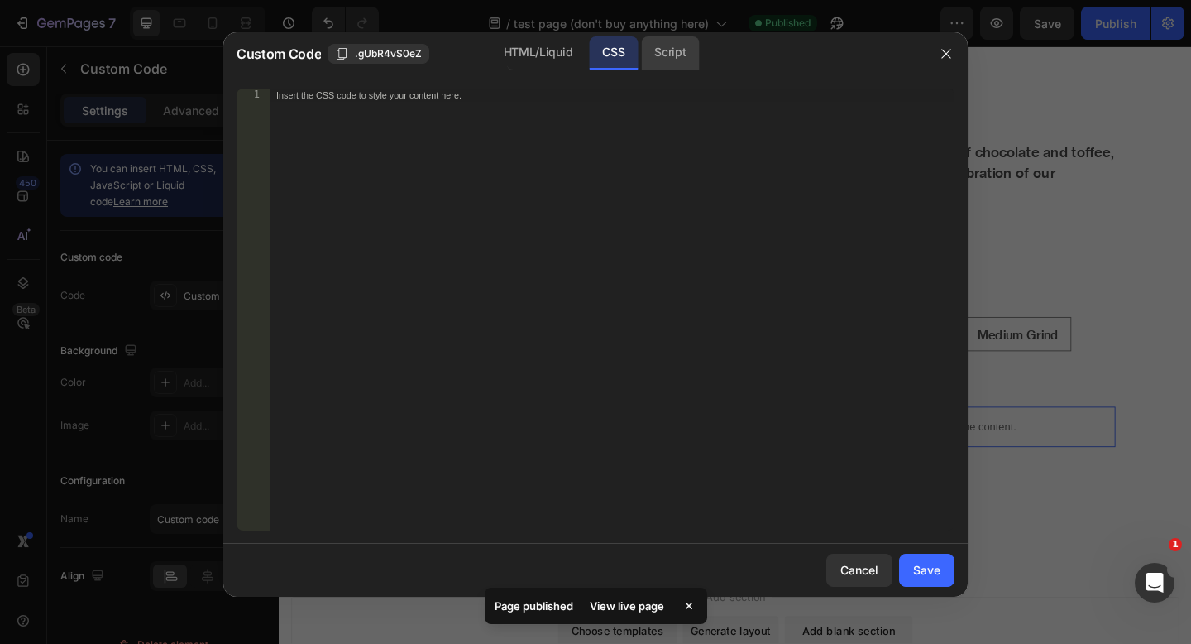
click at [683, 56] on div "Script" at bounding box center [670, 52] width 58 height 33
click at [944, 55] on icon "button" at bounding box center [946, 53] width 13 height 13
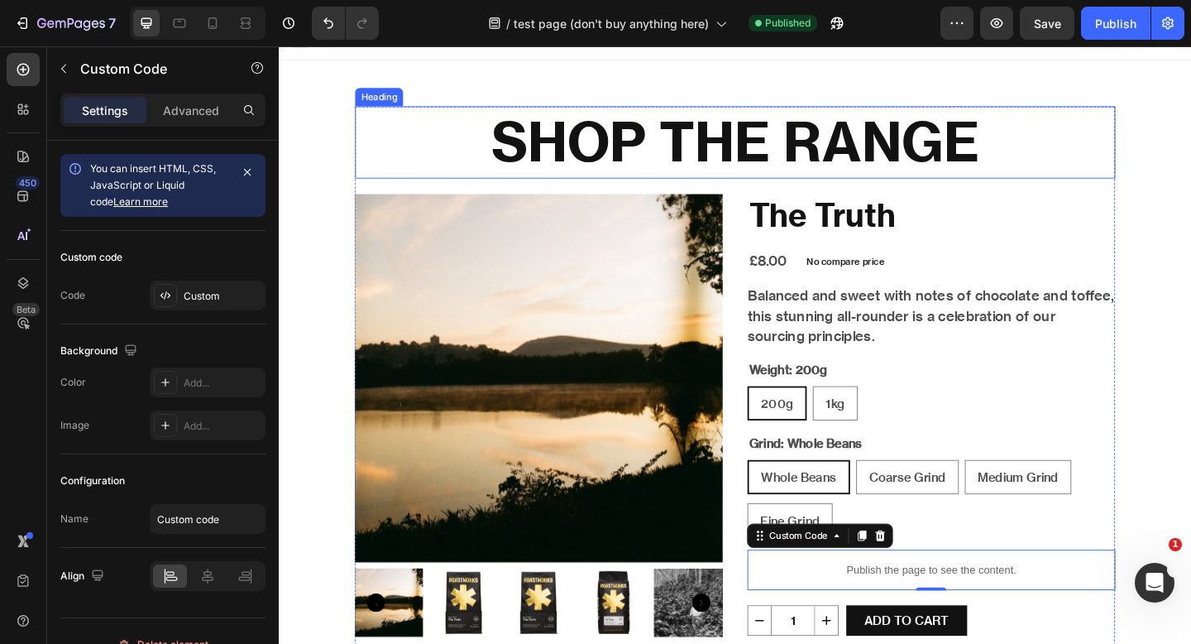
scroll to position [0, 0]
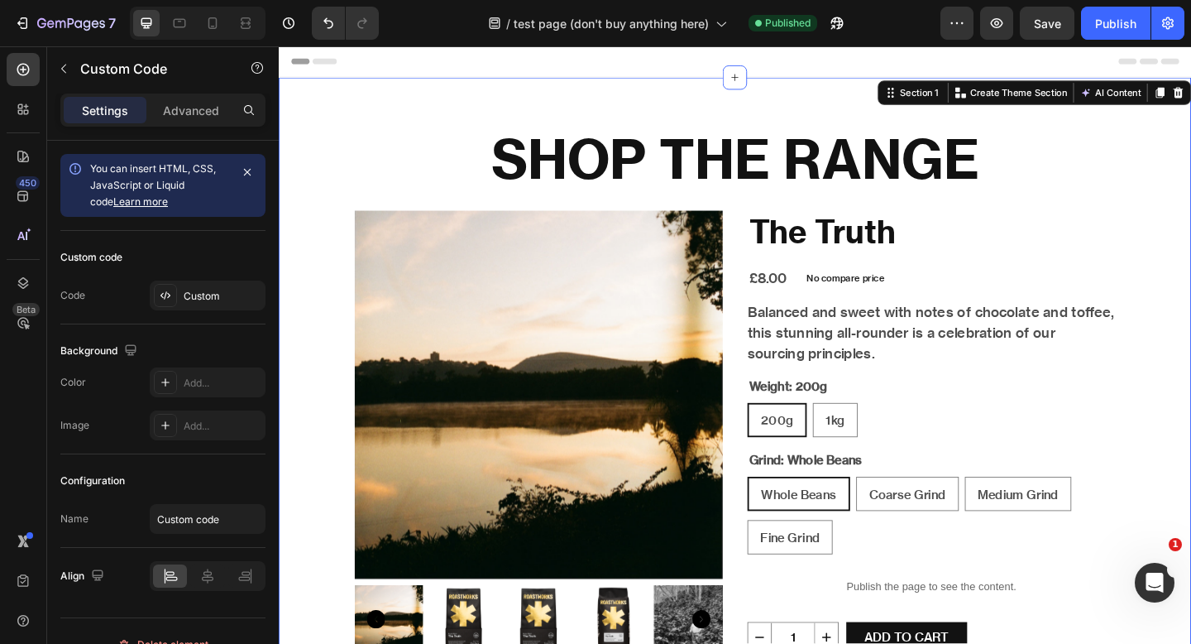
click at [603, 117] on div "SHOP THE RANGE Heading Product Images The Truth Product Title £8.00 Product Pri…" at bounding box center [775, 433] width 993 height 706
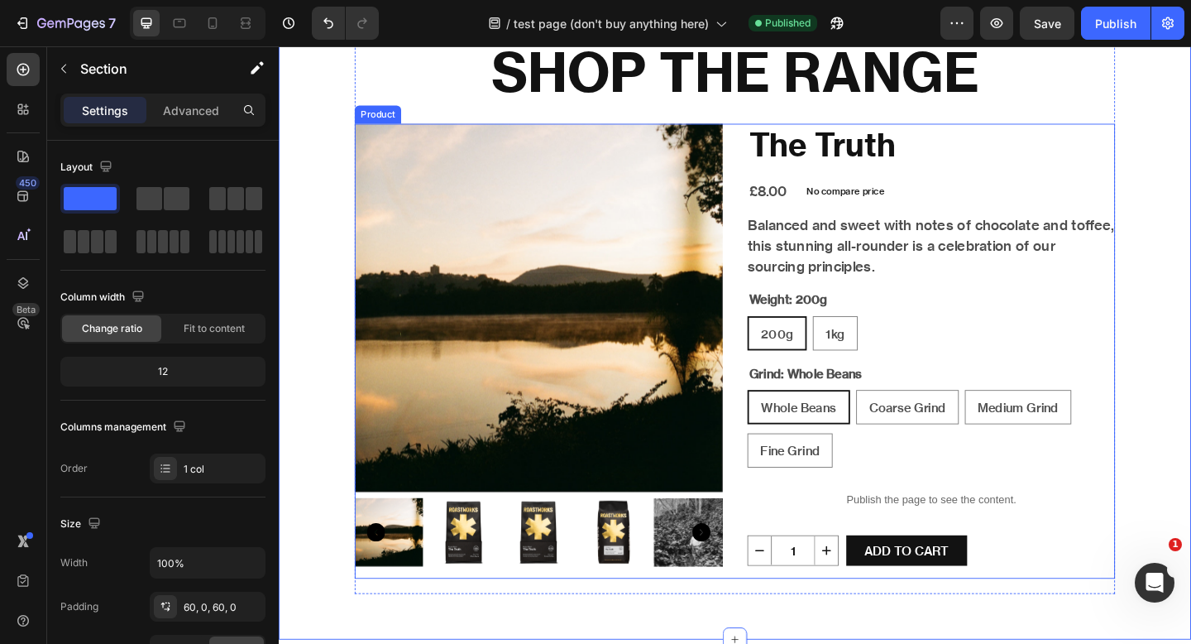
scroll to position [200, 0]
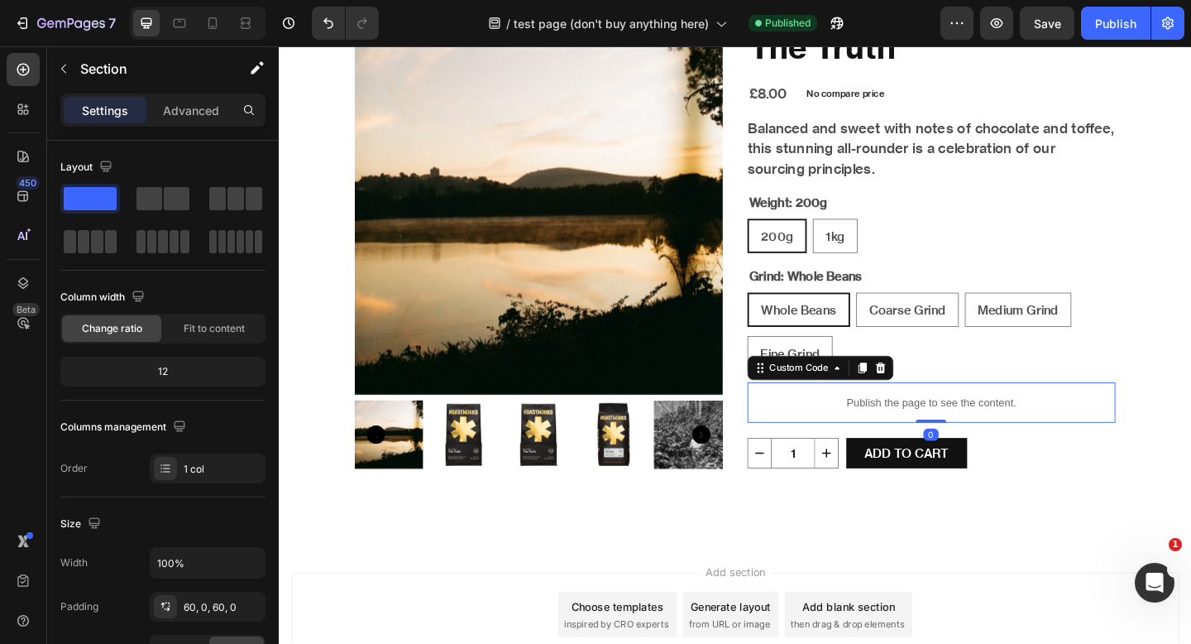
click at [888, 429] on p "Publish the page to see the content." at bounding box center [989, 433] width 400 height 17
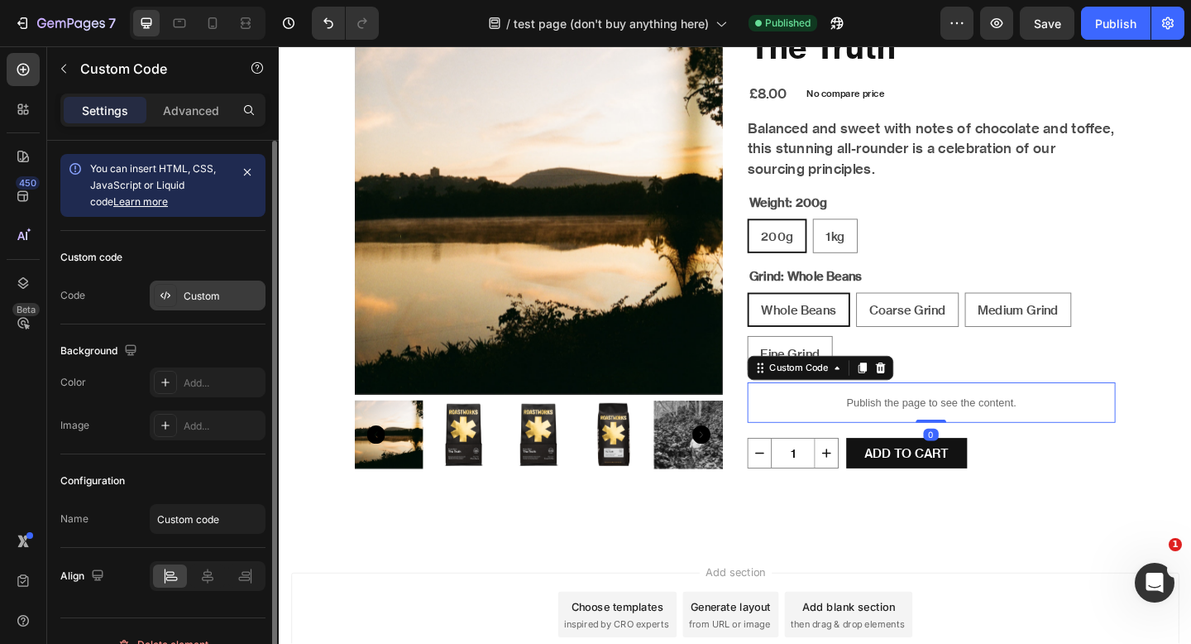
click at [167, 308] on div "Custom" at bounding box center [208, 295] width 116 height 30
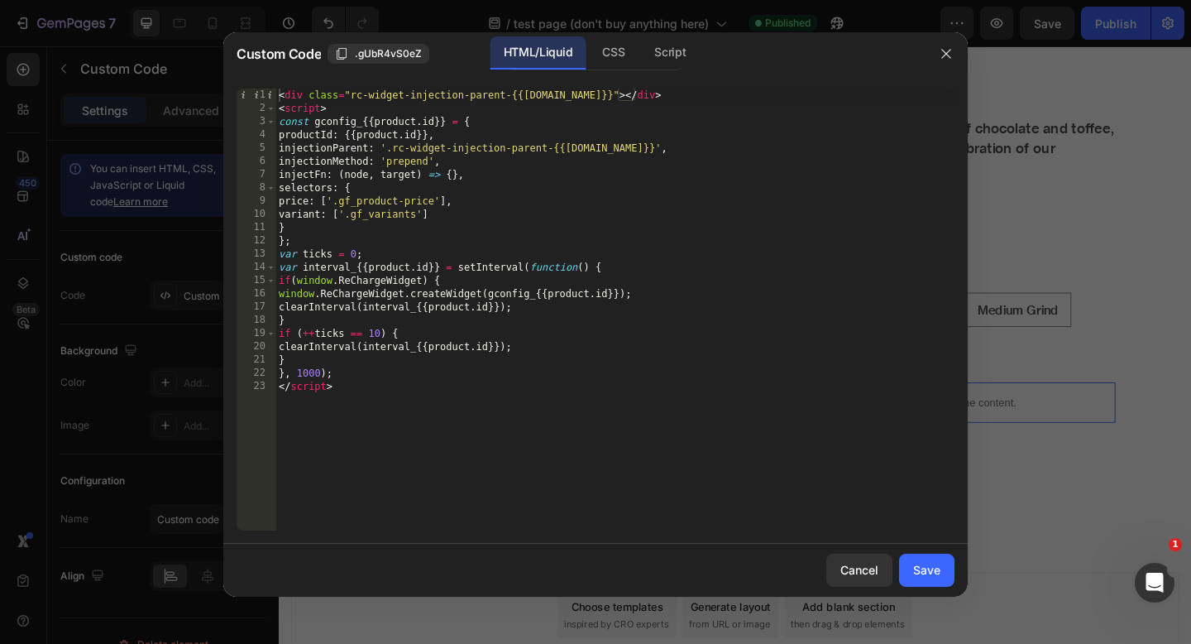
click at [457, 253] on div "< div class = "rc-widget-injection-parent-{{[DOMAIN_NAME]}}" > </ div > < scrip…" at bounding box center [615, 323] width 679 height 468
type textarea "}, 1000); </script>"
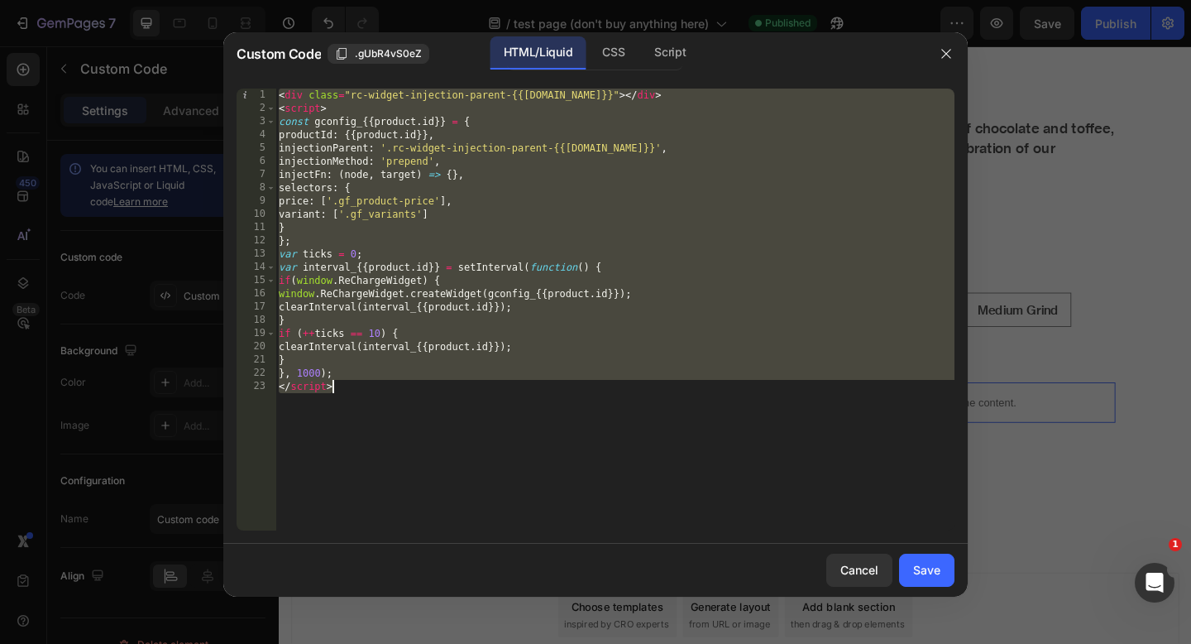
paste textarea
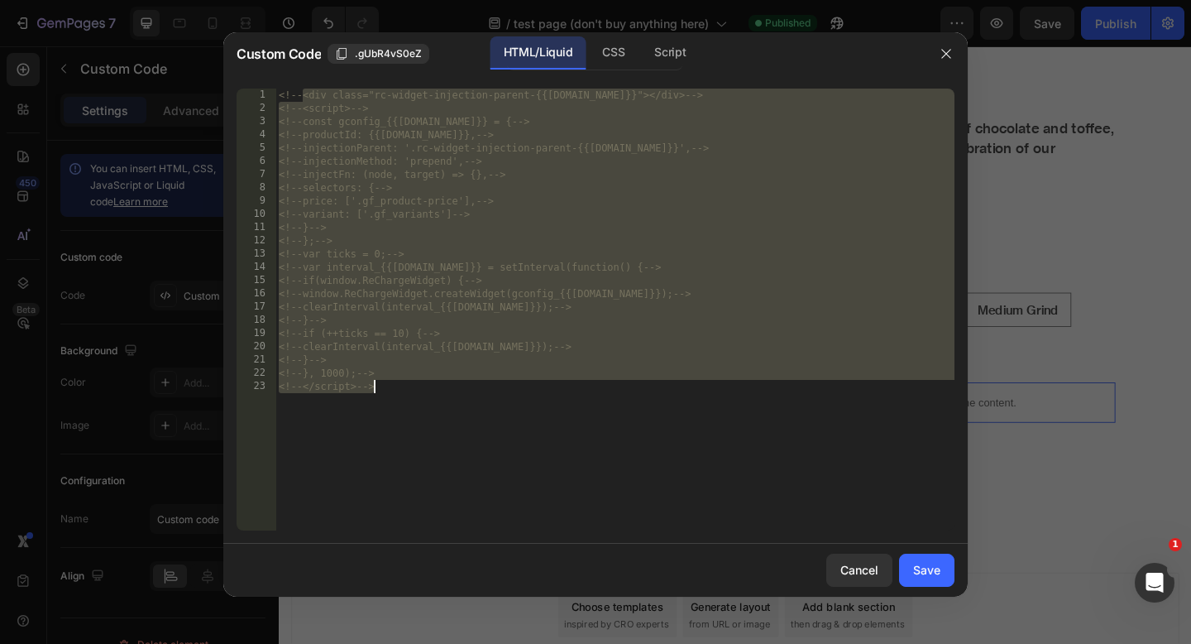
type textarea "<!--</script>-->"
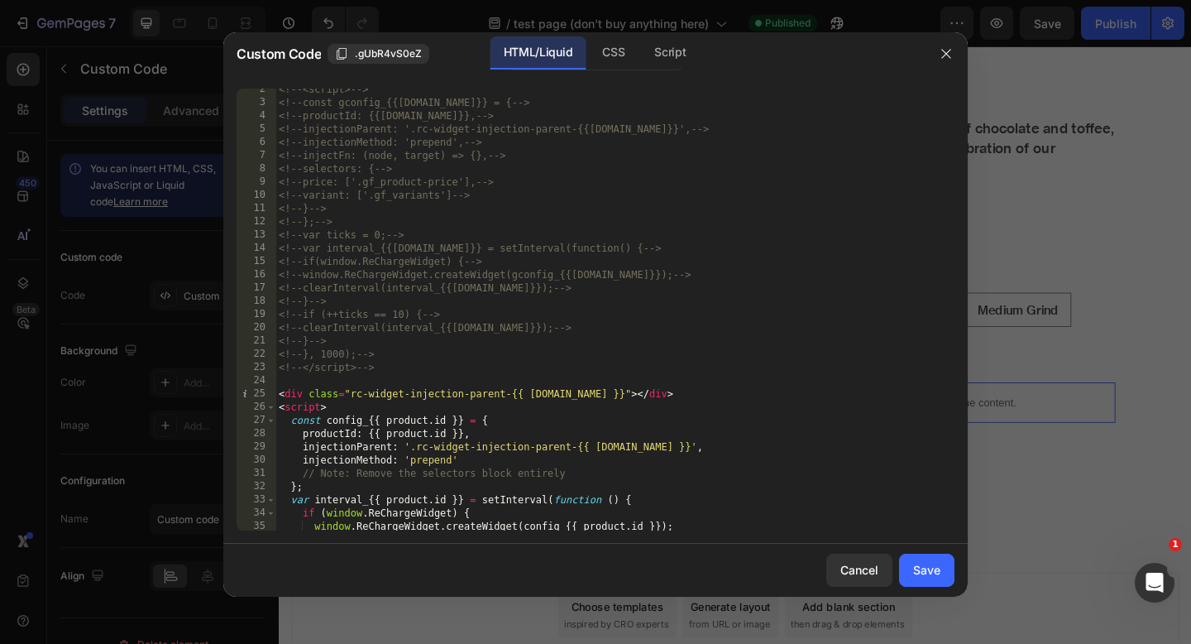
scroll to position [0, 0]
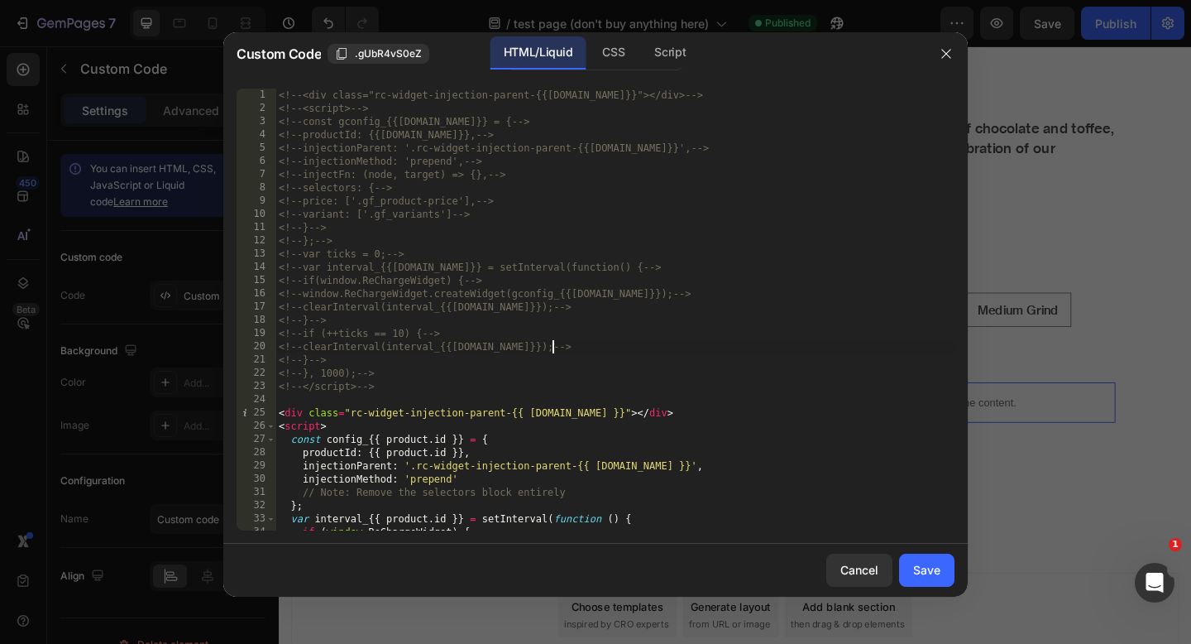
click at [683, 341] on div "<!-- <div class="rc-widget-injection-parent-{{[DOMAIN_NAME]}}"></div> --> <!-- …" at bounding box center [615, 323] width 679 height 468
type textarea "<!--clearInterval(interval_{{[DOMAIN_NAME]}});-->"
click at [925, 568] on div "Save" at bounding box center [926, 569] width 27 height 17
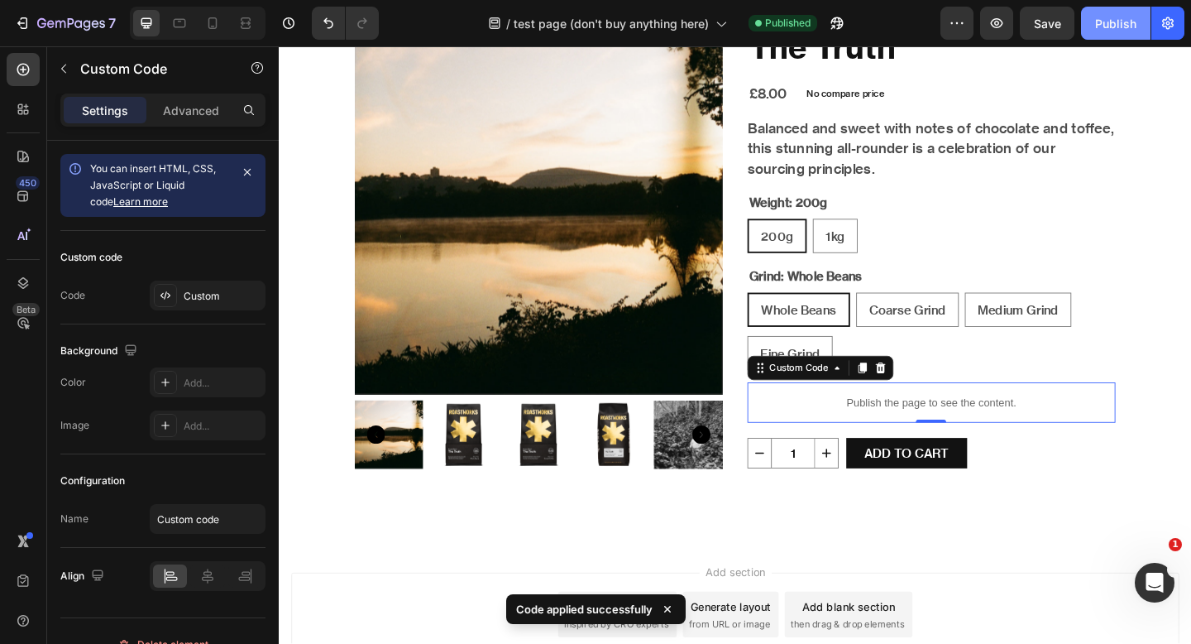
click at [1123, 22] on div "Publish" at bounding box center [1115, 23] width 41 height 17
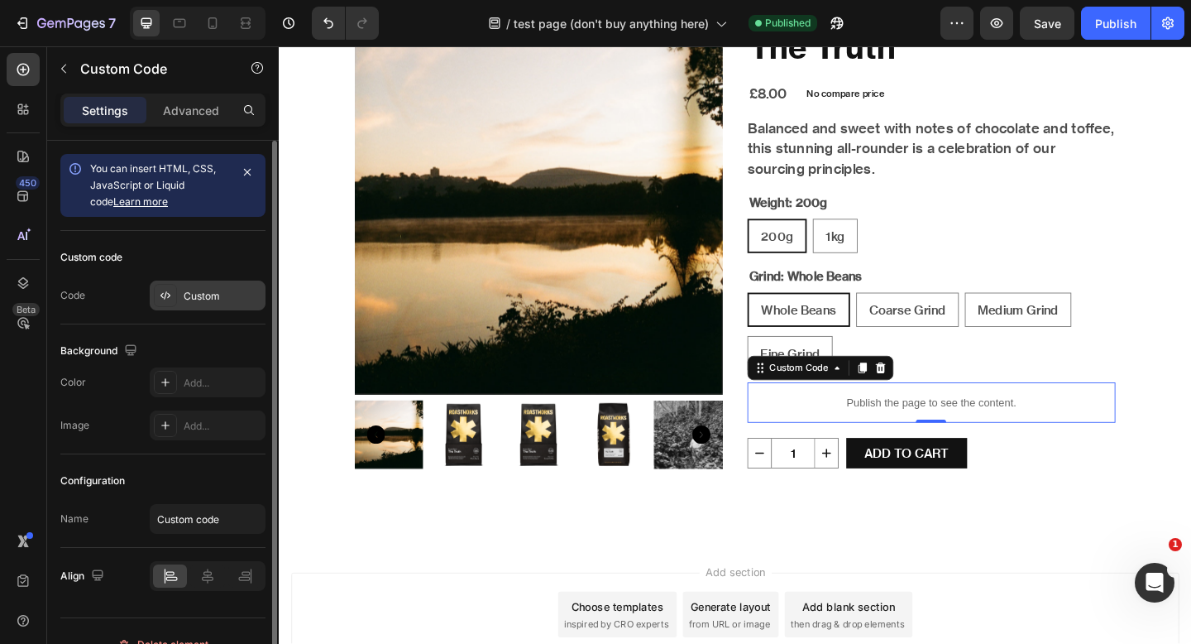
click at [203, 290] on div "Custom" at bounding box center [223, 296] width 78 height 15
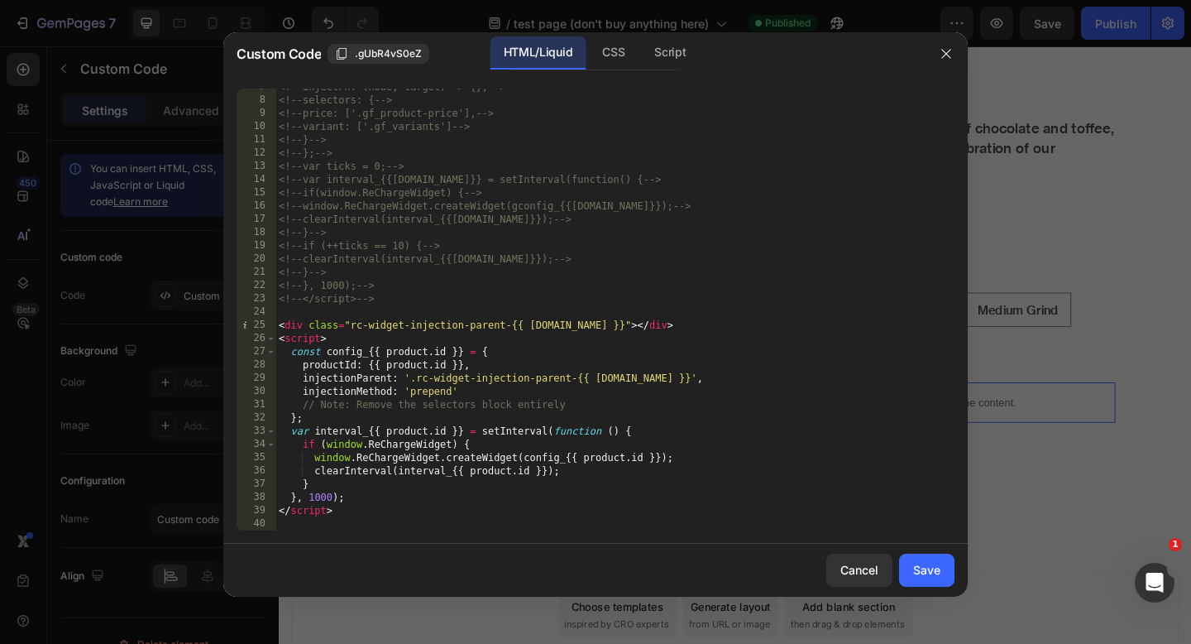
scroll to position [88, 0]
click at [935, 57] on button "button" at bounding box center [946, 54] width 26 height 26
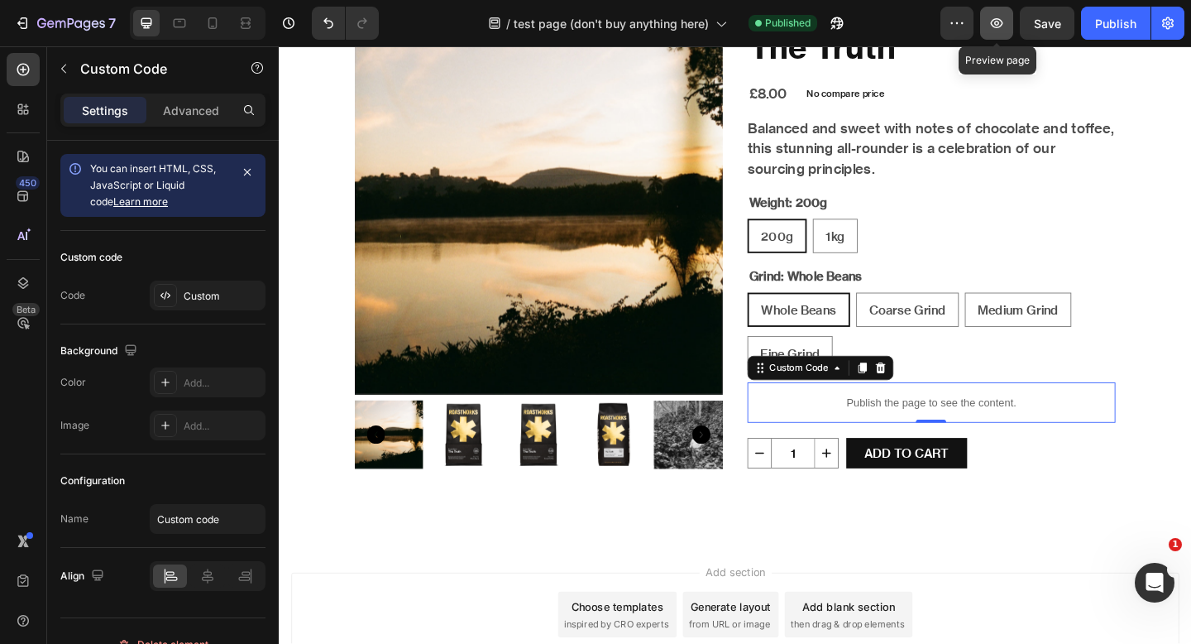
click at [1001, 34] on button "button" at bounding box center [996, 23] width 33 height 33
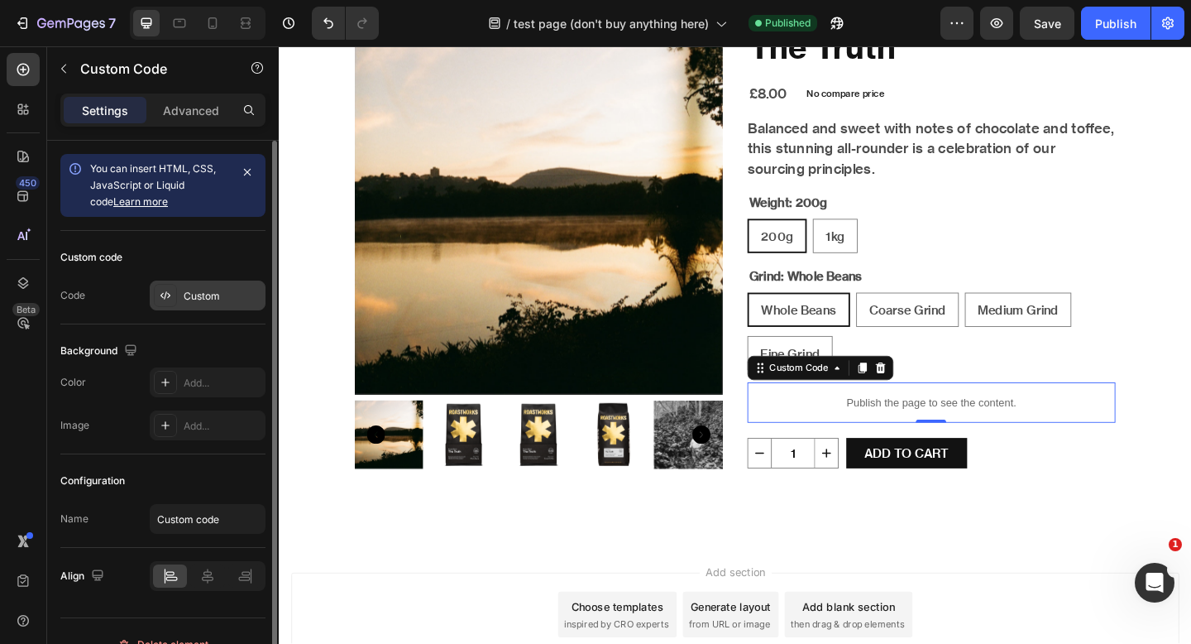
click at [207, 299] on div "Custom" at bounding box center [223, 296] width 78 height 15
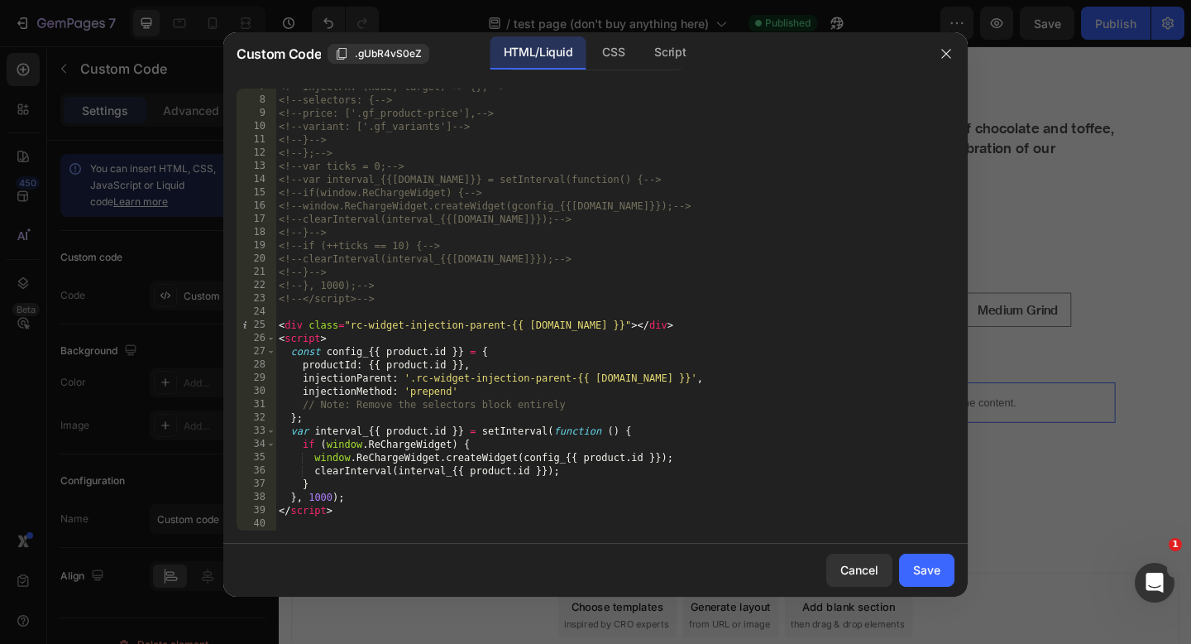
click at [477, 262] on div "<!-- injectFn: (node, target) => {}, --> <!-- selectors: { --> <!-- price: ['.g…" at bounding box center [615, 314] width 679 height 468
click at [406, 324] on div "<!-- injectFn: (node, target) => {}, --> <!-- selectors: { --> <!-- price: ['.g…" at bounding box center [615, 314] width 679 height 468
type textarea "</script>"
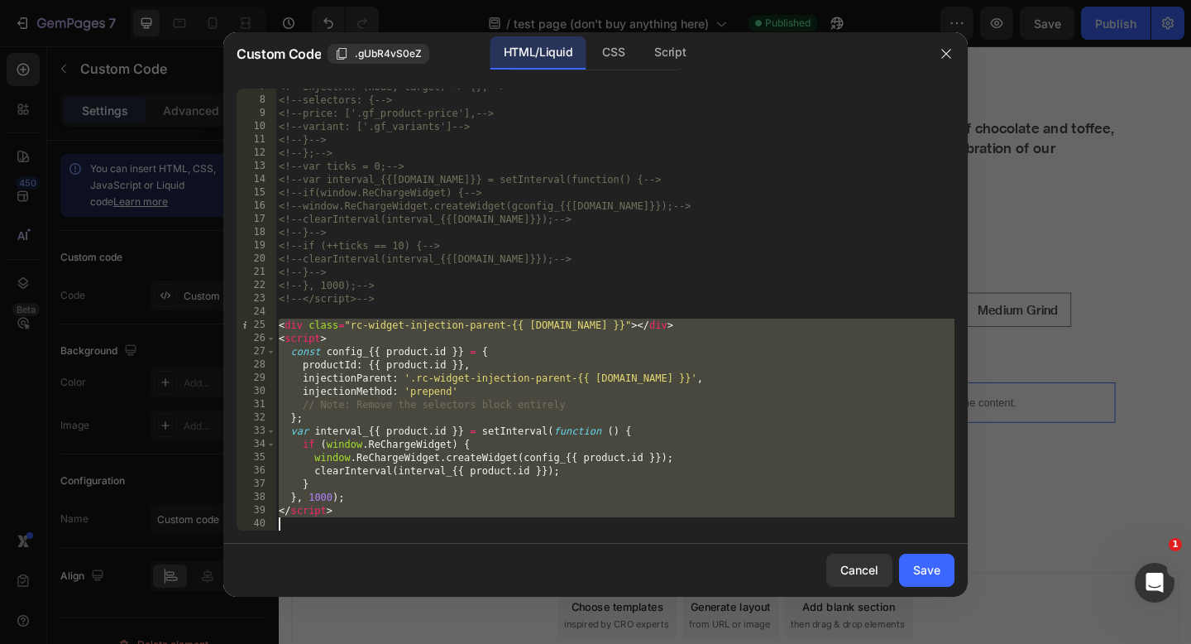
paste textarea
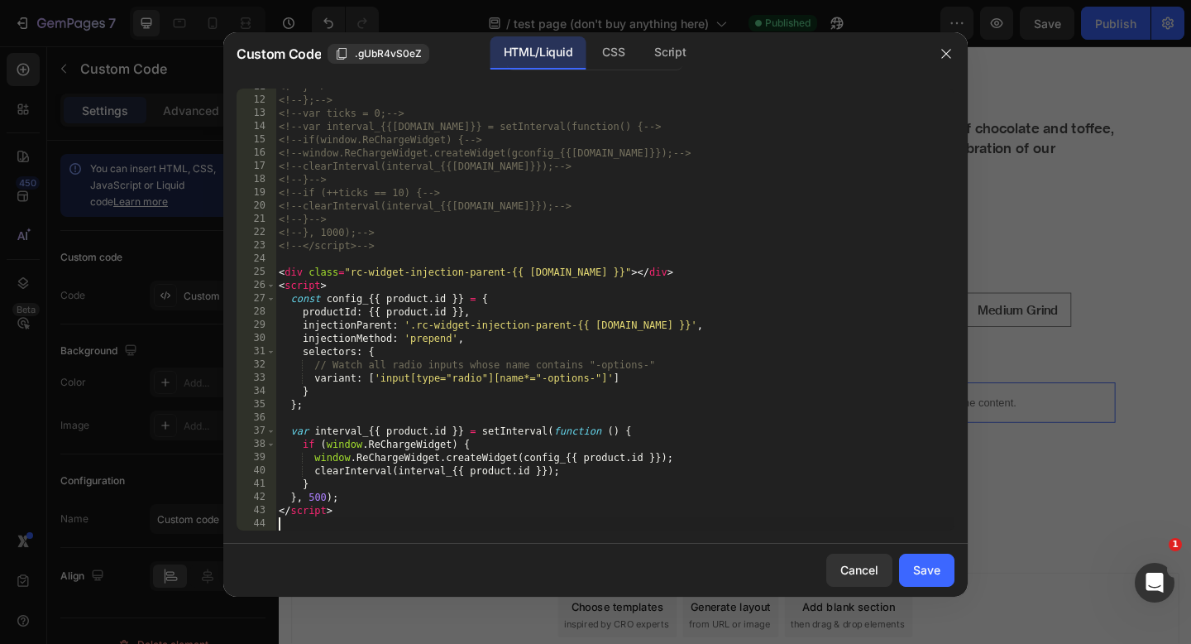
scroll to position [141, 0]
click at [933, 573] on div "Save" at bounding box center [926, 569] width 27 height 17
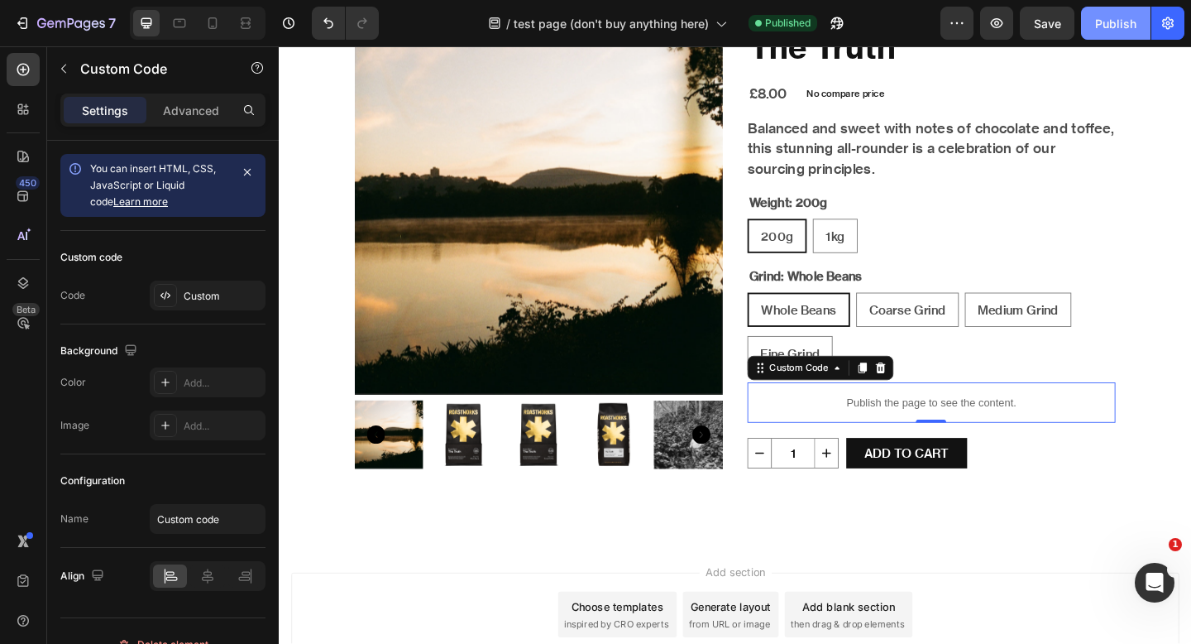
click at [1113, 26] on div "Publish" at bounding box center [1115, 23] width 41 height 17
click at [1004, 33] on button "button" at bounding box center [996, 23] width 33 height 33
click at [958, 32] on button "button" at bounding box center [957, 23] width 33 height 33
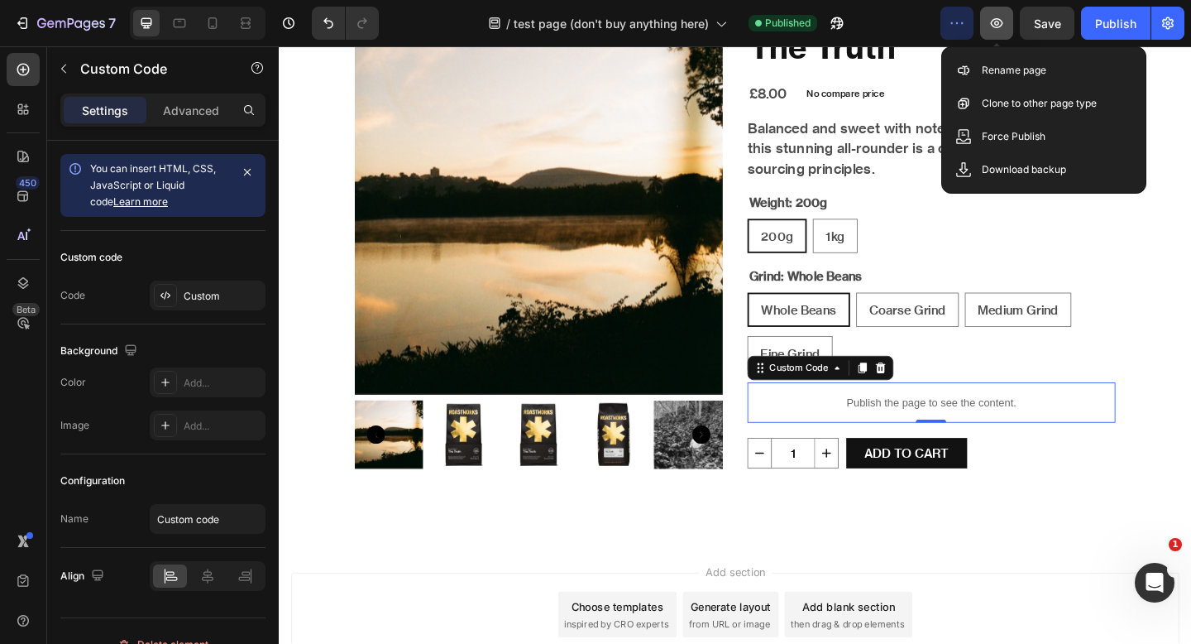
click at [992, 31] on button "button" at bounding box center [996, 23] width 33 height 33
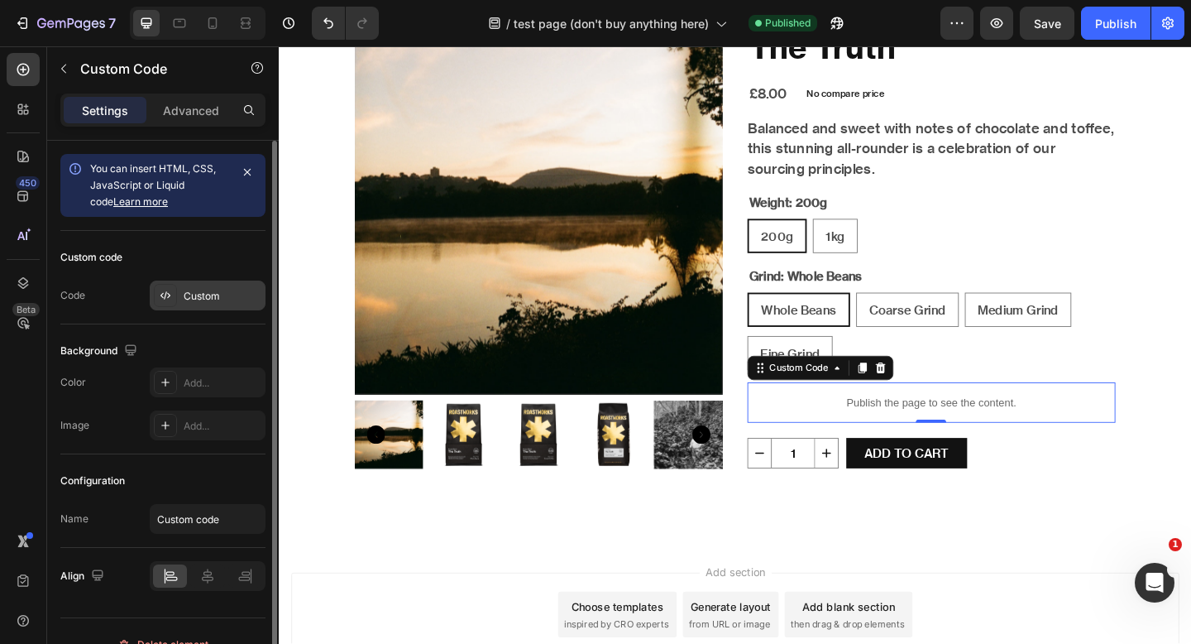
click at [224, 295] on div "Custom" at bounding box center [223, 296] width 78 height 15
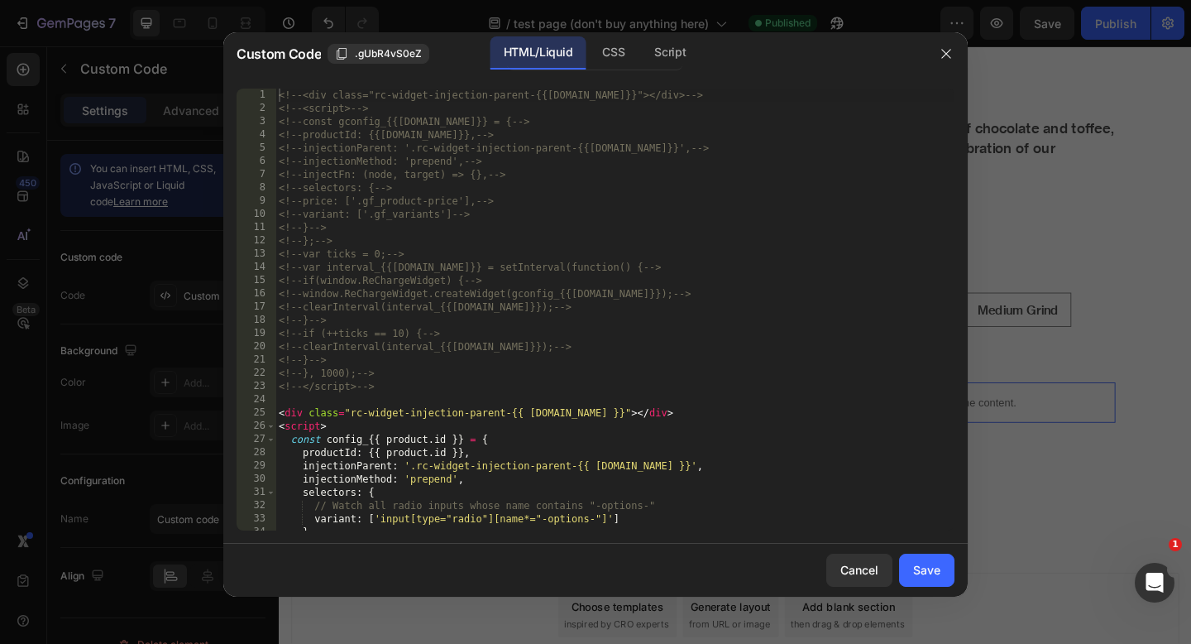
click at [470, 357] on div "<!-- <div class="rc-widget-injection-parent-{{[DOMAIN_NAME]}}"></div> --> <!-- …" at bounding box center [615, 323] width 679 height 468
click at [426, 415] on div "<!-- <div class="rc-widget-injection-parent-{{[DOMAIN_NAME]}}"></div> --> <!-- …" at bounding box center [615, 323] width 679 height 468
type textarea "</script>"
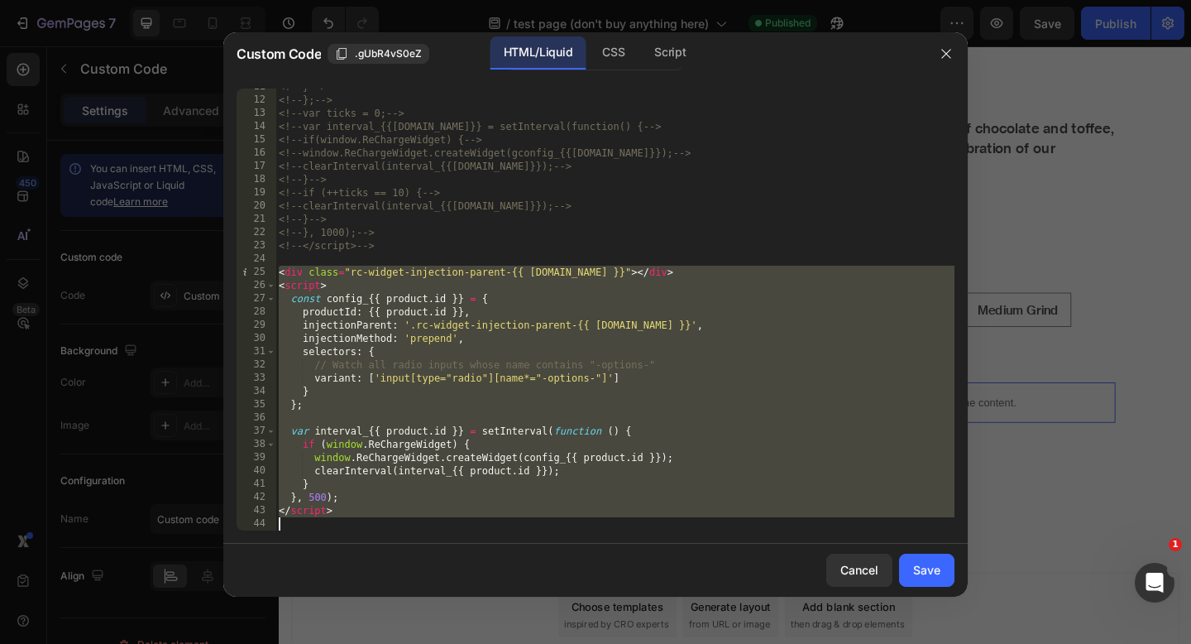
paste textarea
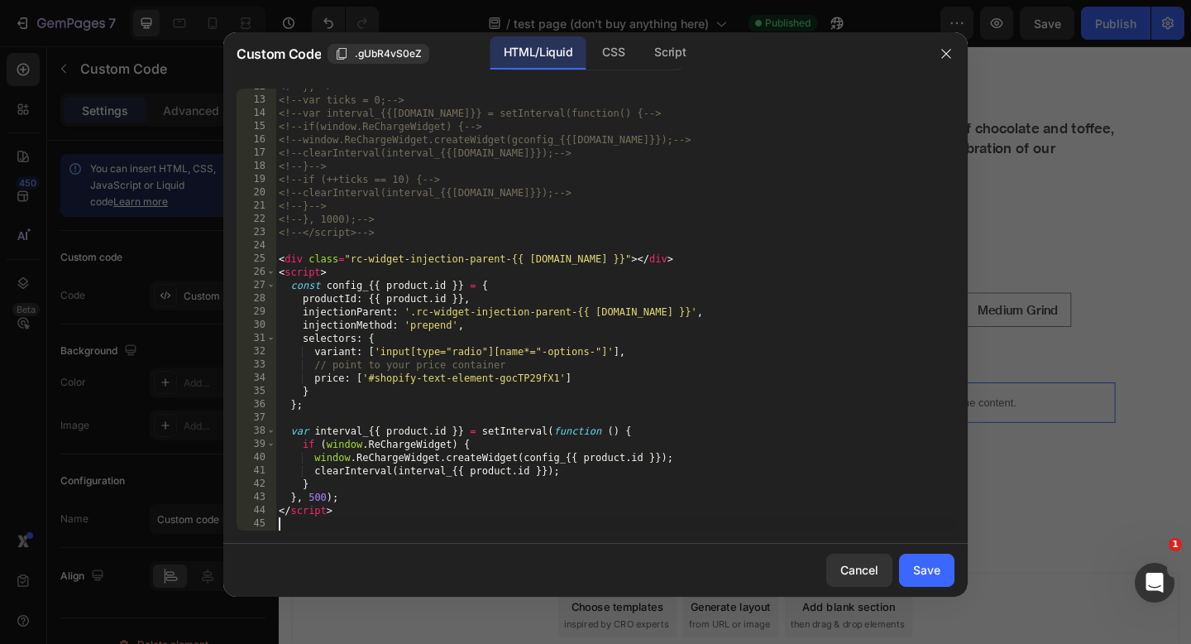
scroll to position [154, 0]
click at [894, 565] on div "Cancel Save" at bounding box center [595, 570] width 745 height 53
click at [926, 567] on div "Save" at bounding box center [926, 569] width 27 height 17
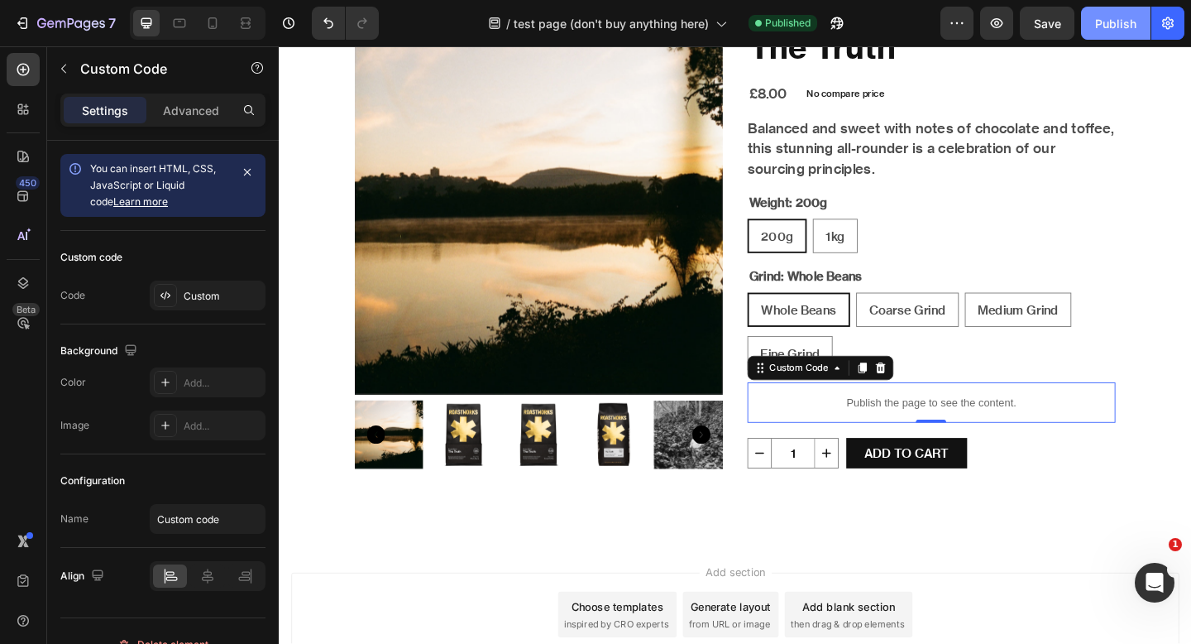
click at [1095, 26] on div "Publish" at bounding box center [1115, 23] width 41 height 17
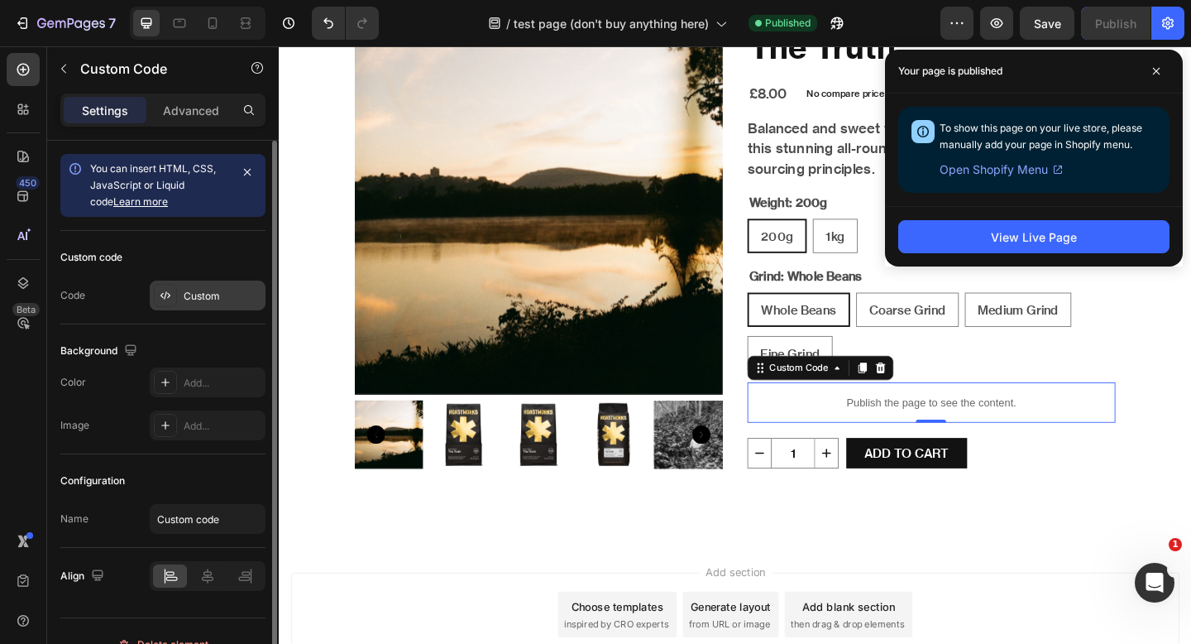
click at [209, 289] on div "Custom" at bounding box center [223, 296] width 78 height 15
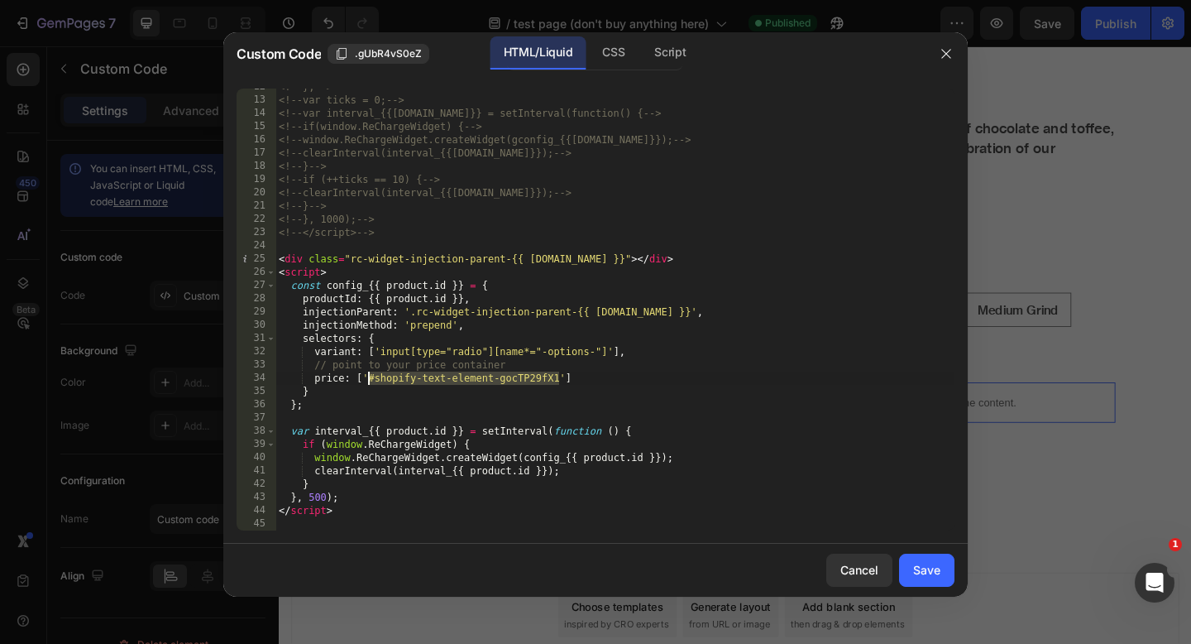
drag, startPoint x: 561, startPoint y: 376, endPoint x: 368, endPoint y: 382, distance: 192.9
click at [368, 382] on div "<!-- }; --> <!-- var ticks = 0; --> <!-- var interval_{{[DOMAIN_NAME]}} = setIn…" at bounding box center [615, 314] width 679 height 468
paste textarea "span.rc-option__price"
click at [386, 380] on div "<!-- }; --> <!-- var ticks = 0; --> <!-- var interval_{{[DOMAIN_NAME]}} = setIn…" at bounding box center [615, 314] width 679 height 468
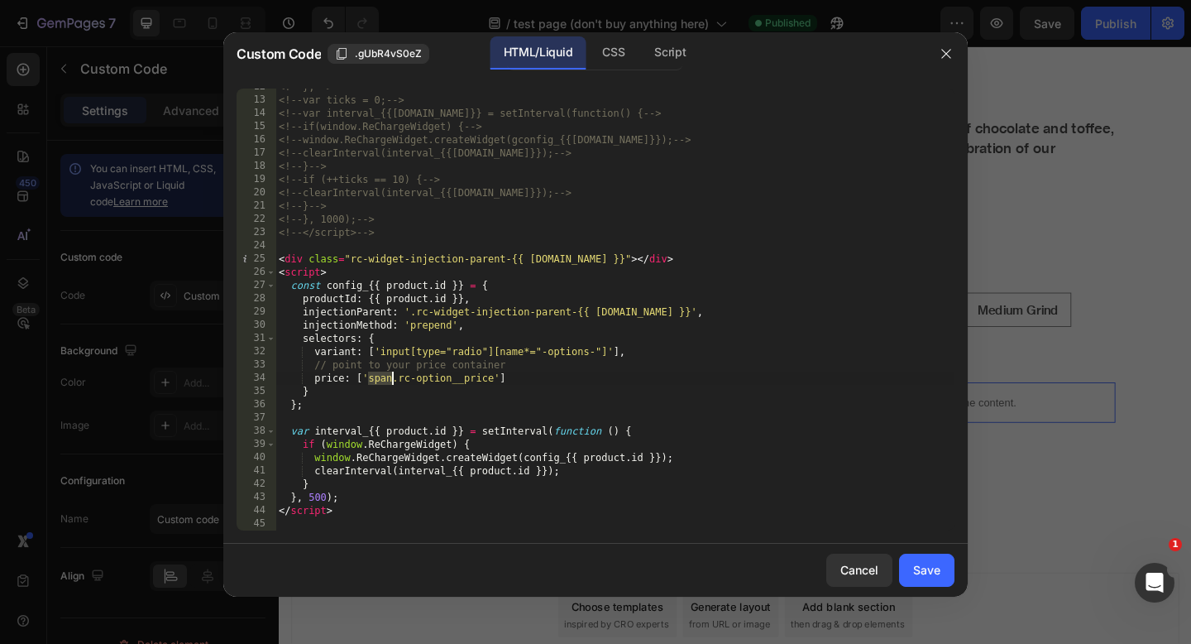
type textarea "price: ['.rc-option__price']"
click at [938, 574] on div "Save" at bounding box center [926, 569] width 27 height 17
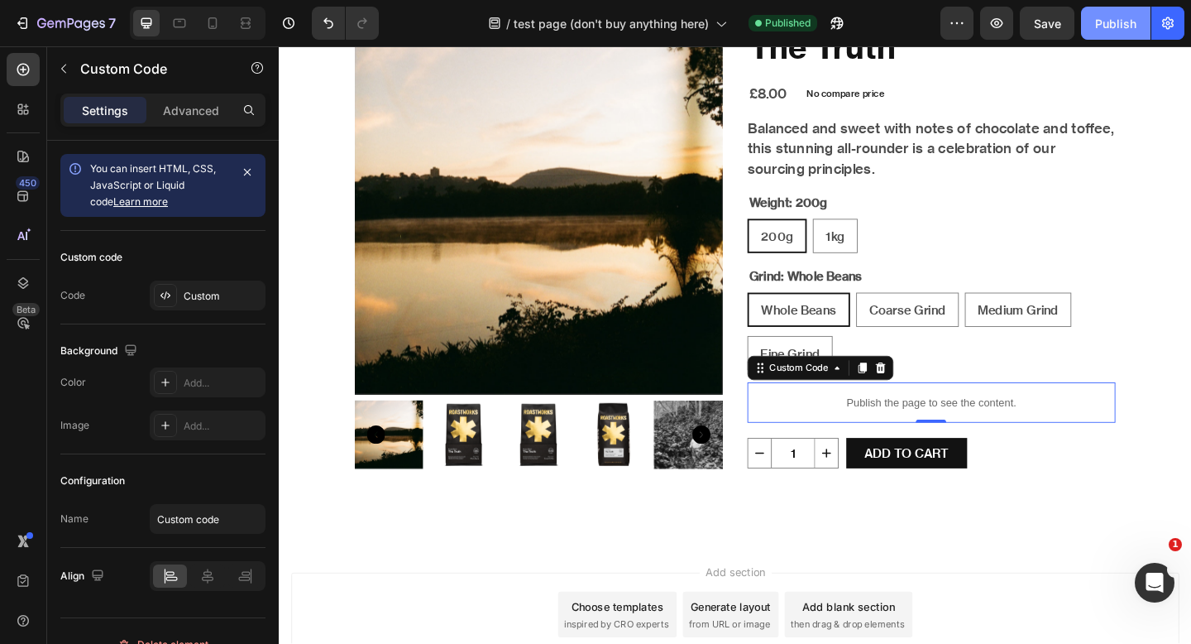
click at [1118, 20] on div "Publish" at bounding box center [1115, 23] width 41 height 17
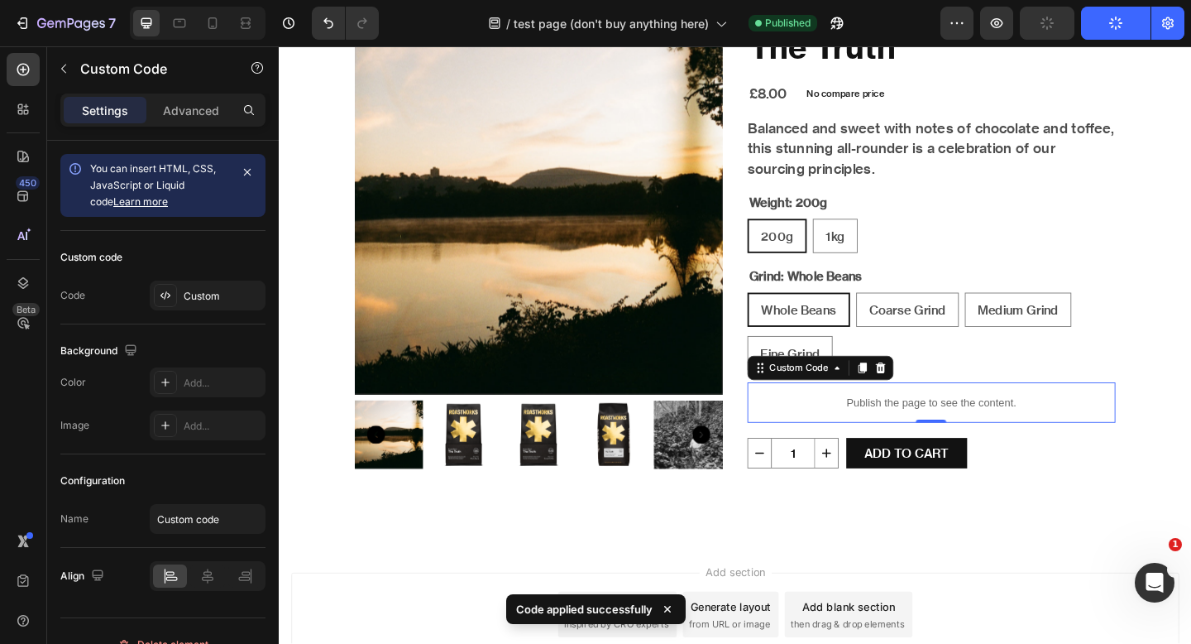
click at [831, 450] on div "Publish the page to see the content." at bounding box center [989, 434] width 400 height 44
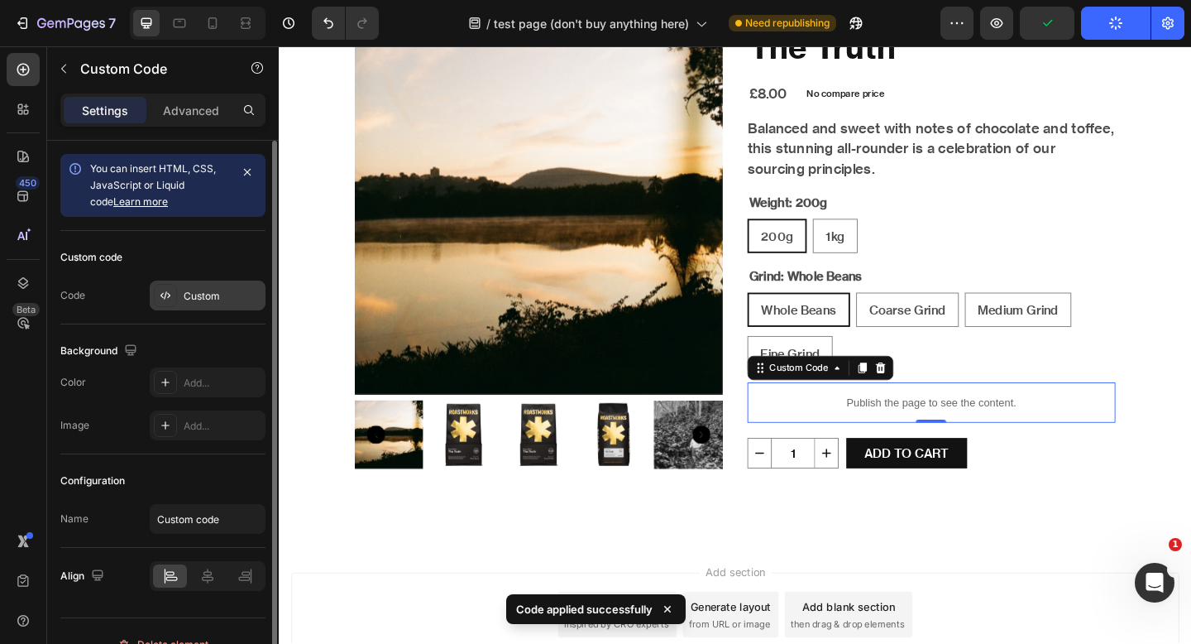
click at [226, 306] on div "Custom" at bounding box center [208, 295] width 116 height 30
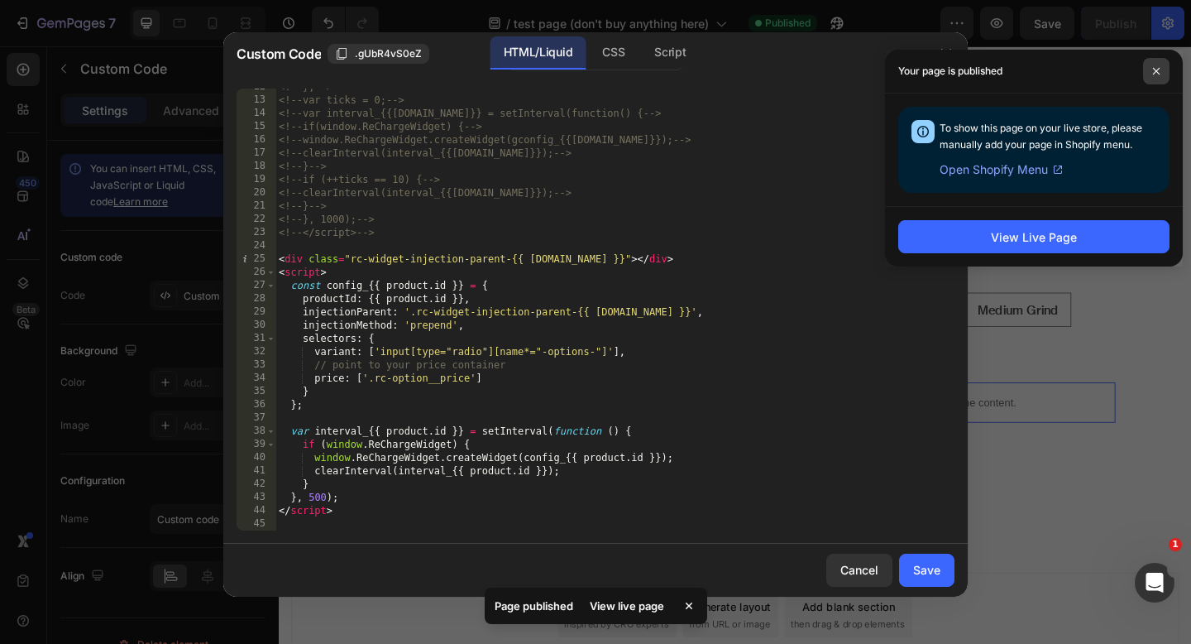
click at [1148, 74] on span at bounding box center [1156, 71] width 26 height 26
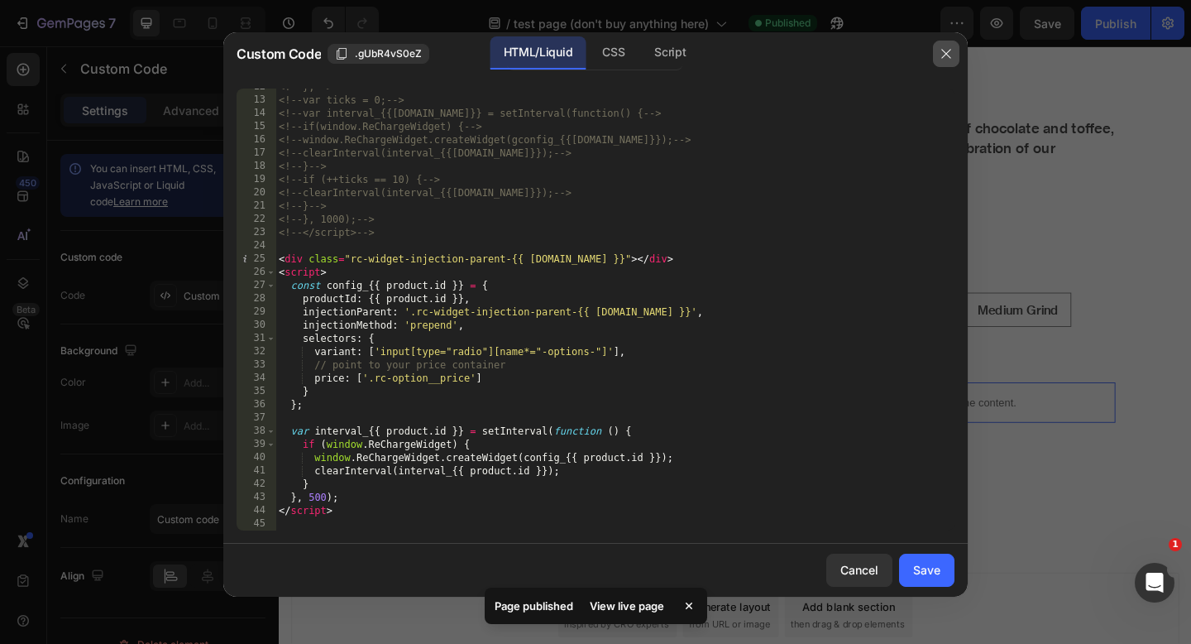
click at [945, 56] on icon "button" at bounding box center [946, 53] width 13 height 13
